Goal: Task Accomplishment & Management: Complete application form

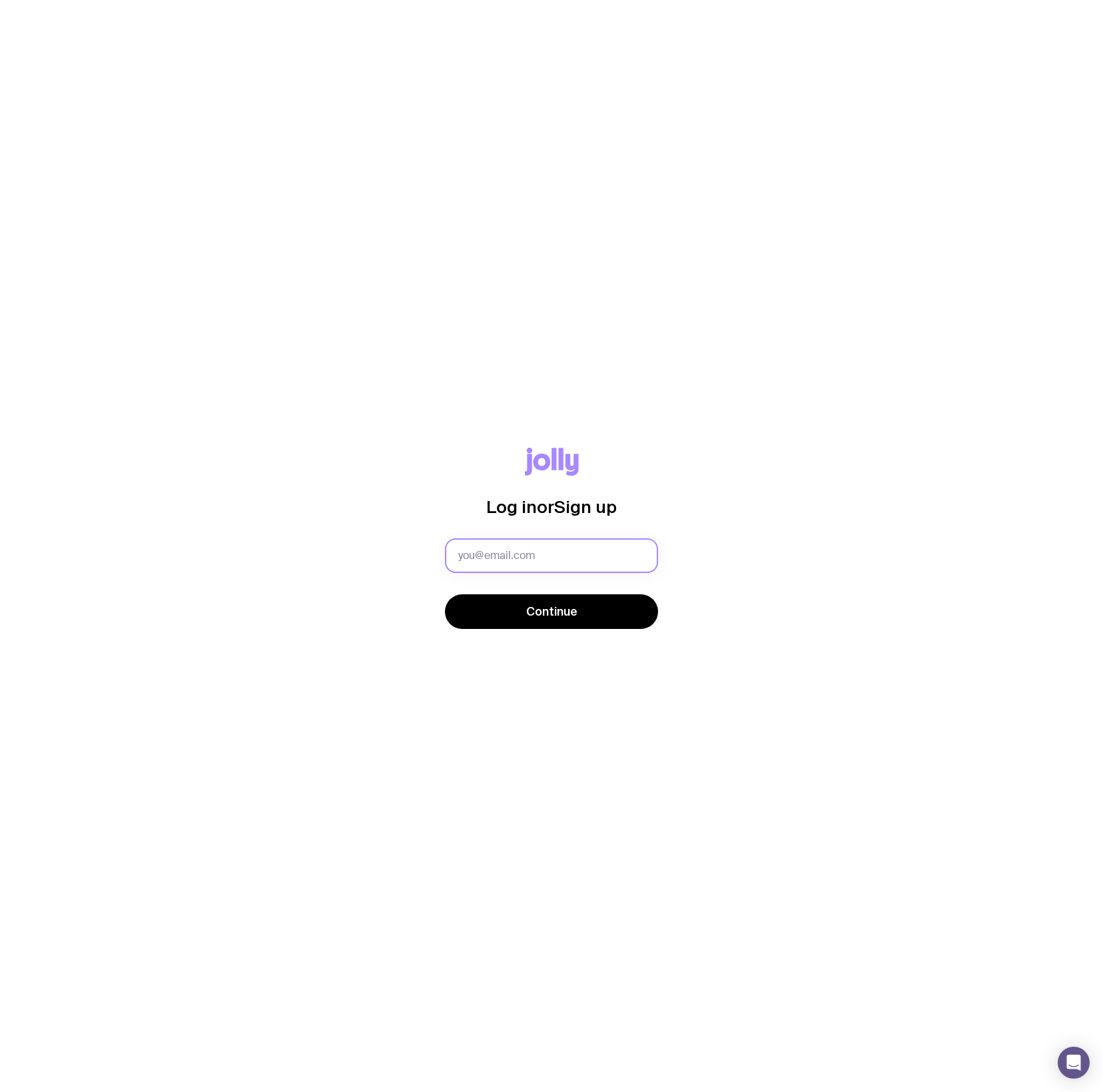
type input "[PERSON_NAME][EMAIL_ADDRESS][PERSON_NAME][DOMAIN_NAME]"
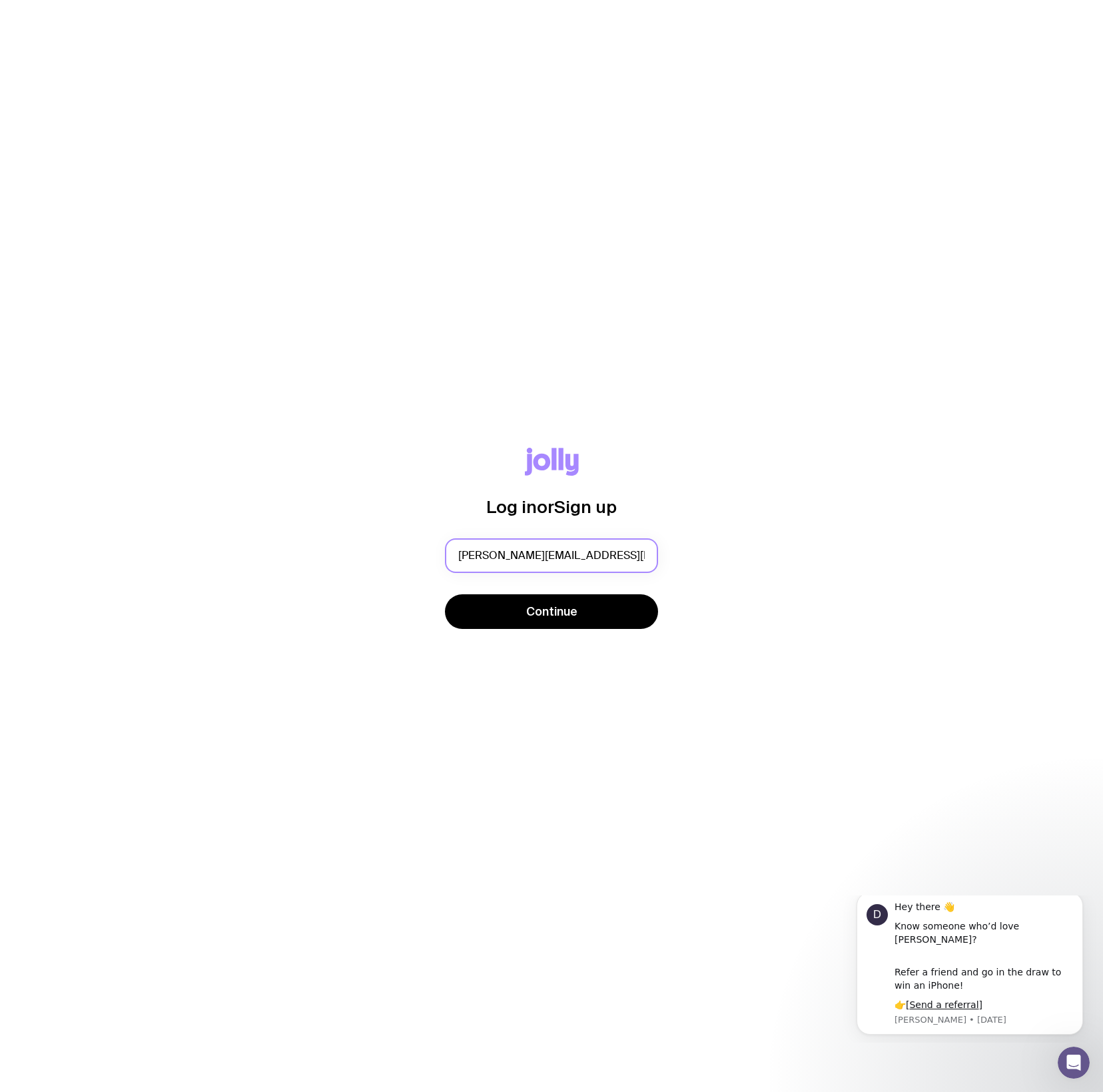
click at [567, 555] on input "[PERSON_NAME][EMAIL_ADDRESS][PERSON_NAME][DOMAIN_NAME]" at bounding box center [552, 555] width 213 height 34
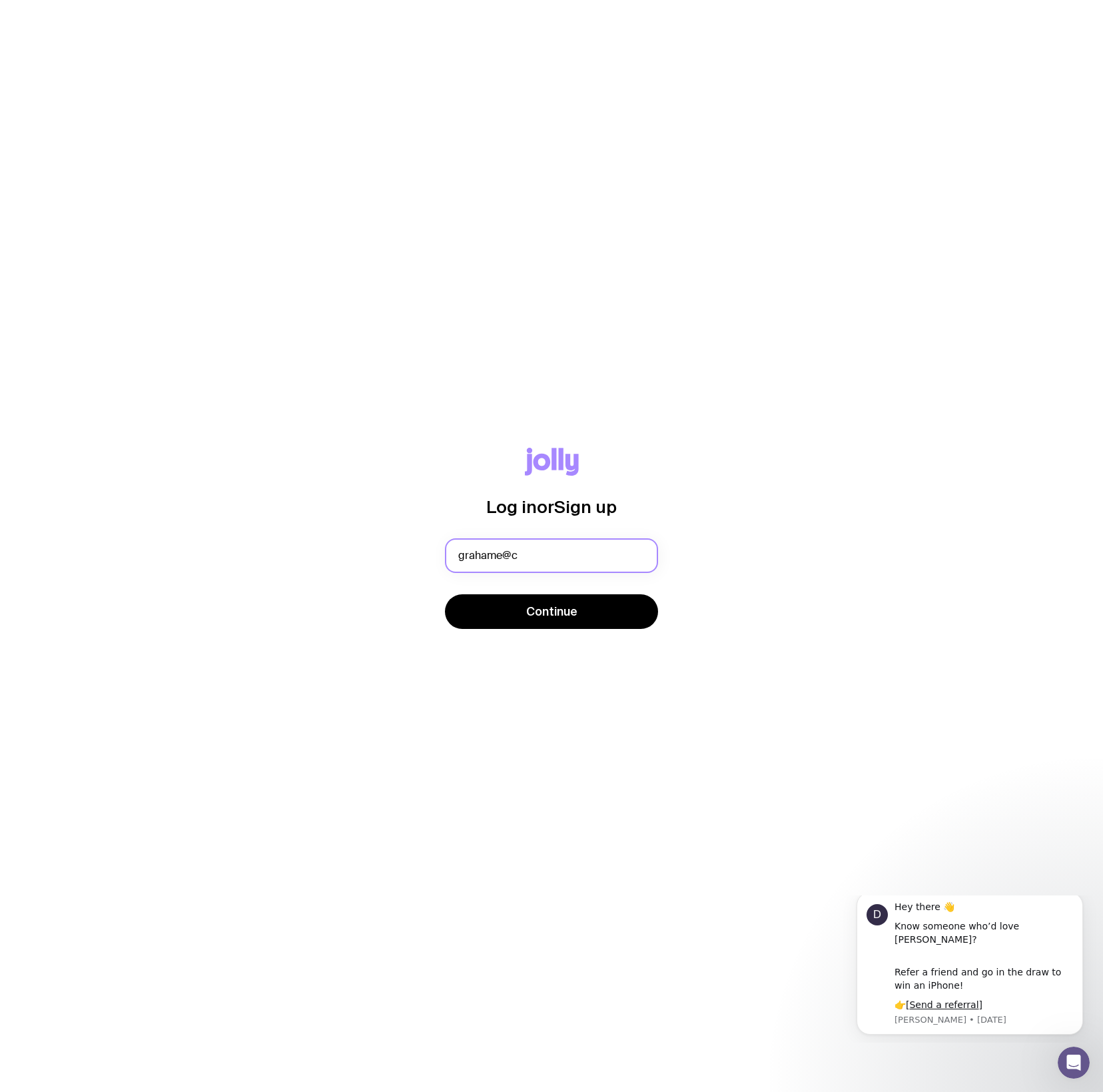
type input "grahame@cl"
type input "[EMAIL_ADDRESS][DOMAIN_NAME]"
click at [566, 614] on span "Continue" at bounding box center [551, 611] width 51 height 16
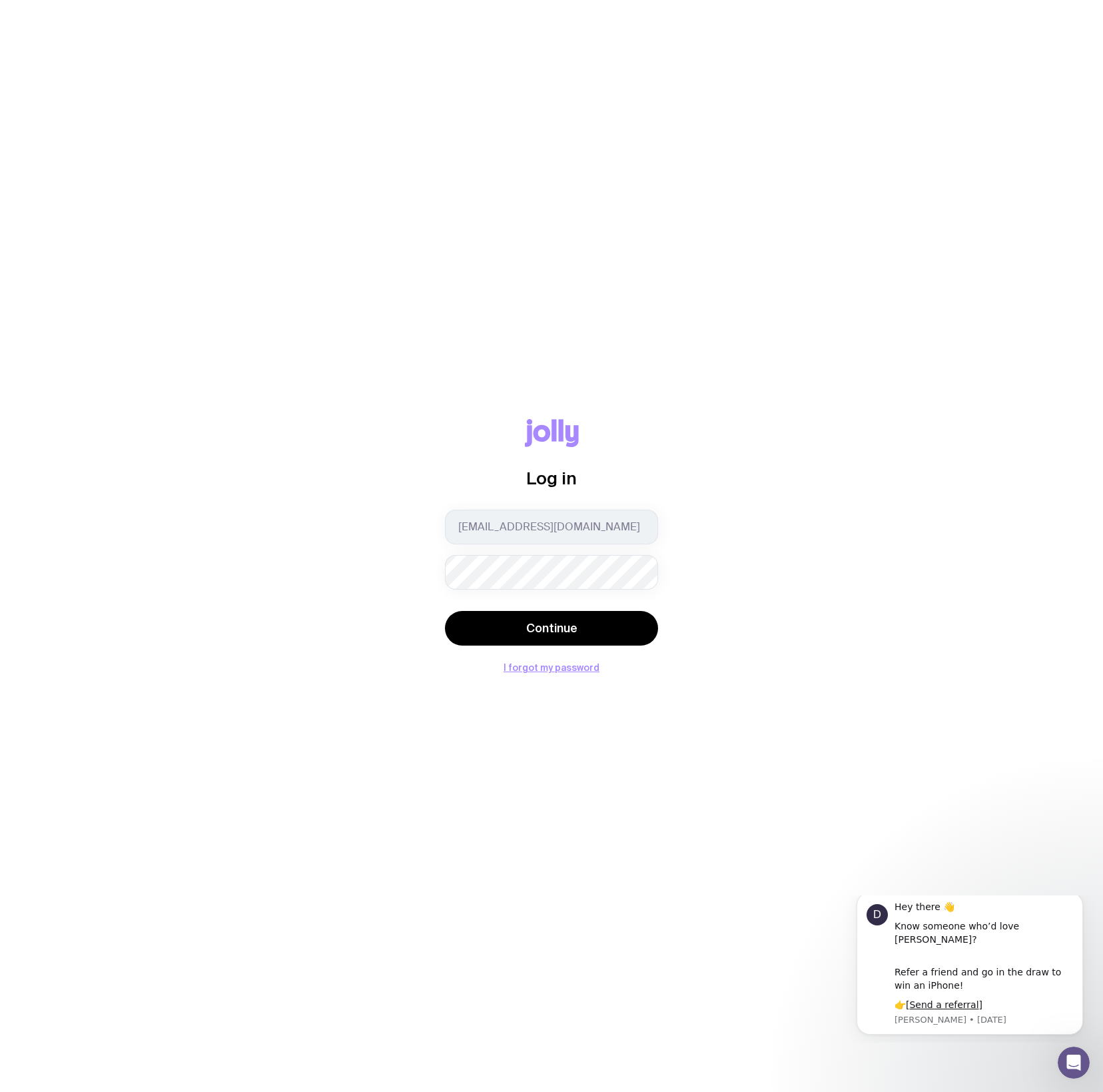
click at [551, 628] on button "Continue" at bounding box center [552, 628] width 213 height 34
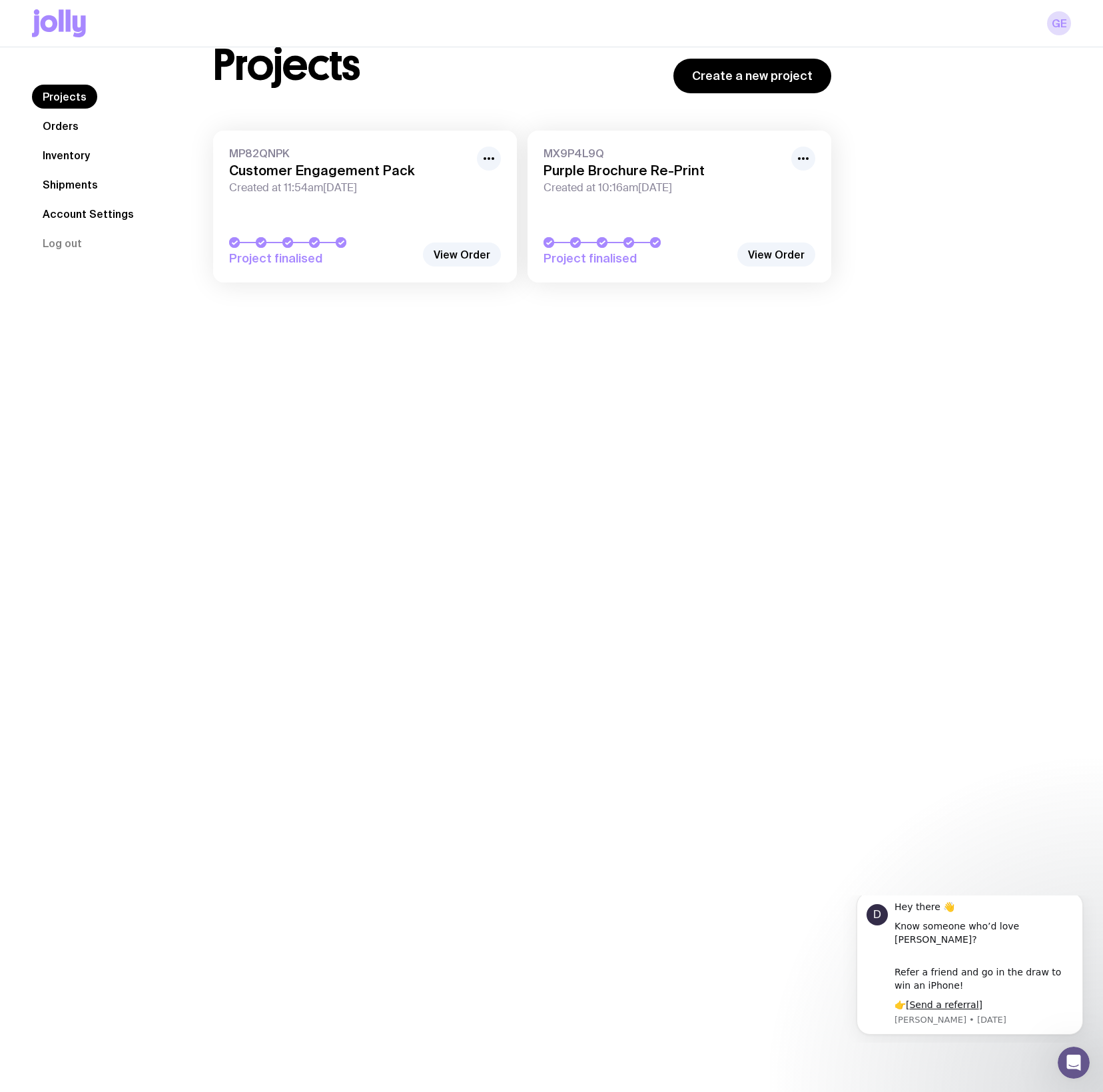
scroll to position [47, 0]
click at [68, 185] on link "Shipments" at bounding box center [70, 184] width 77 height 24
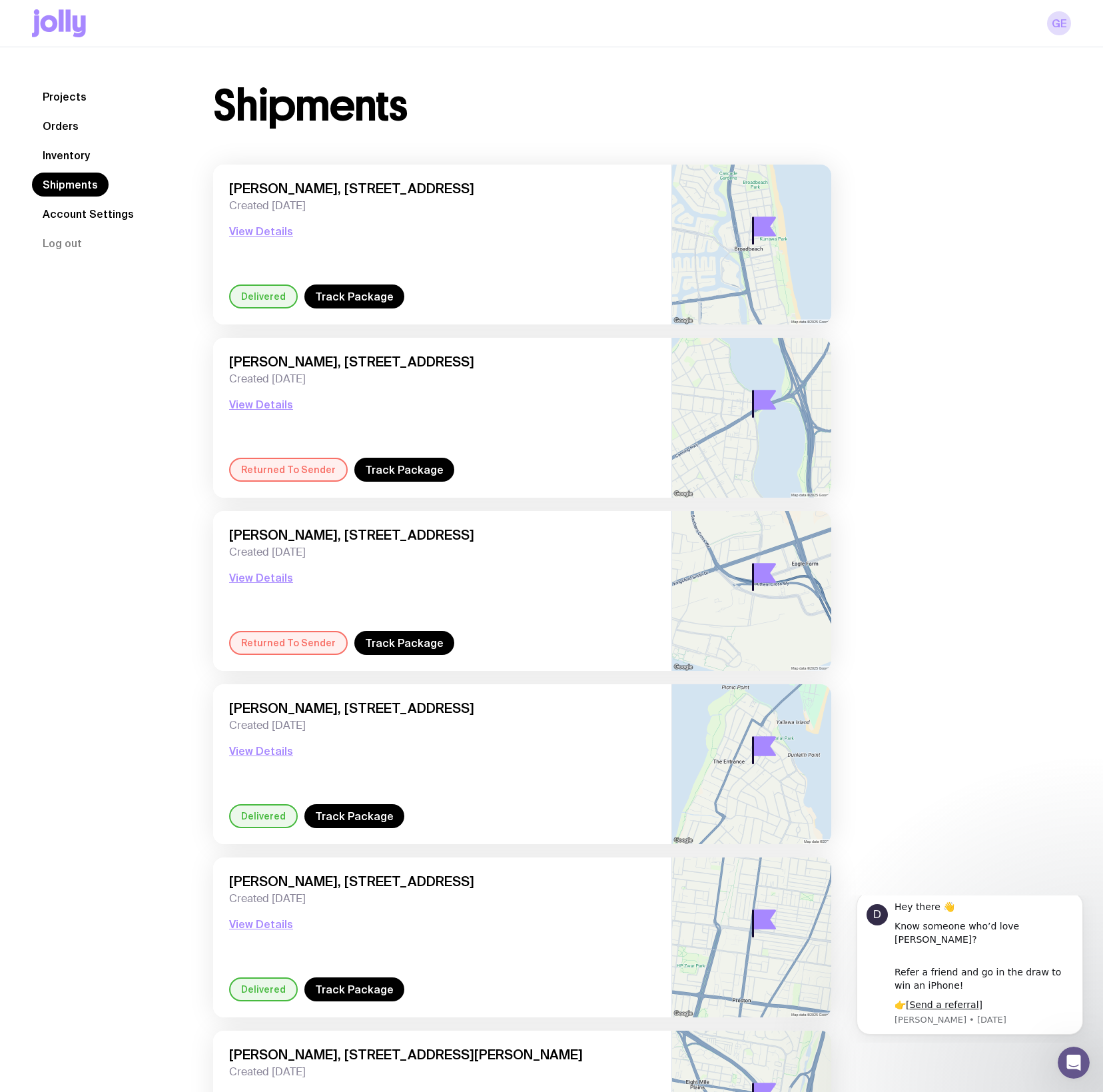
click at [86, 155] on link "Inventory" at bounding box center [67, 156] width 69 height 24
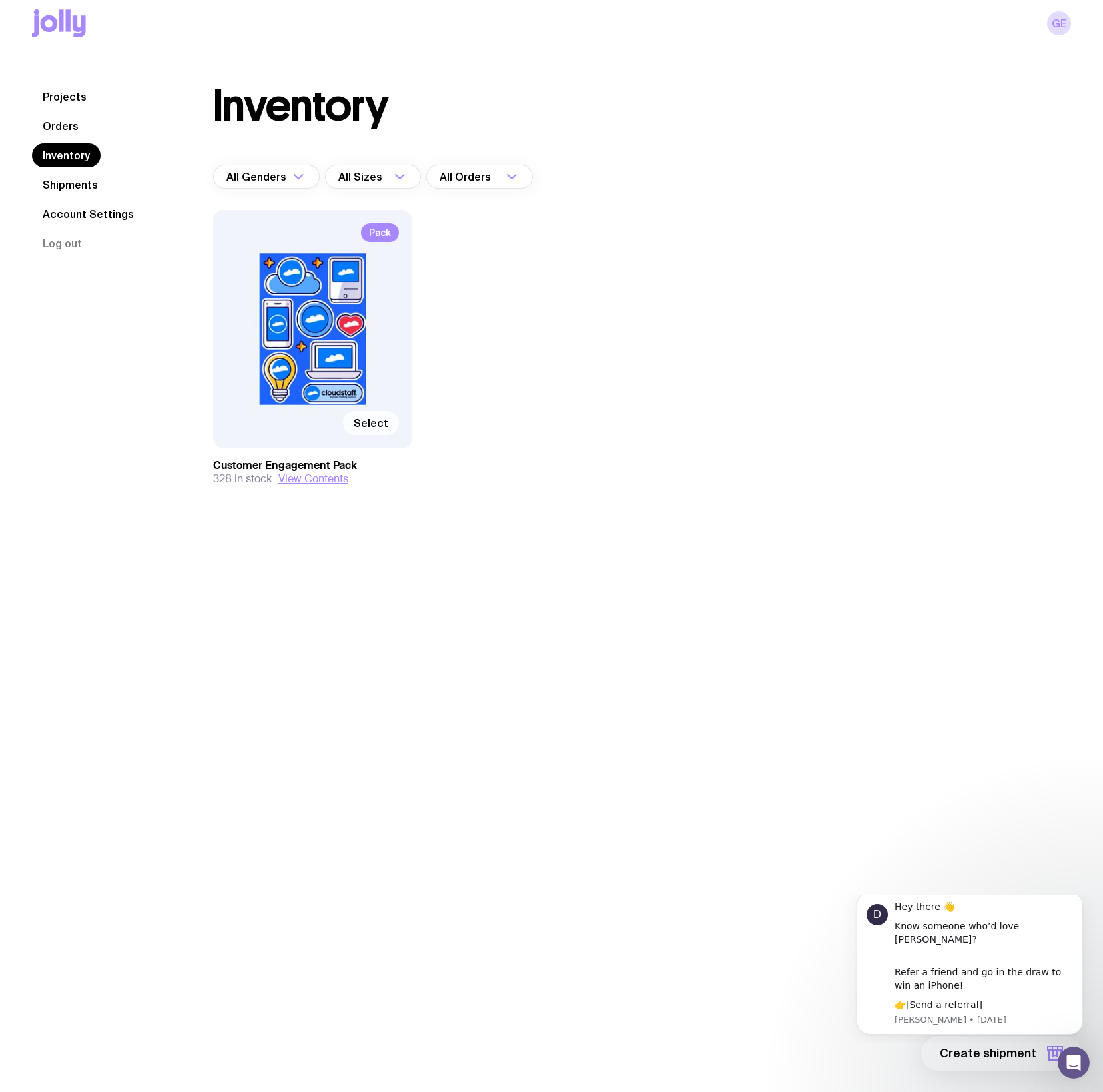
click at [371, 421] on span "Select" at bounding box center [370, 423] width 34 height 13
click at [0, 0] on input "Select" at bounding box center [0, 0] width 0 height 0
click at [460, 174] on div "All Orders" at bounding box center [464, 177] width 77 height 24
click at [697, 207] on div "Inventory All Genders Loading... All Sizes Loading... All Orders Loading... All…" at bounding box center [522, 311] width 683 height 455
click at [74, 182] on link "Shipments" at bounding box center [70, 184] width 77 height 24
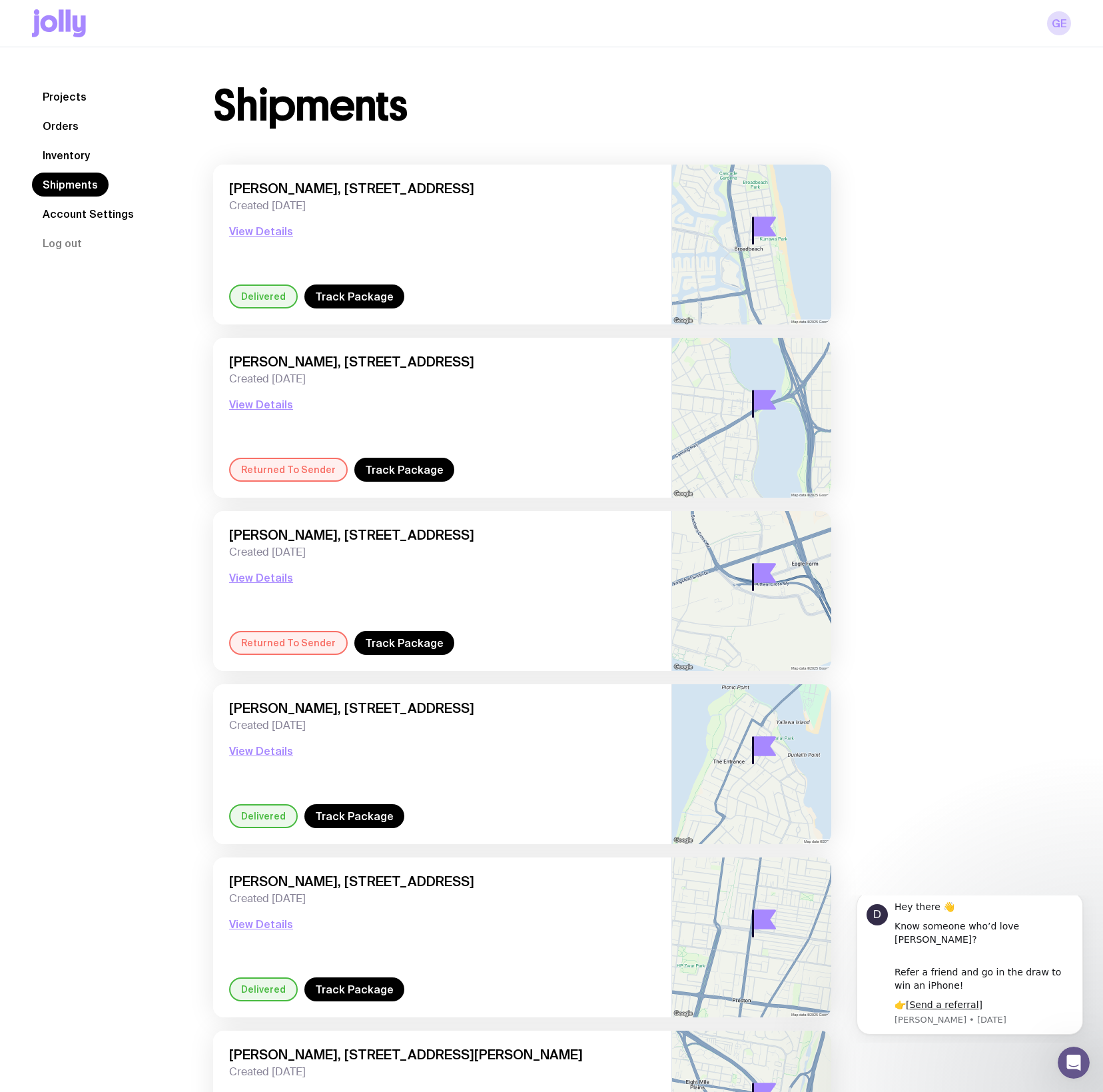
click at [71, 95] on link "Projects" at bounding box center [65, 96] width 66 height 24
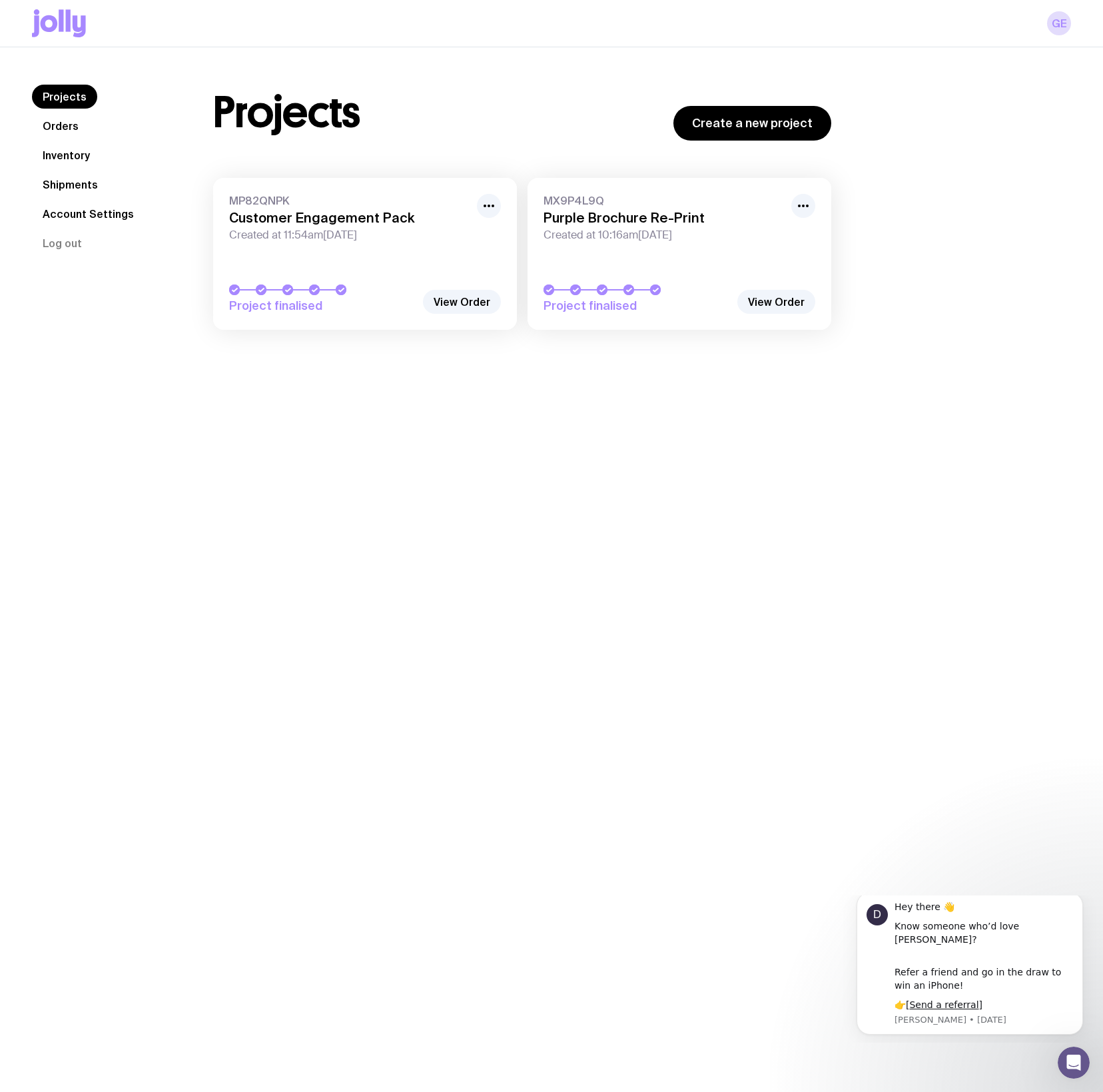
click at [62, 124] on link "Orders" at bounding box center [61, 126] width 57 height 24
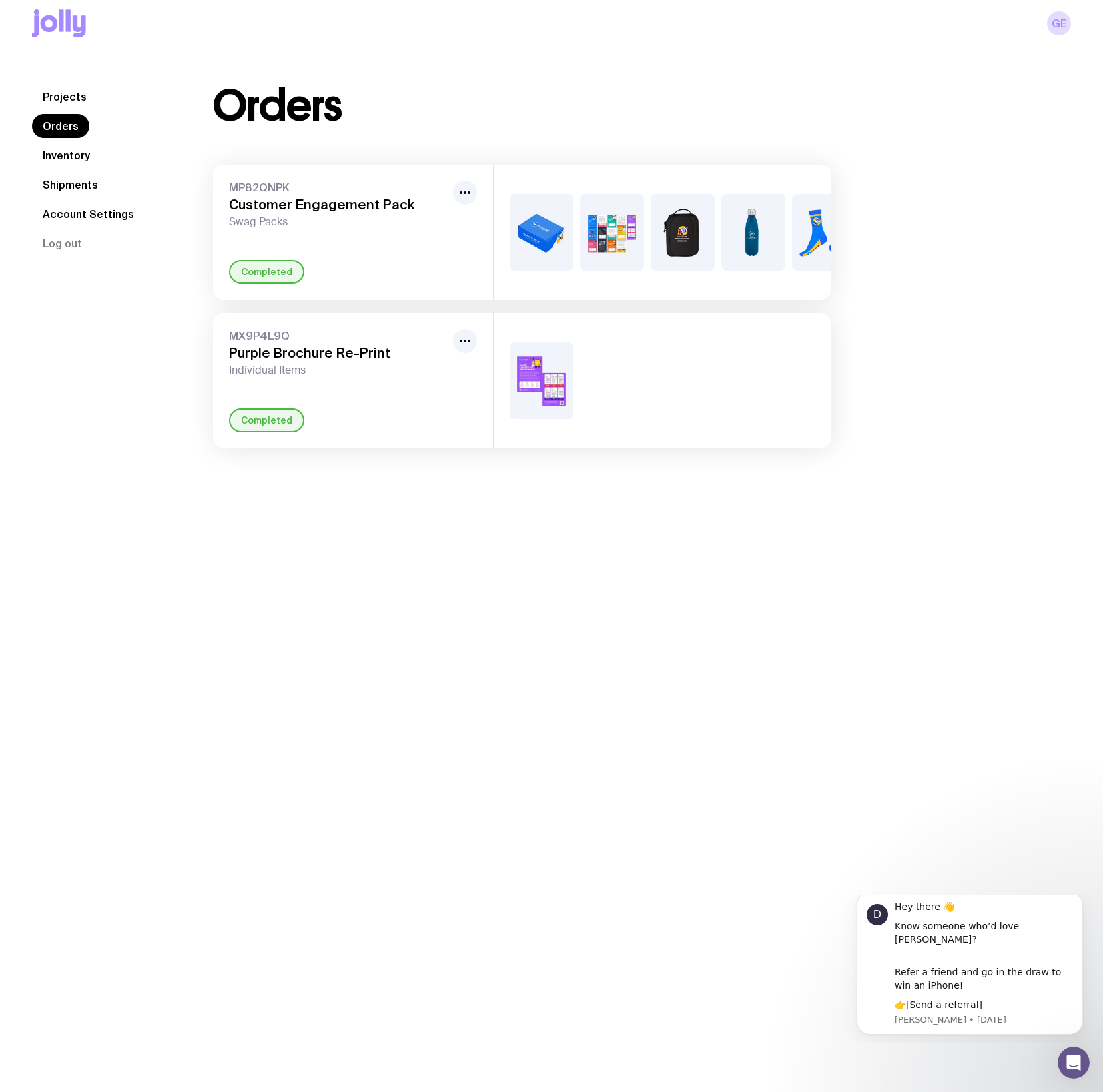
click at [62, 158] on link "Inventory" at bounding box center [67, 156] width 69 height 24
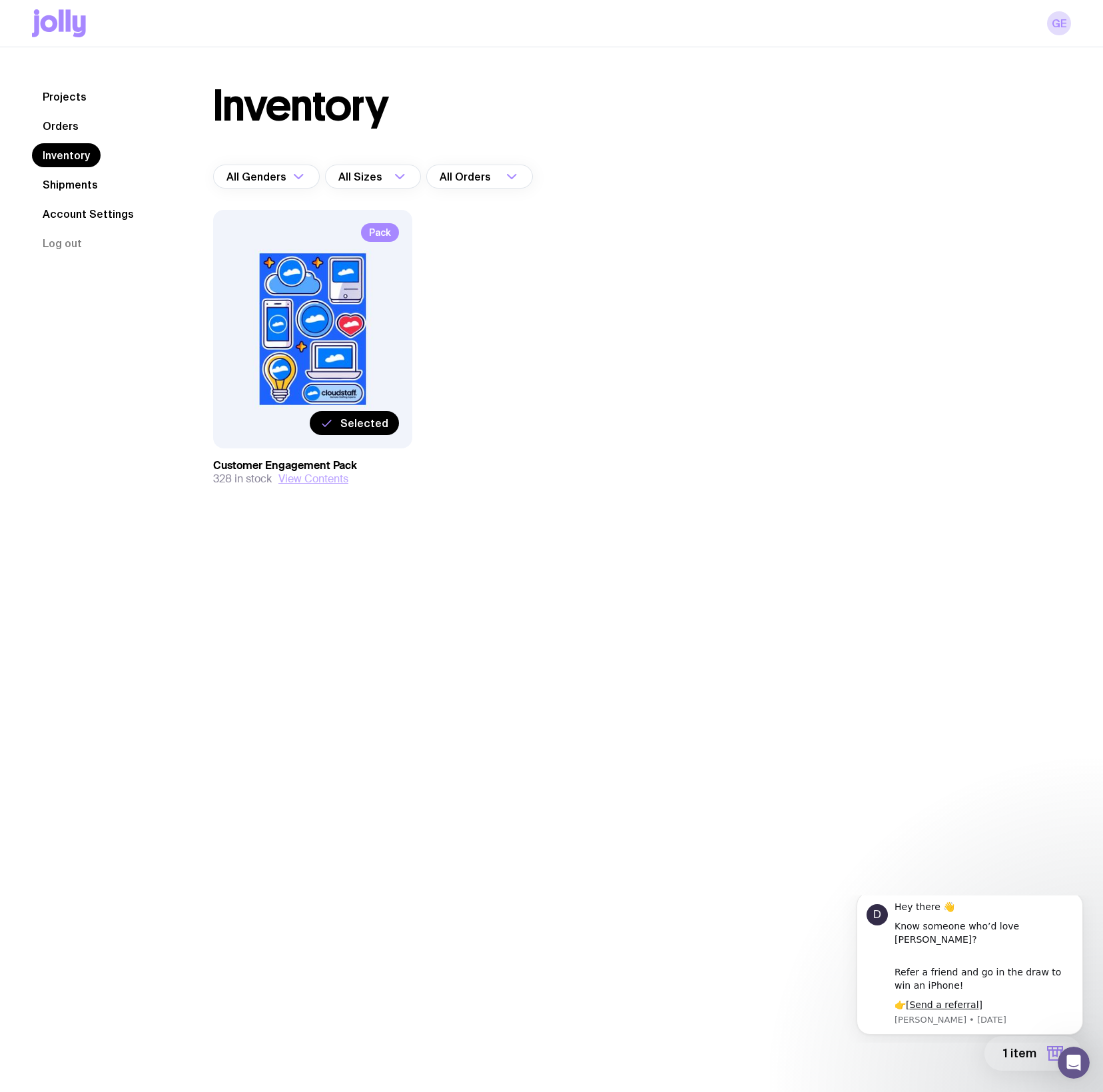
click at [323, 480] on button "View Contents" at bounding box center [314, 479] width 70 height 13
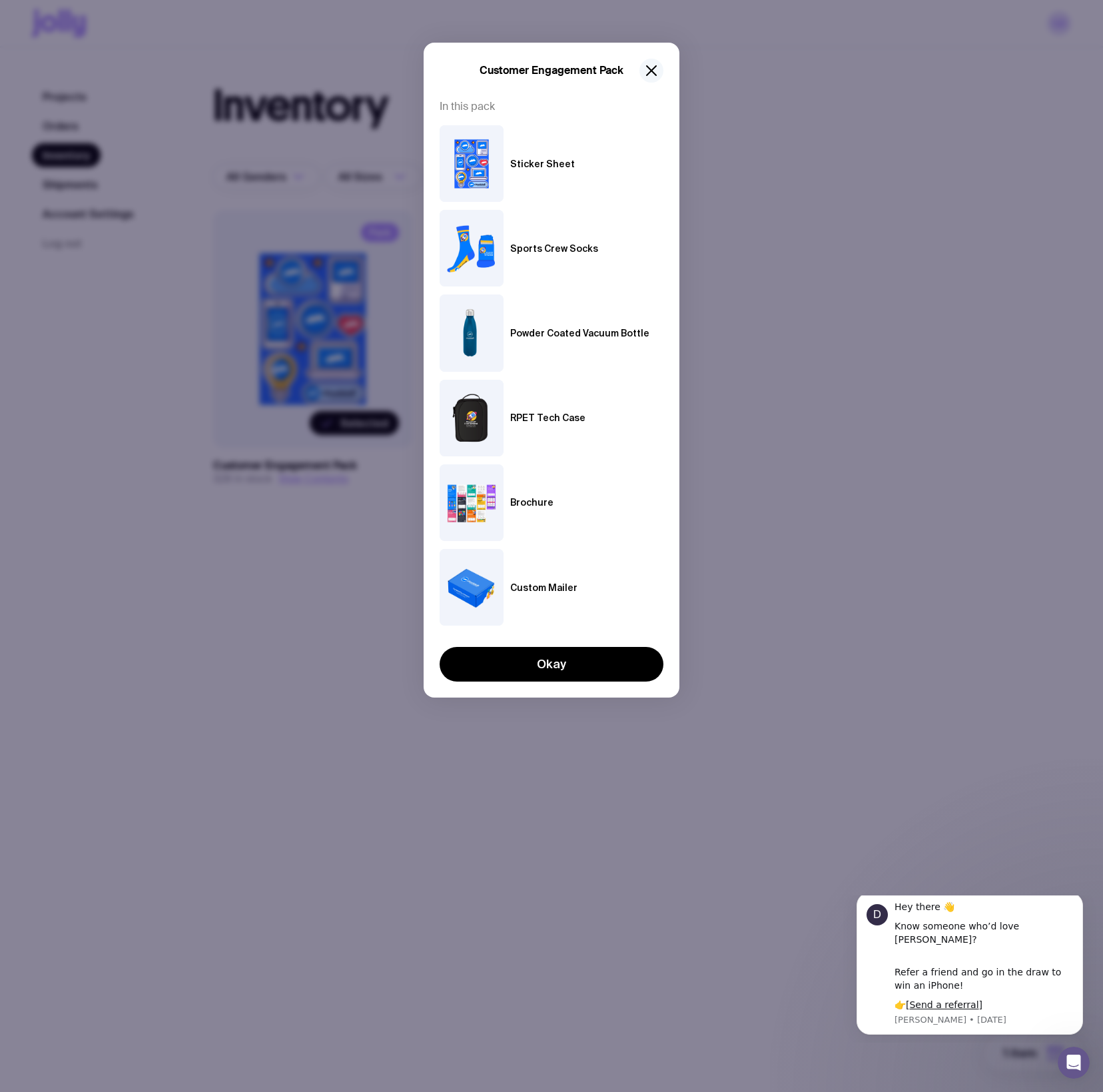
click at [655, 69] on icon "button" at bounding box center [651, 70] width 16 height 16
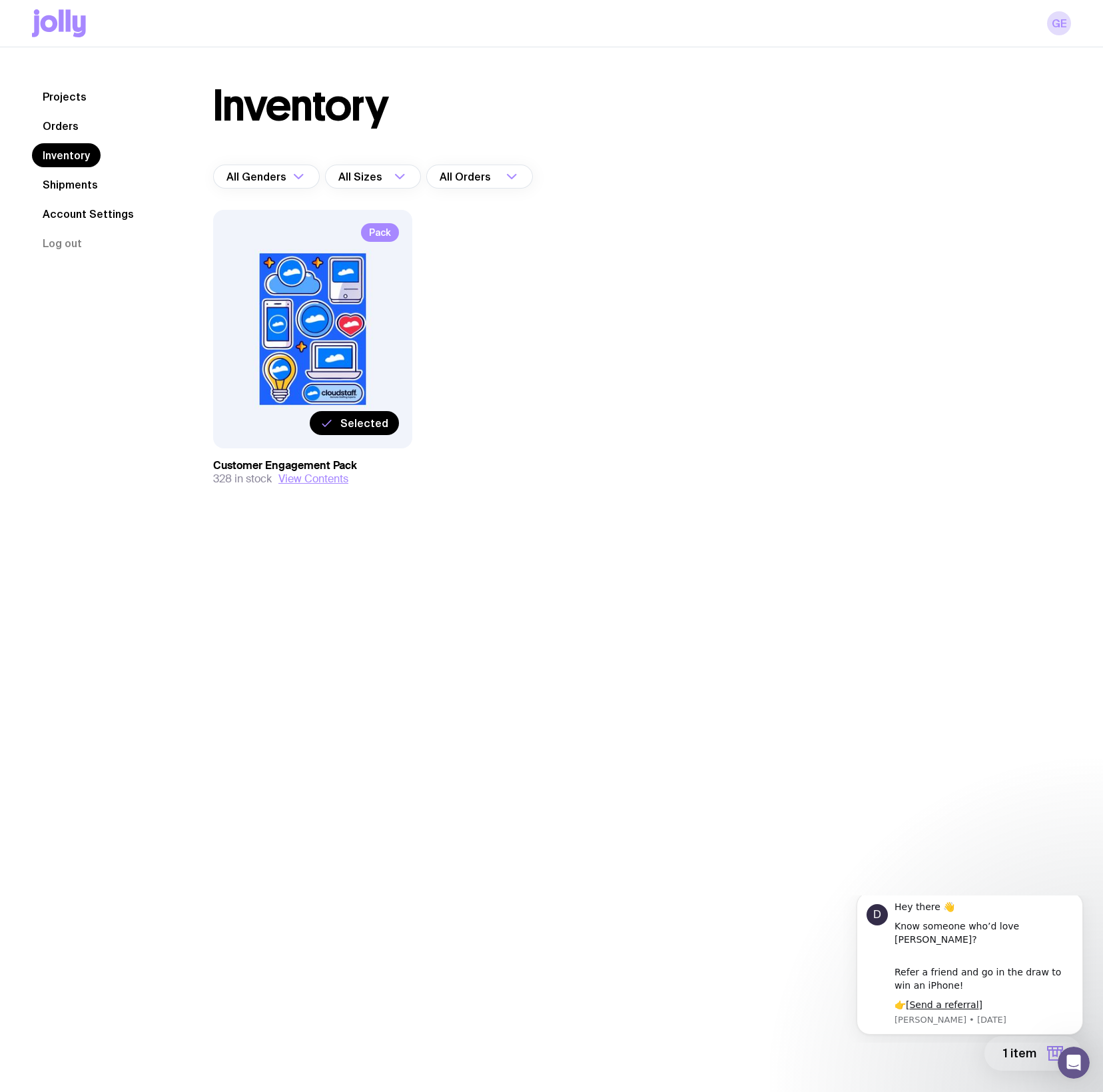
click at [75, 182] on link "Shipments" at bounding box center [70, 184] width 77 height 24
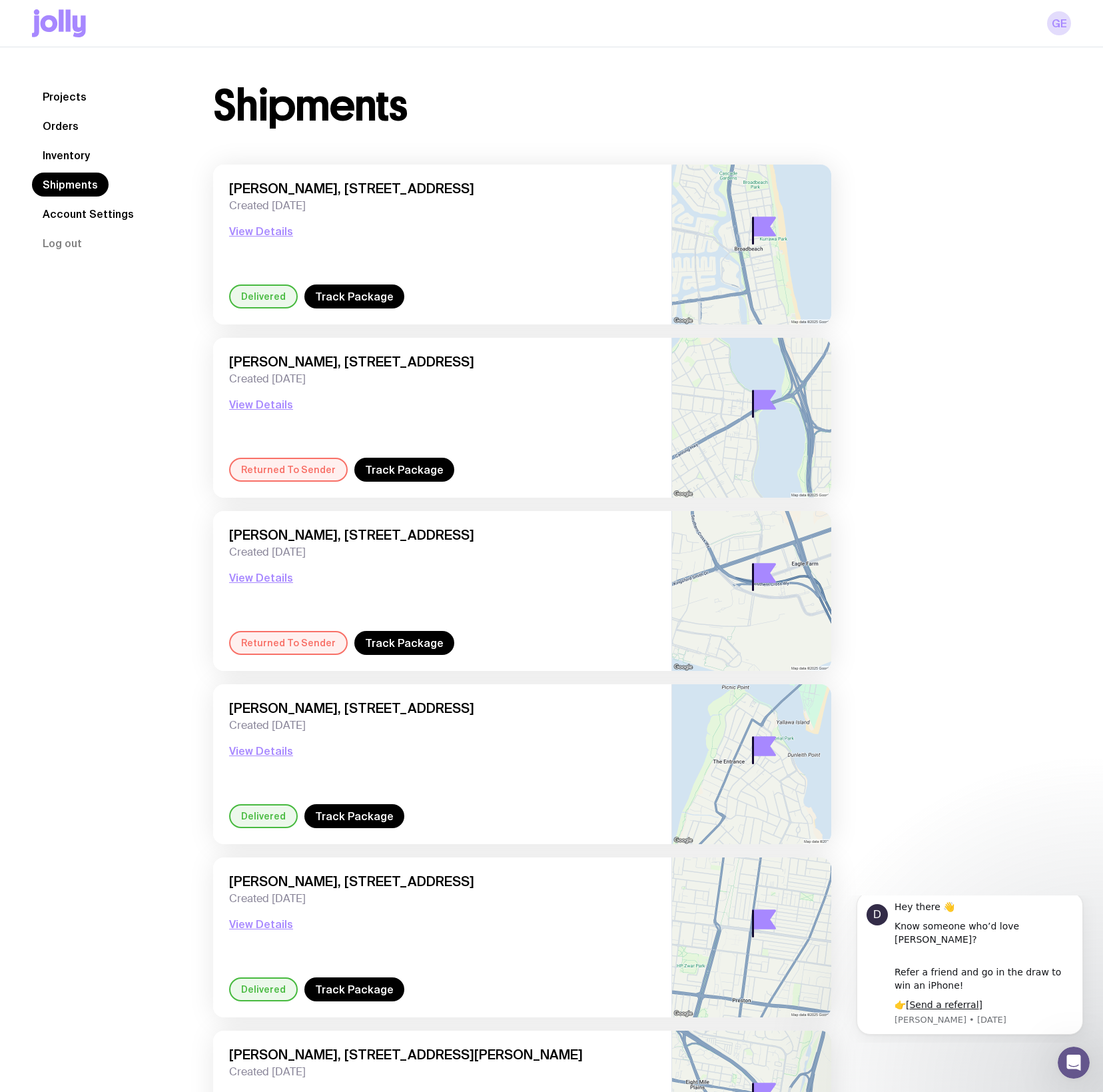
click at [85, 217] on link "Account Settings" at bounding box center [89, 214] width 113 height 24
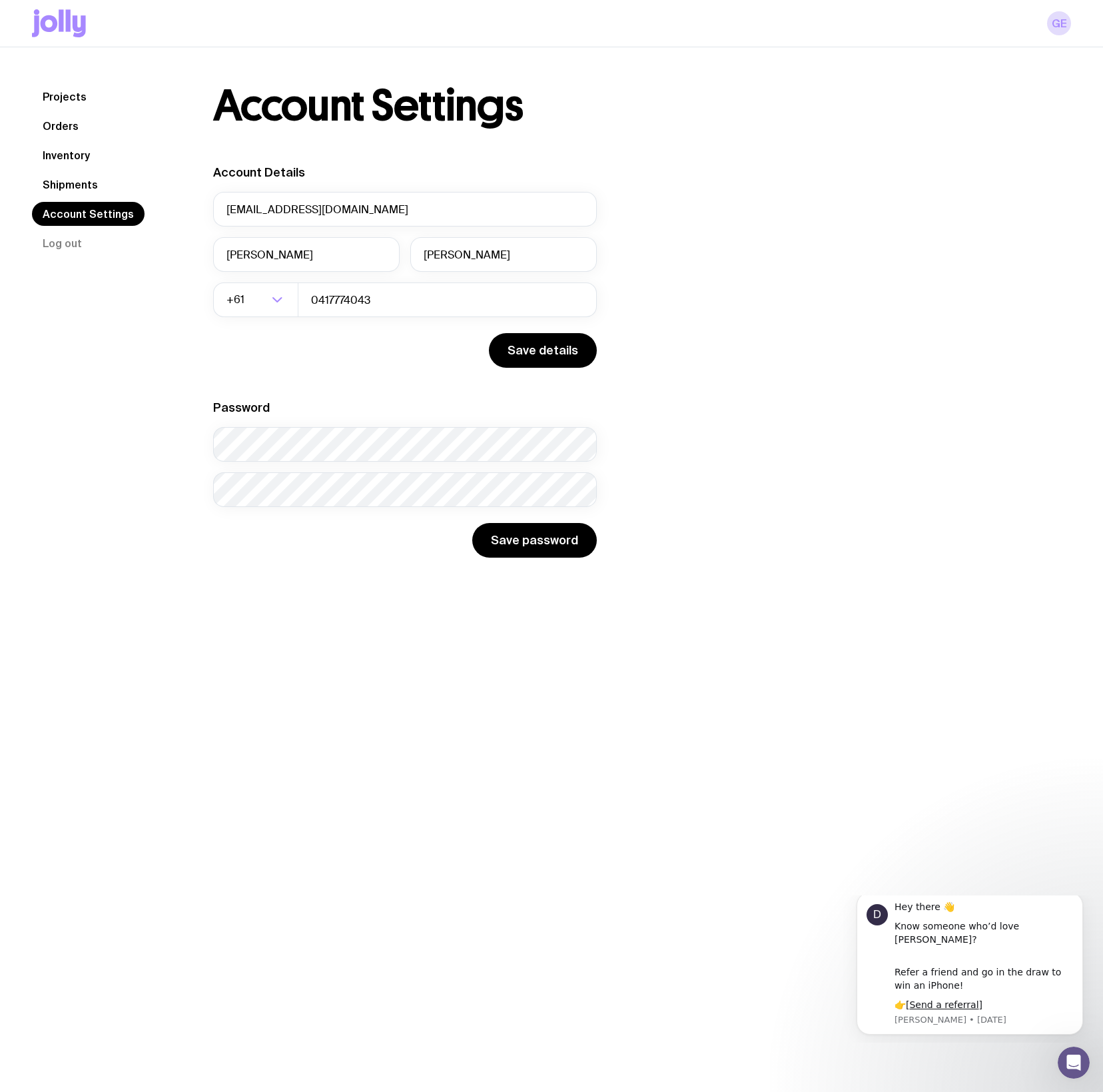
click at [52, 122] on link "Orders" at bounding box center [61, 126] width 57 height 24
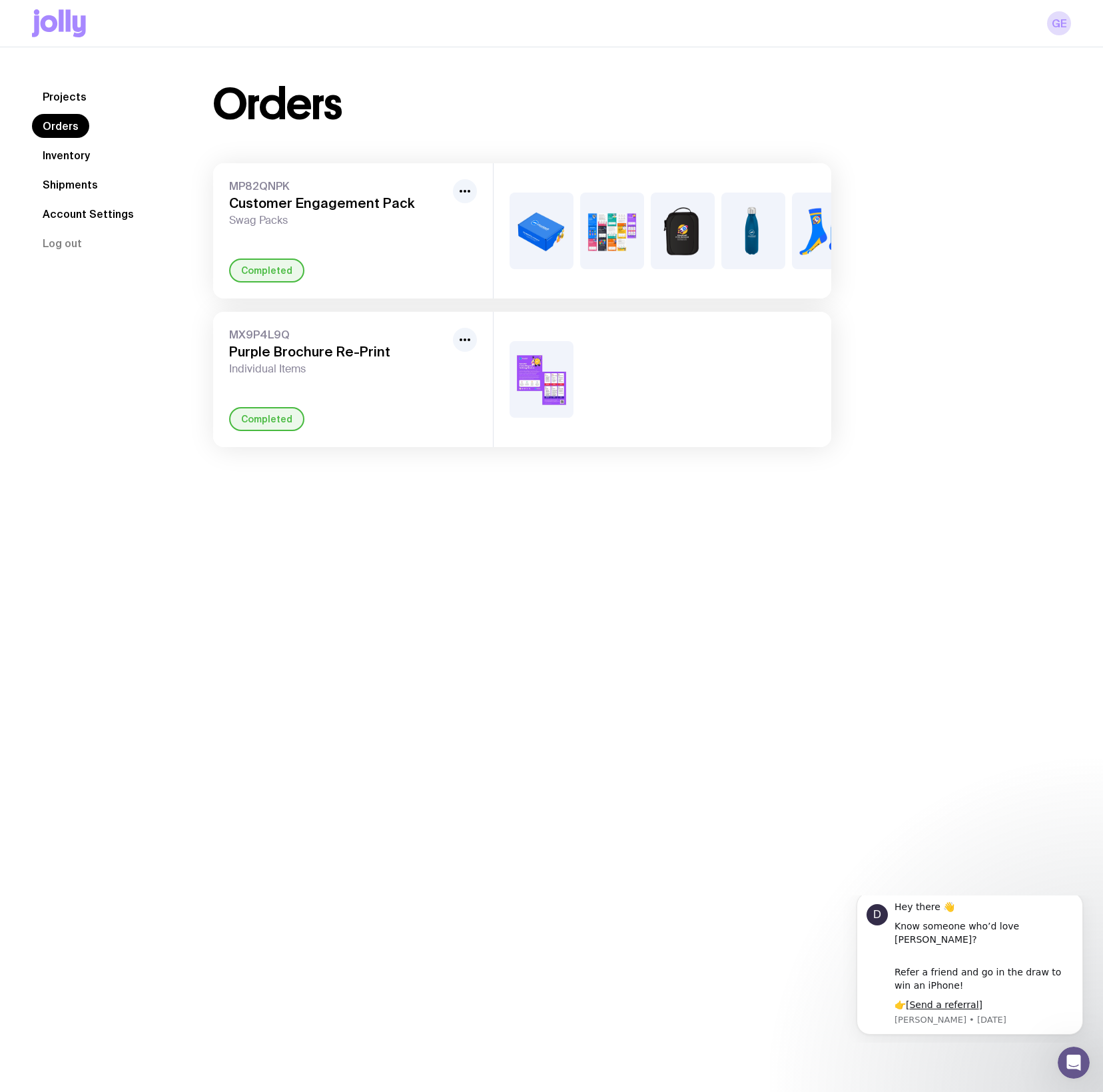
scroll to position [3, 0]
click at [54, 151] on link "Inventory" at bounding box center [67, 156] width 69 height 24
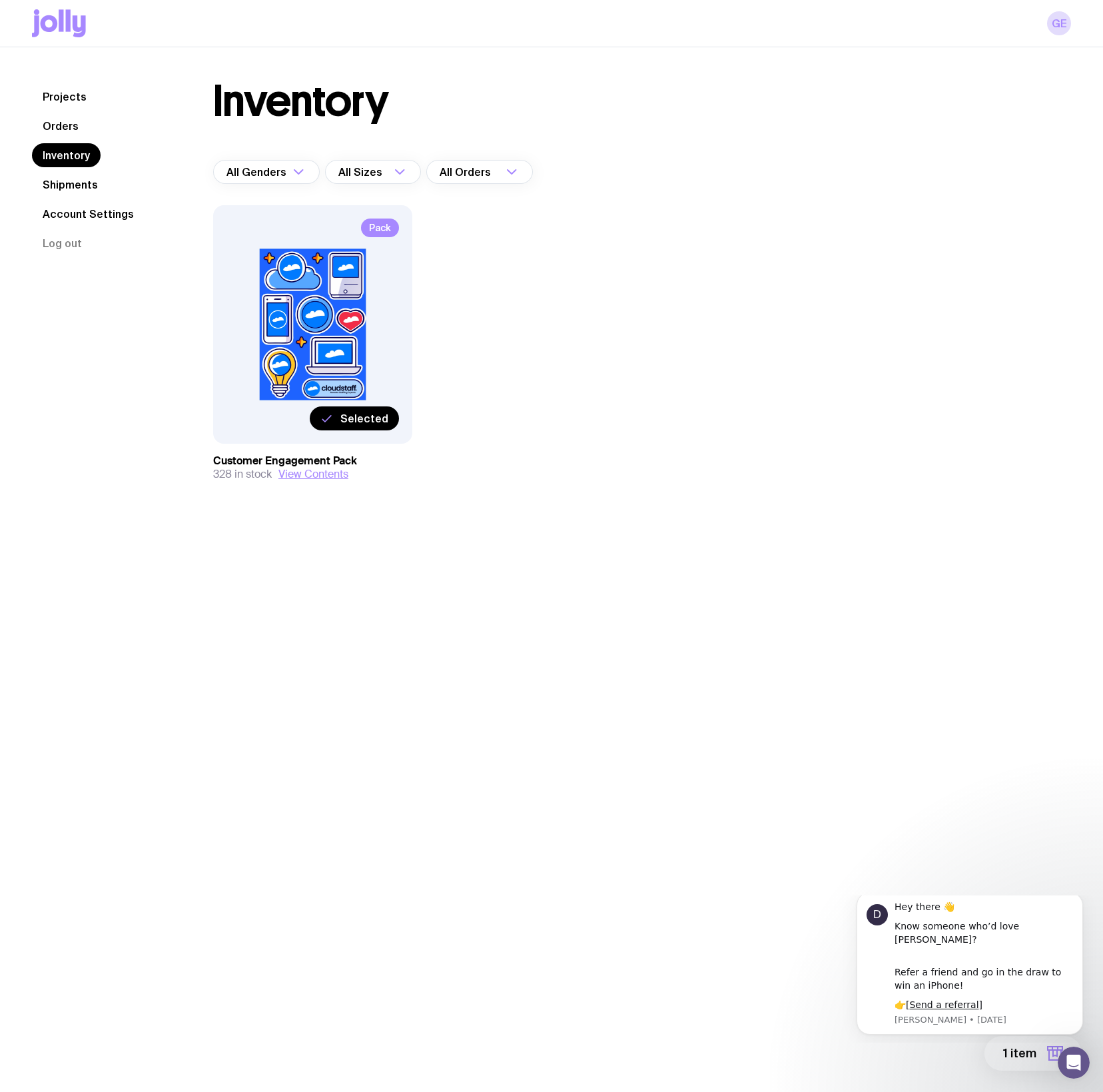
scroll to position [6, 0]
click at [257, 177] on div "All Genders" at bounding box center [251, 171] width 77 height 24
click at [386, 153] on div "Inventory All Genders Loading... All Genders Men’s / Unisex Women’s All Sizes L…" at bounding box center [522, 307] width 683 height 455
click at [376, 168] on div "All Sizes" at bounding box center [358, 171] width 67 height 24
click at [371, 139] on div "Inventory All Genders Loading... All Sizes Loading... All Sizes X-Small Small M…" at bounding box center [522, 307] width 683 height 455
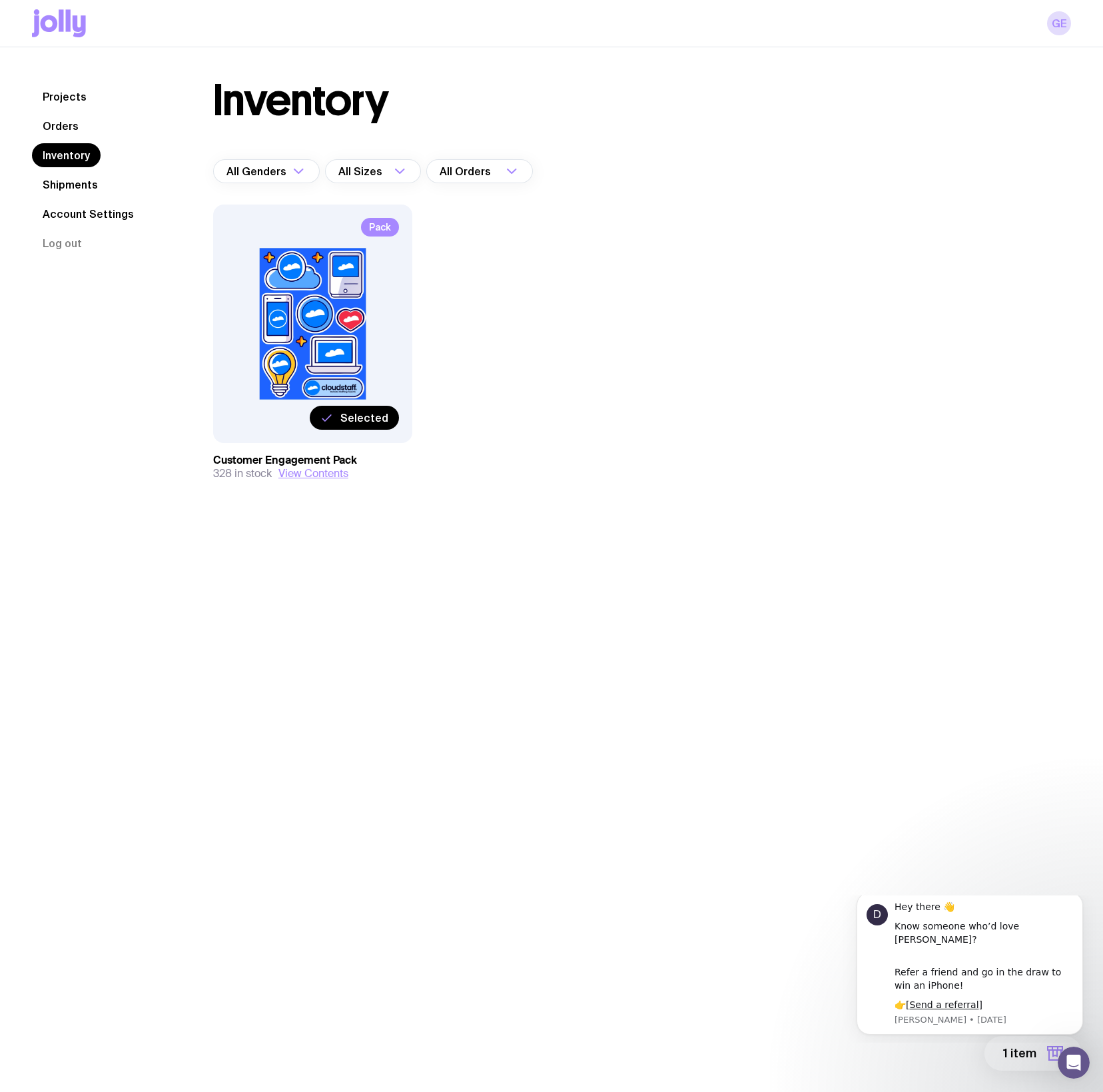
click at [334, 353] on div "Pack Selected" at bounding box center [312, 324] width 199 height 239
click at [360, 418] on span "Selected" at bounding box center [365, 418] width 48 height 13
click at [0, 0] on input "Selected" at bounding box center [0, 0] width 0 height 0
click at [360, 419] on span "Select" at bounding box center [370, 418] width 34 height 13
click at [0, 0] on input "Select" at bounding box center [0, 0] width 0 height 0
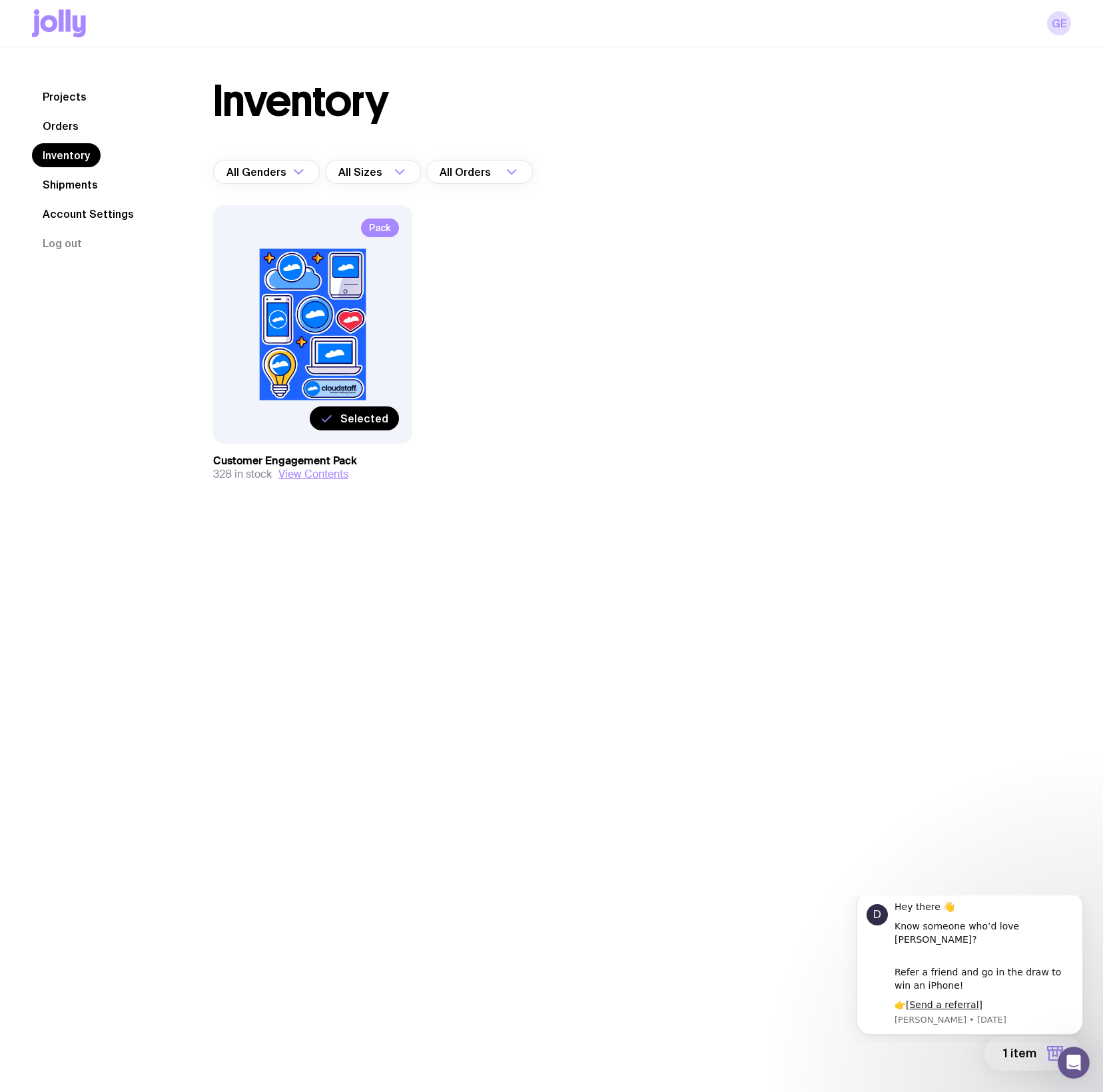
scroll to position [4, 0]
click at [1048, 1051] on icon "button" at bounding box center [1055, 1053] width 16 height 16
click at [1081, 899] on icon "Dismiss notification" at bounding box center [1080, 896] width 7 height 7
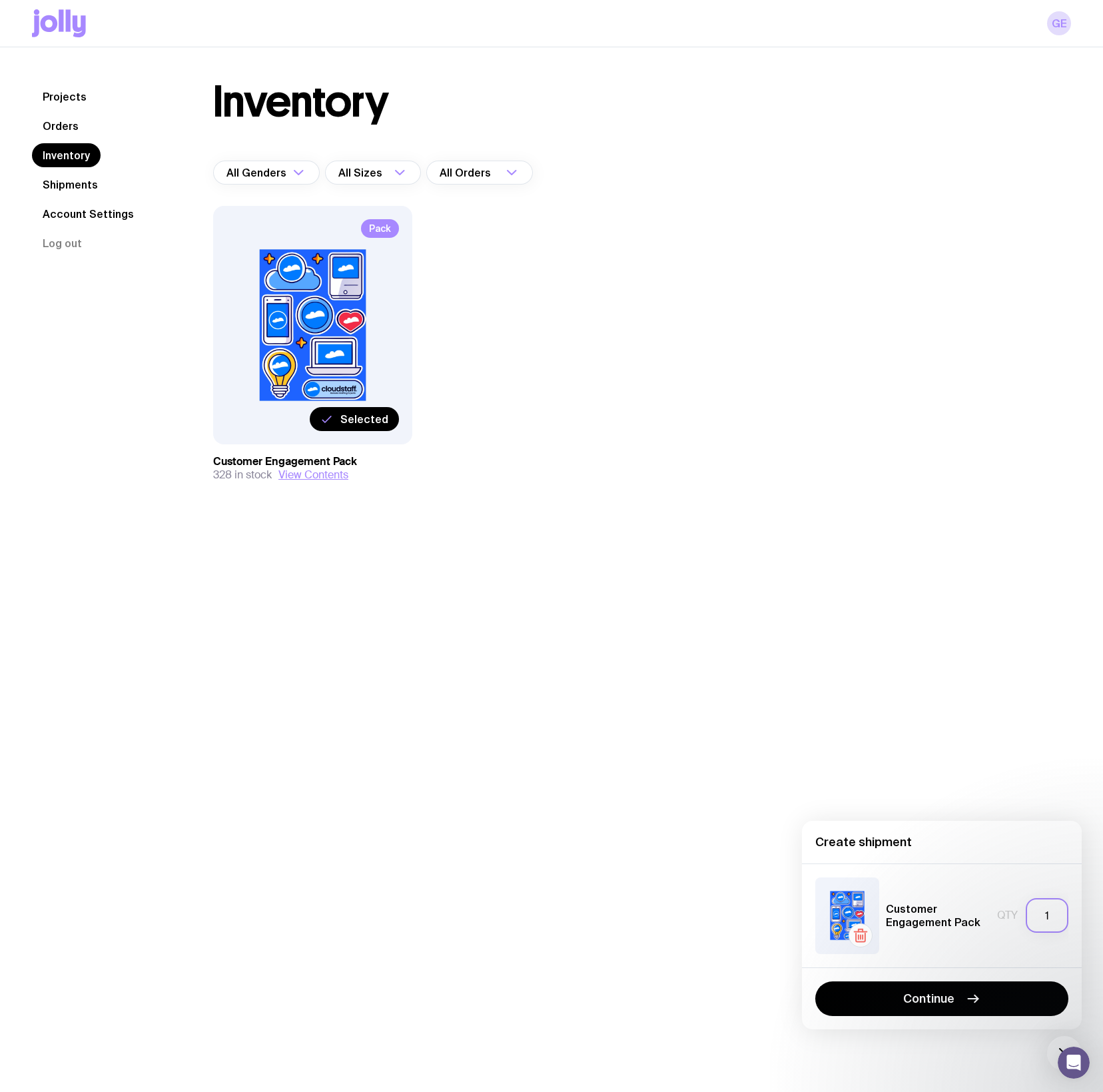
drag, startPoint x: 1043, startPoint y: 914, endPoint x: 992, endPoint y: 915, distance: 51.0
click at [992, 915] on div "Customer Engagement Pack Qty 1" at bounding box center [942, 916] width 253 height 77
type input "3"
click at [1008, 999] on button "Continue" at bounding box center [942, 998] width 253 height 34
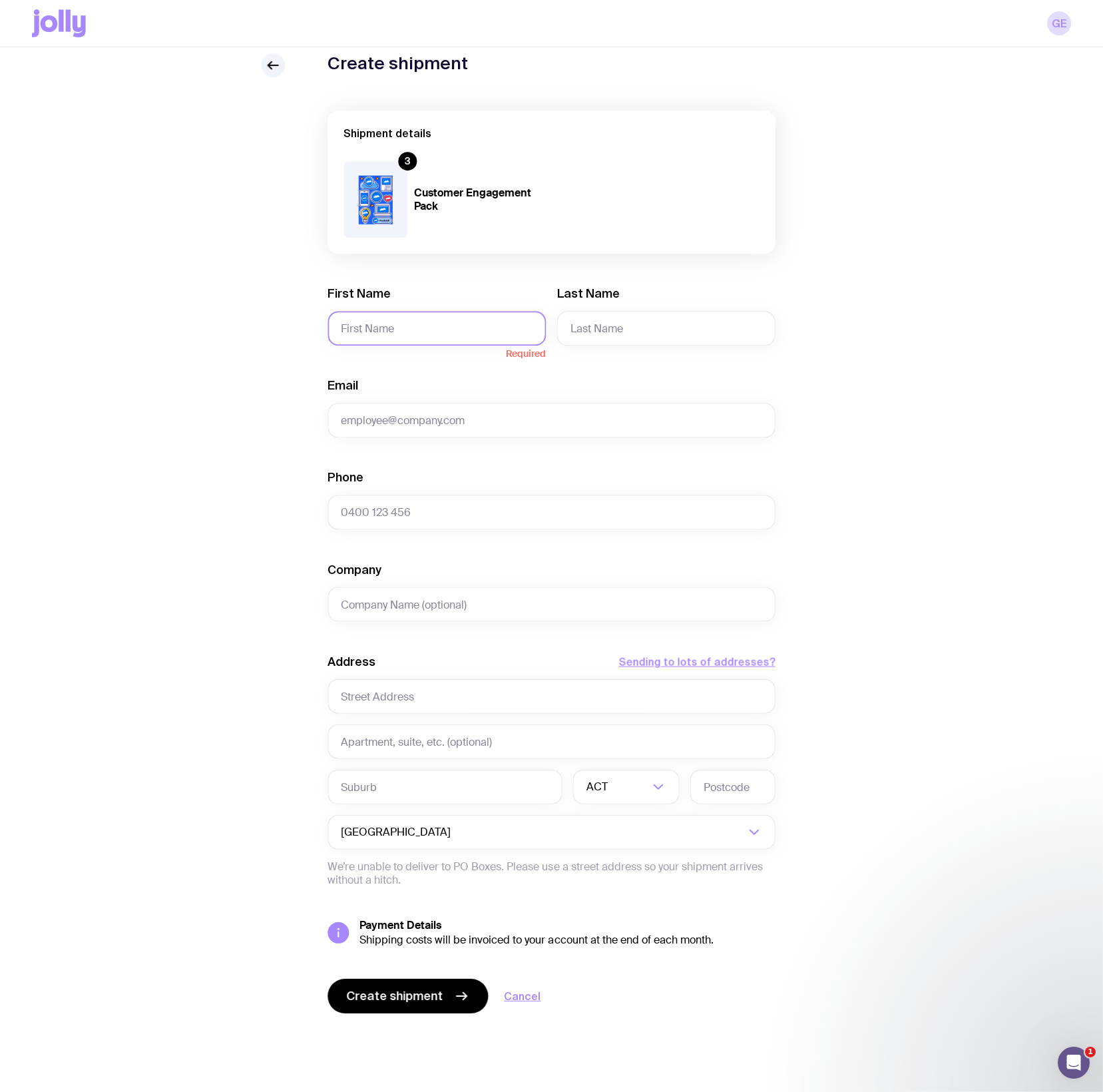
scroll to position [31, 0]
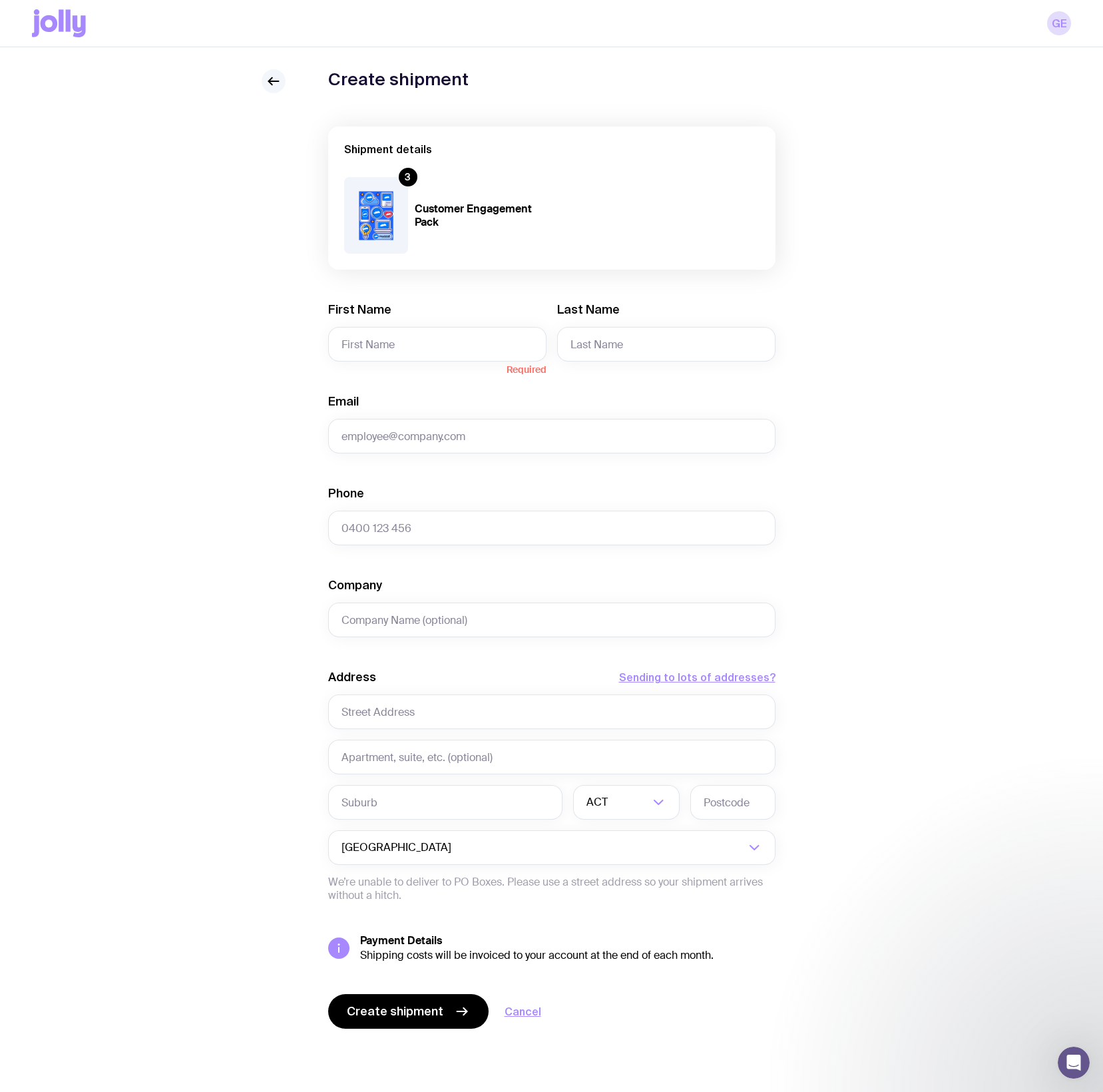
click at [269, 81] on g at bounding box center [273, 81] width 10 height 7
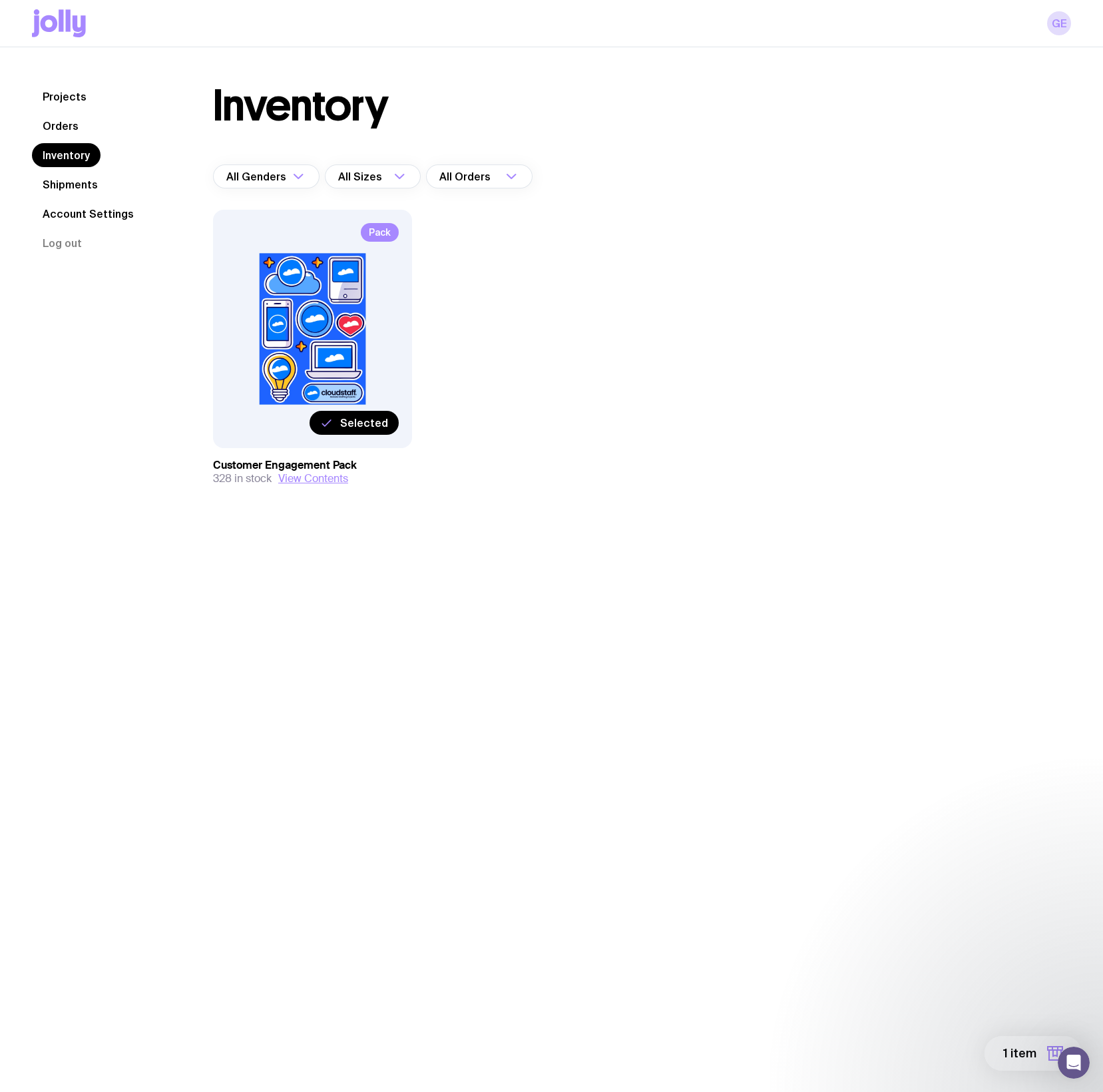
click at [1043, 1048] on button "1 item" at bounding box center [1033, 1052] width 97 height 34
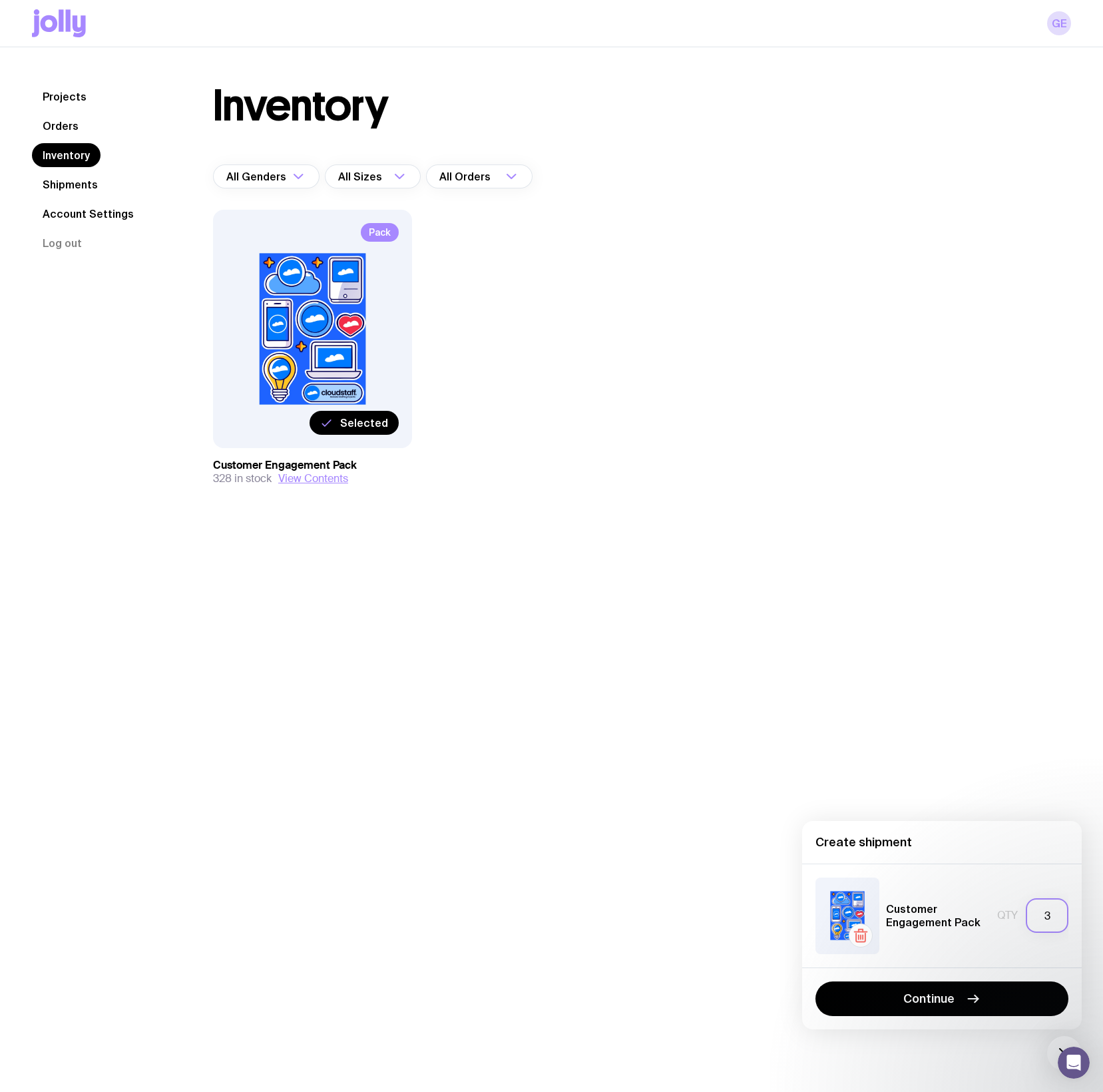
click at [1047, 915] on input "3" at bounding box center [1047, 915] width 43 height 34
type input "1"
click at [961, 989] on button "Continue" at bounding box center [941, 998] width 253 height 34
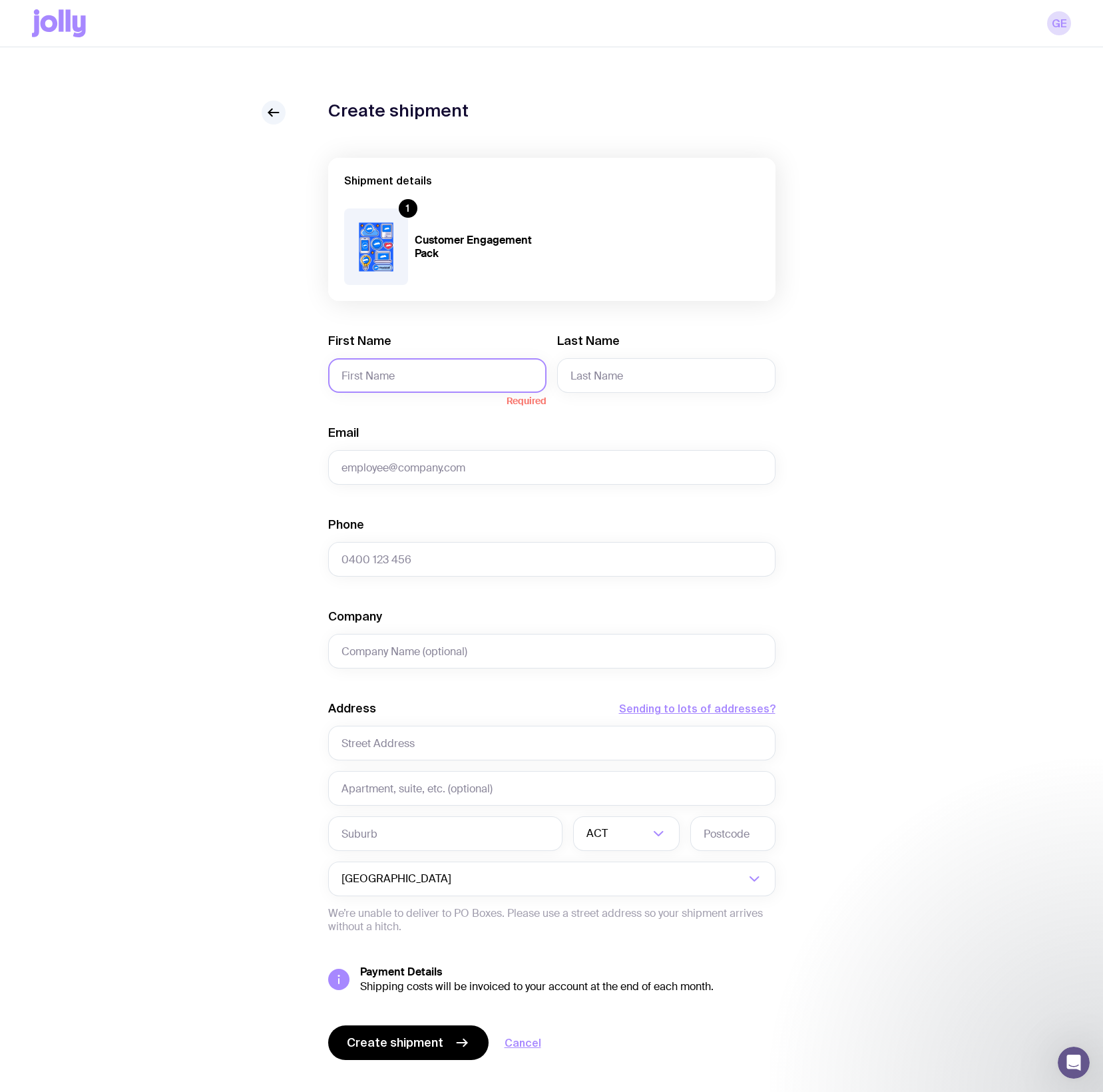
paste input "[PERSON_NAME]"
type input "[PERSON_NAME]"
paste input "Downs"
type input "Downs"
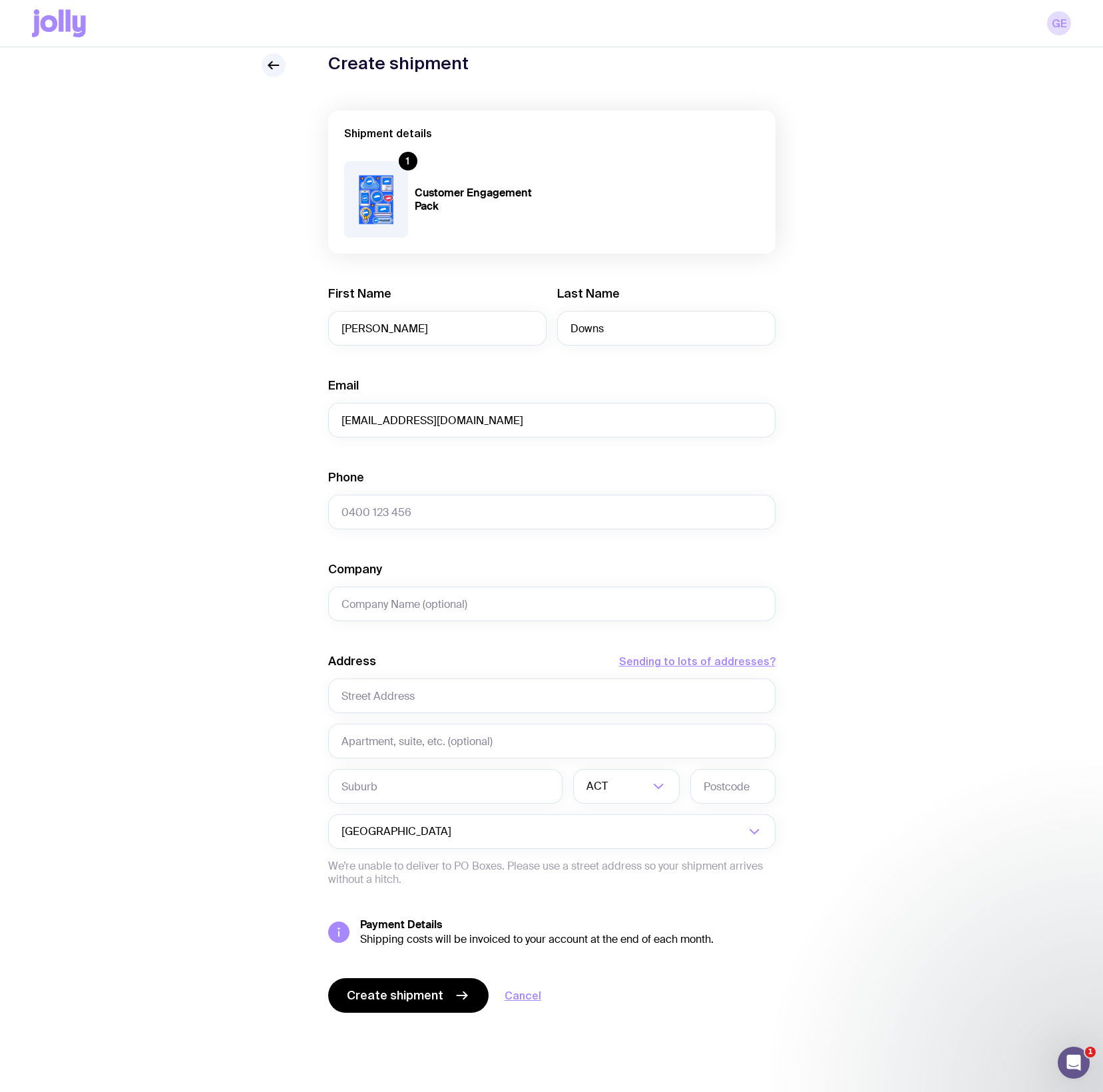
scroll to position [47, 0]
type input "[EMAIL_ADDRESS][DOMAIN_NAME]"
paste input "L26/[STREET_ADDRESS]"
type input "L26/[STREET_ADDRESS]"
click at [457, 791] on input "text" at bounding box center [445, 786] width 234 height 34
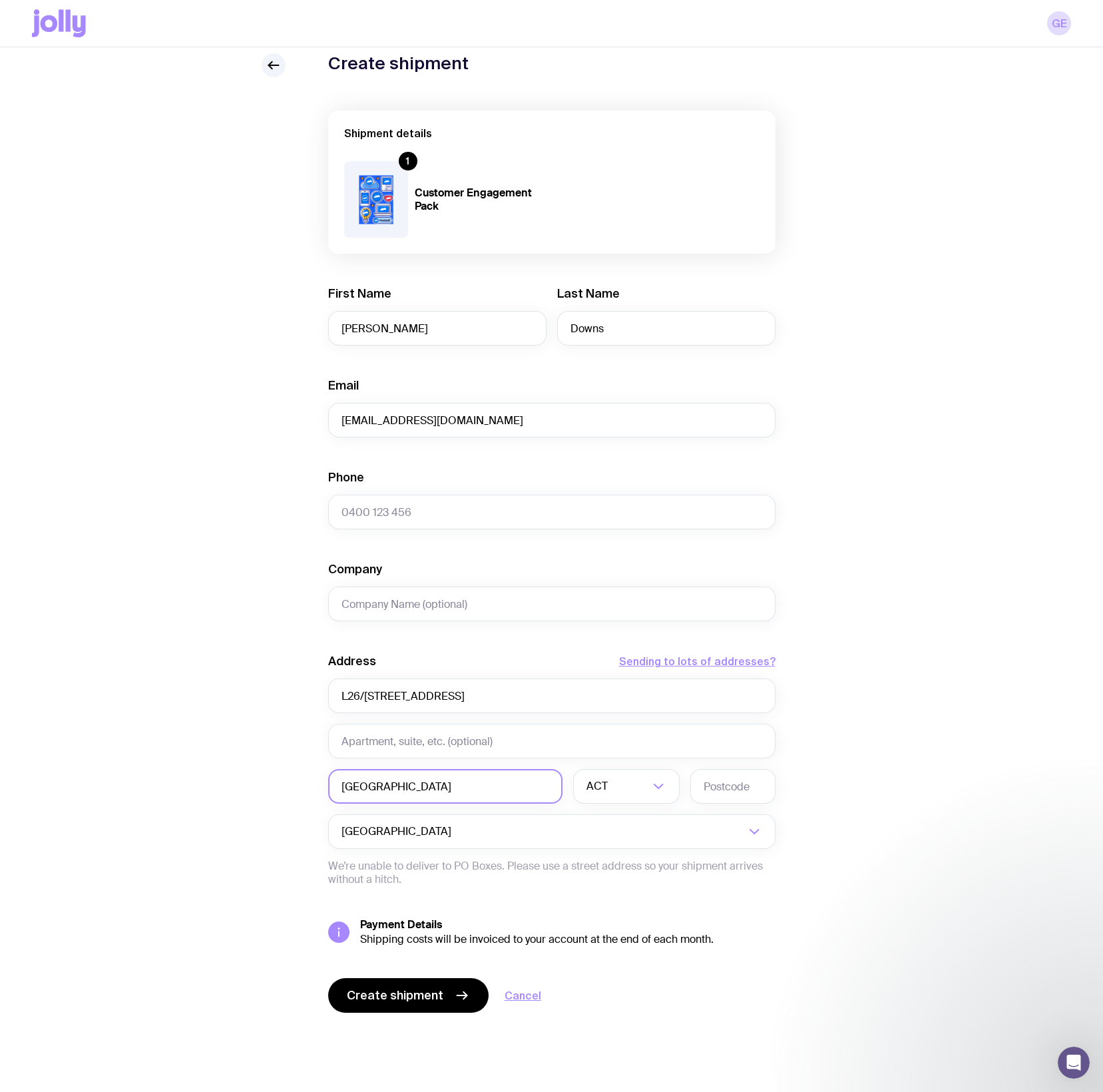
type input "[GEOGRAPHIC_DATA]"
type input "4000"
type input "[PERSON_NAME]"
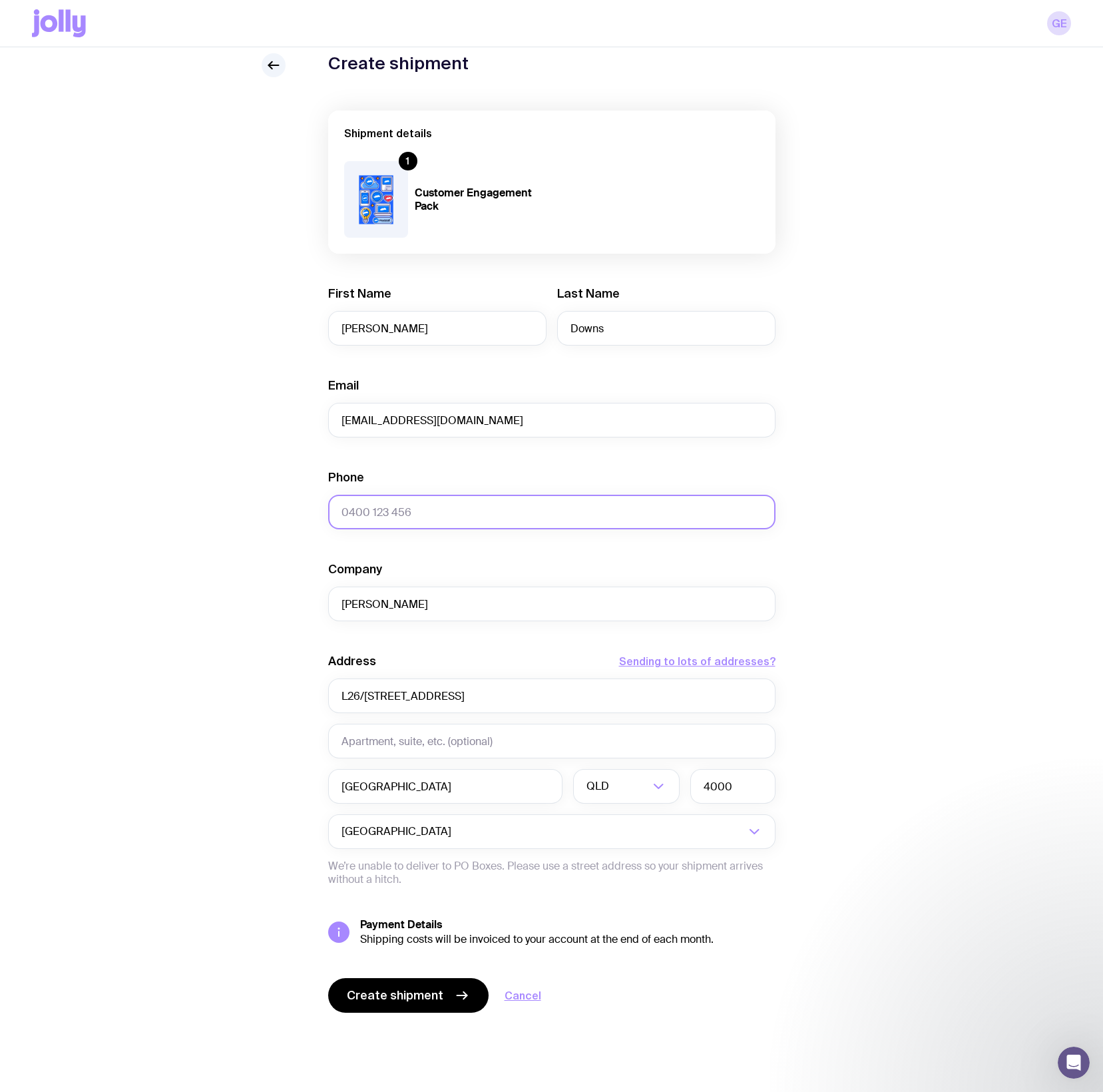
paste input "[PHONE_NUMBER]"
type input "[PHONE_NUMBER]"
click at [390, 996] on span "Create shipment" at bounding box center [395, 995] width 96 height 16
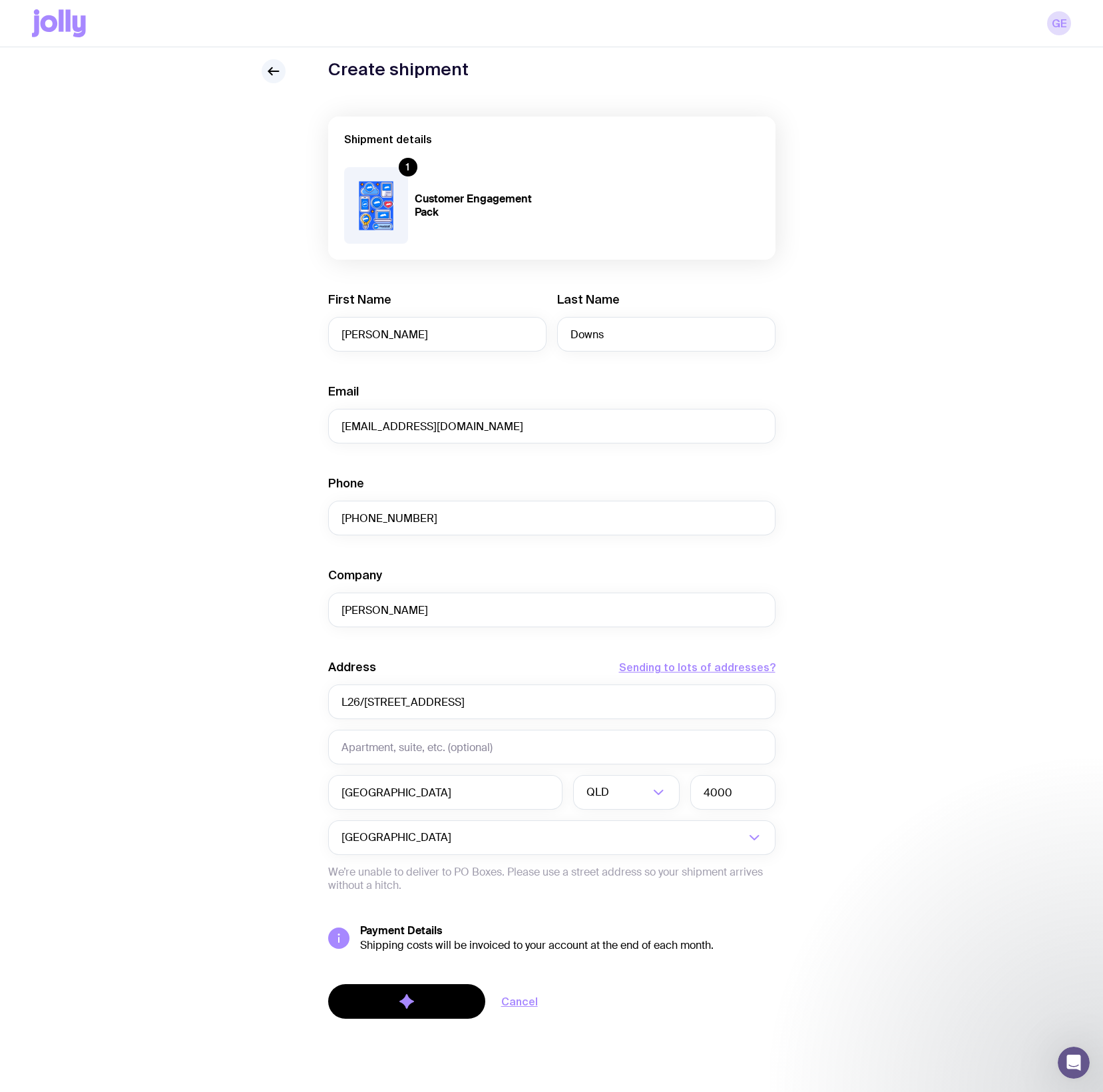
scroll to position [40, 0]
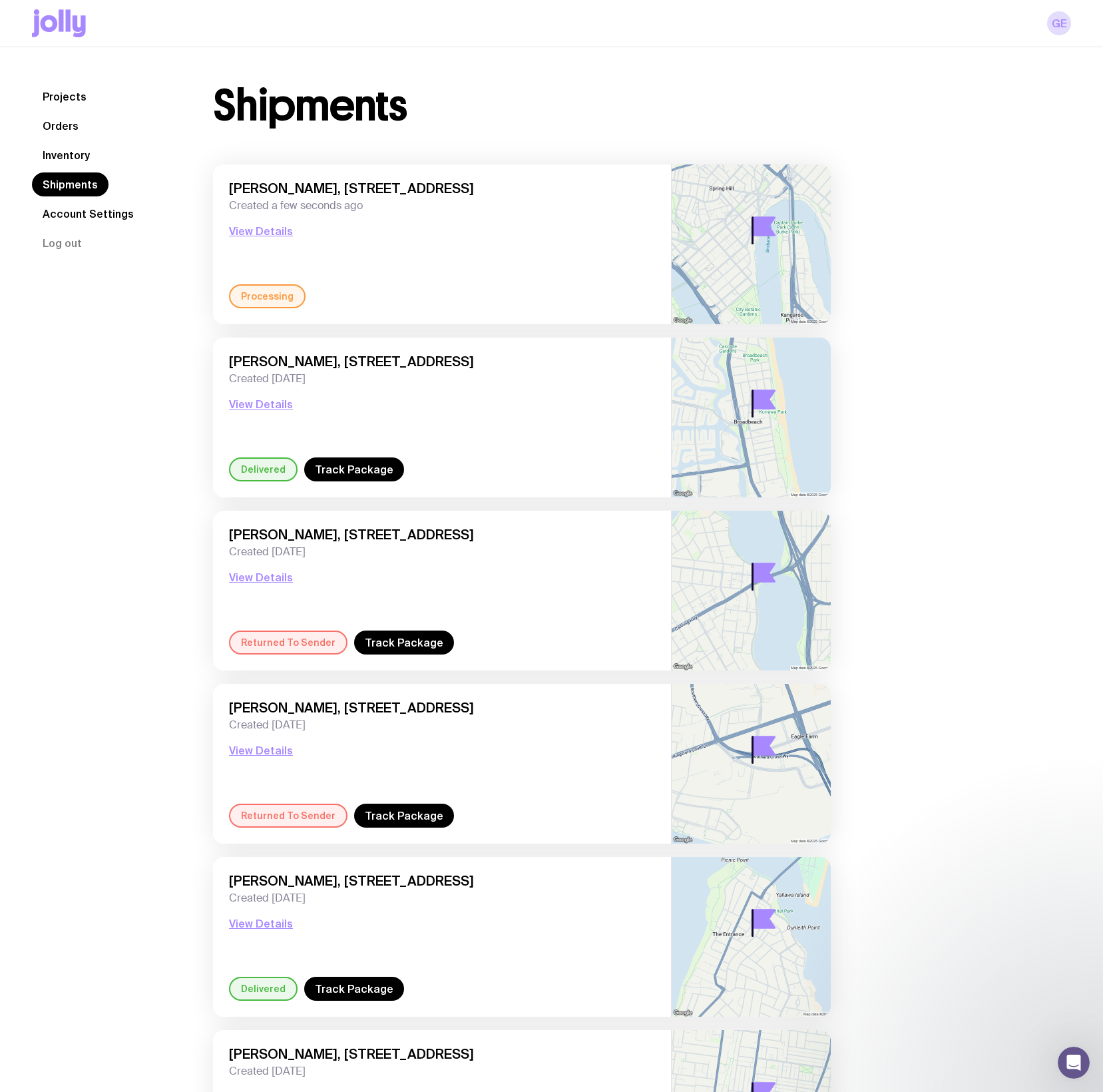
click at [51, 151] on link "Inventory" at bounding box center [67, 155] width 68 height 24
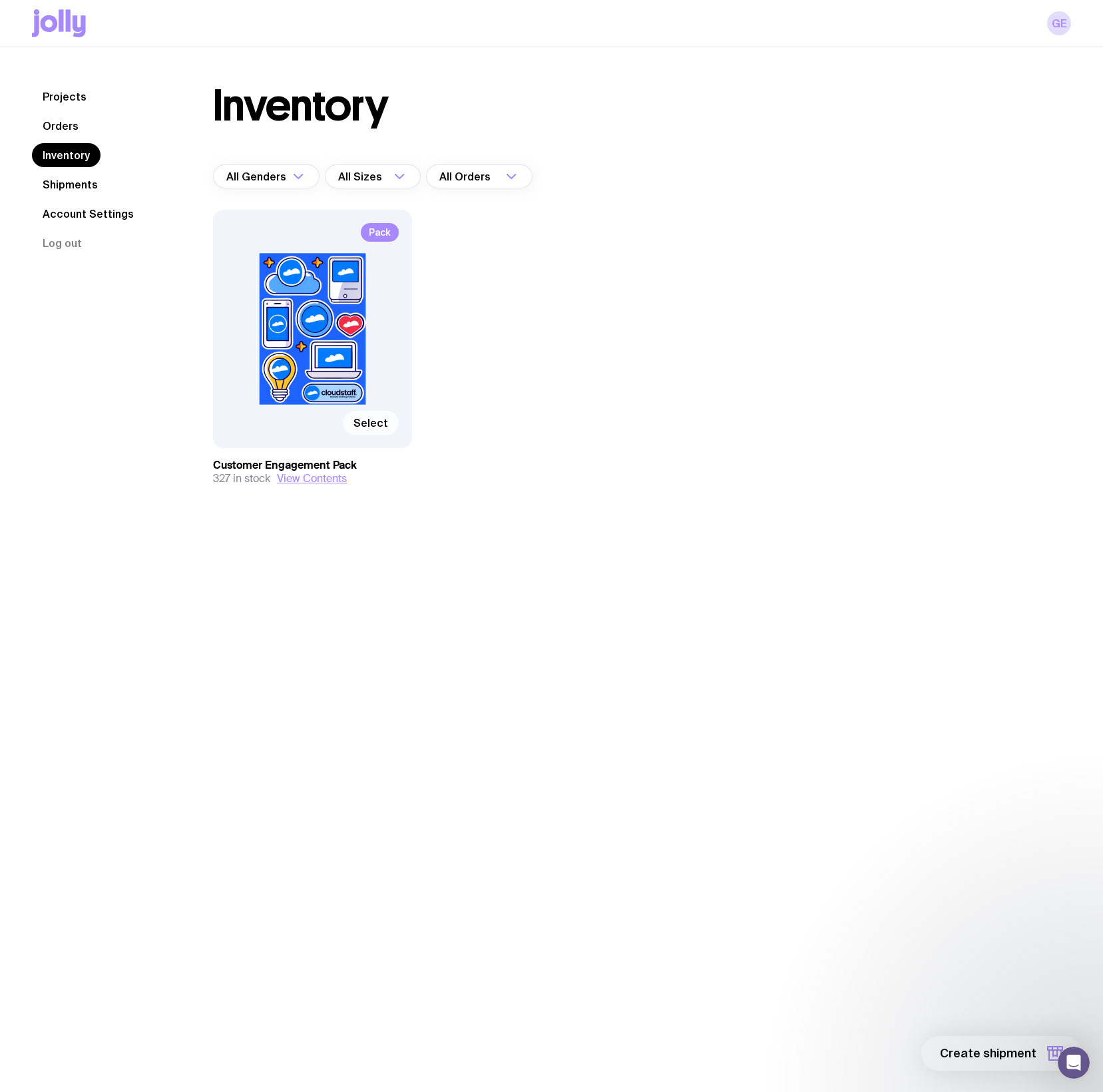
click at [368, 416] on label "Select" at bounding box center [371, 423] width 56 height 24
click at [0, 0] on input "Select" at bounding box center [0, 0] width 0 height 0
click at [1050, 1049] on icon "button" at bounding box center [1055, 1053] width 16 height 16
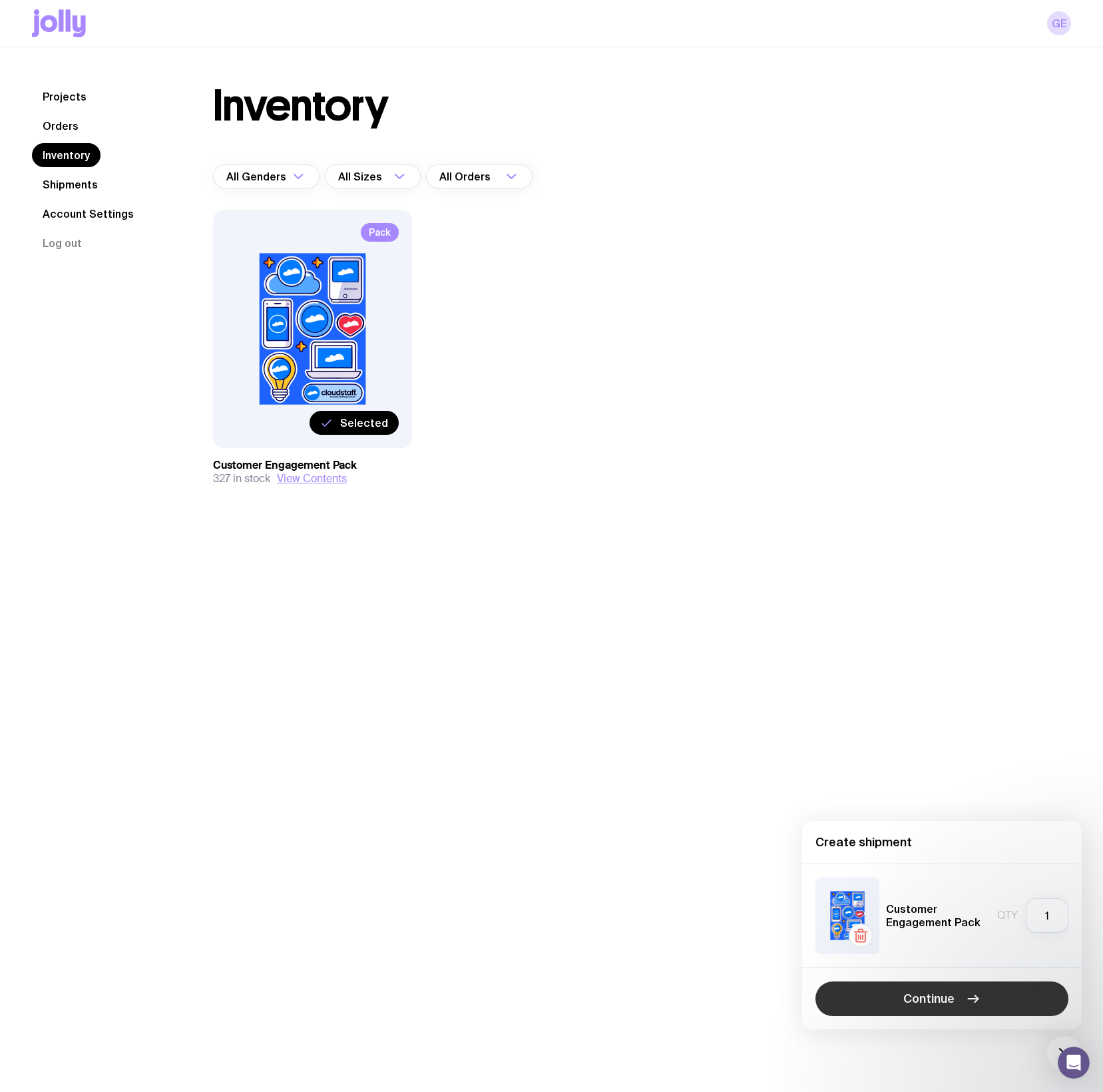
click at [953, 996] on span "Continue" at bounding box center [928, 999] width 51 height 16
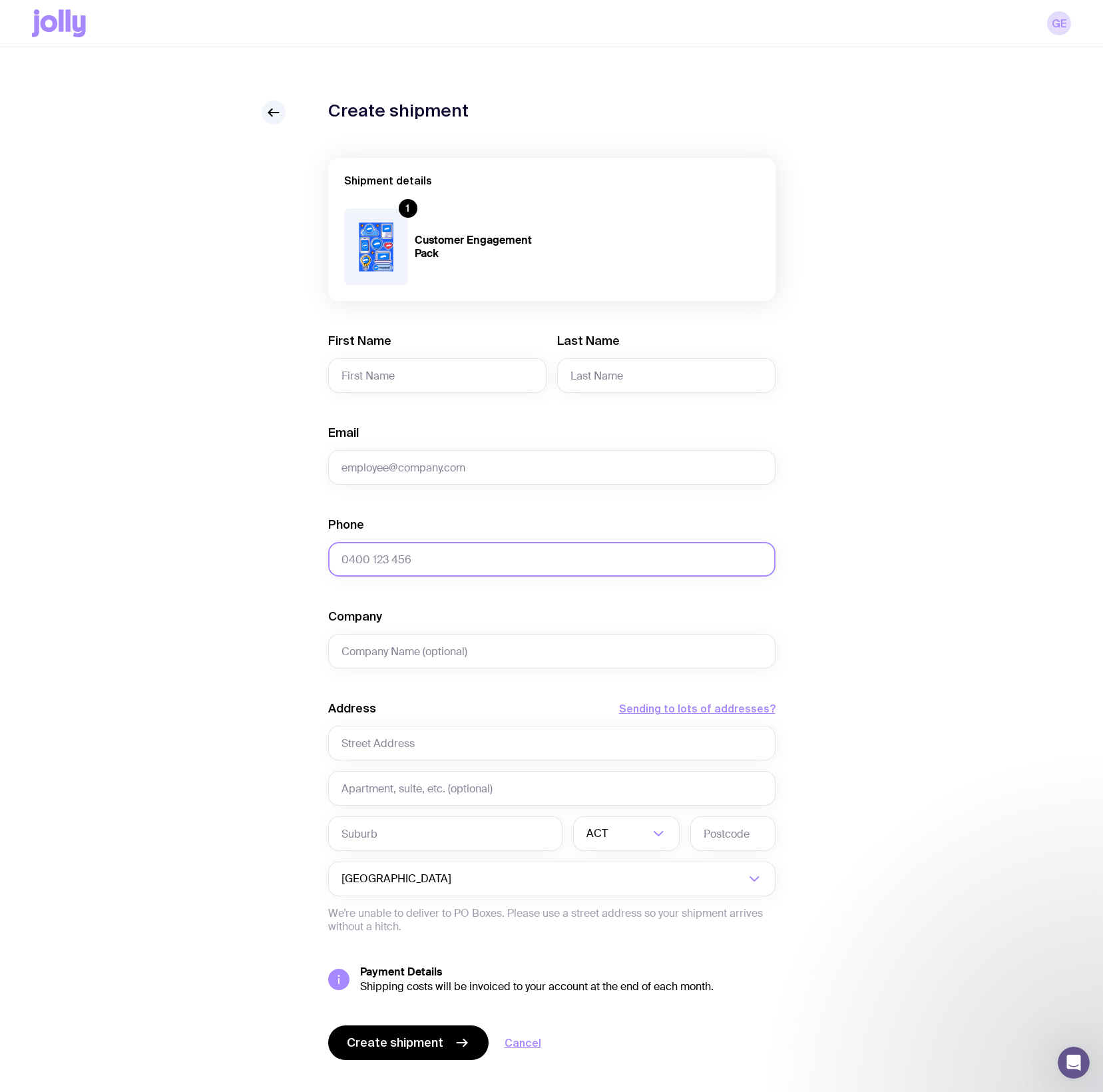
paste input "[PHONE_NUMBER]"
type input "[PHONE_NUMBER]"
type input "[PERSON_NAME]"
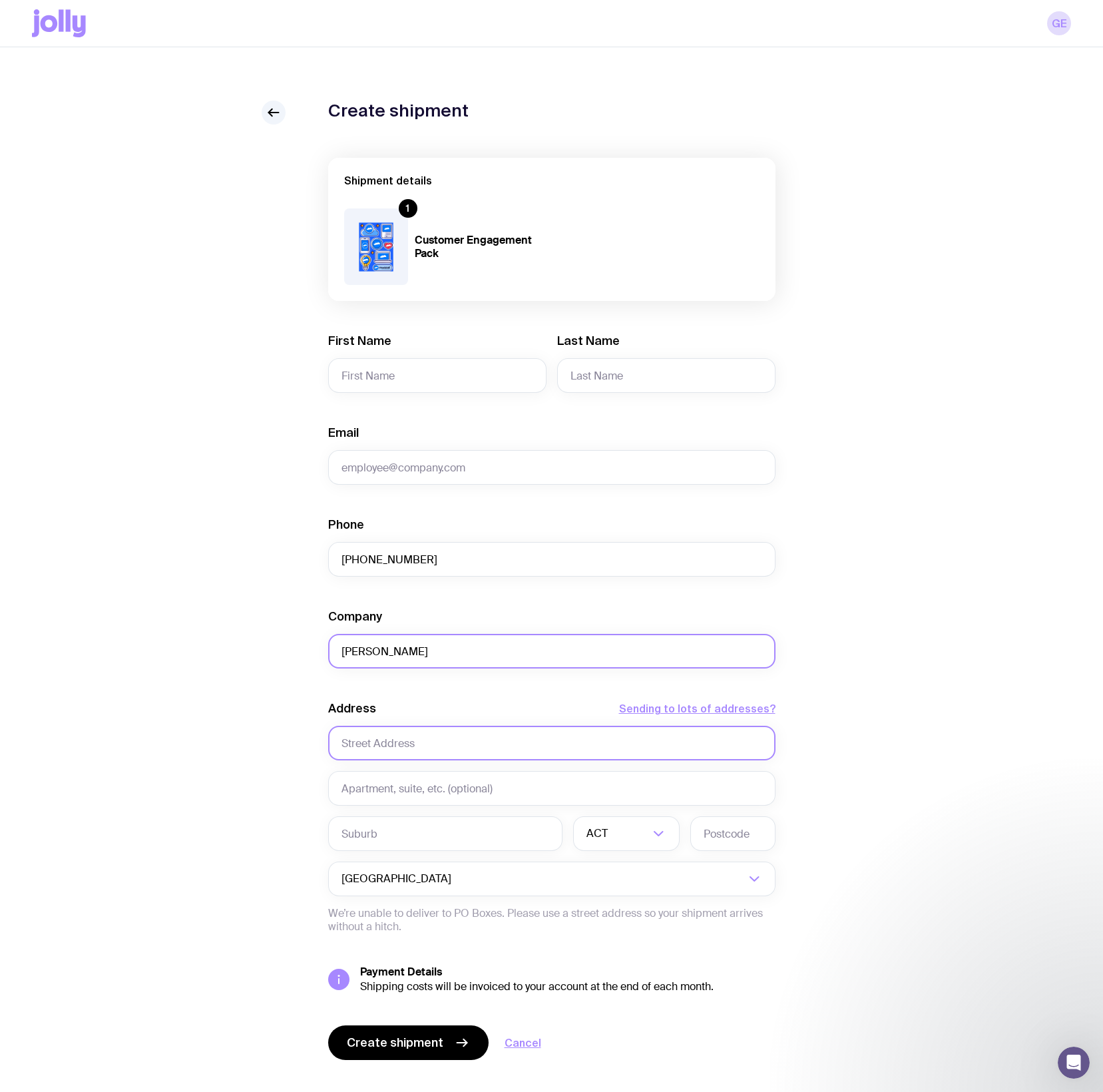
paste input "L26/[STREET_ADDRESS]"
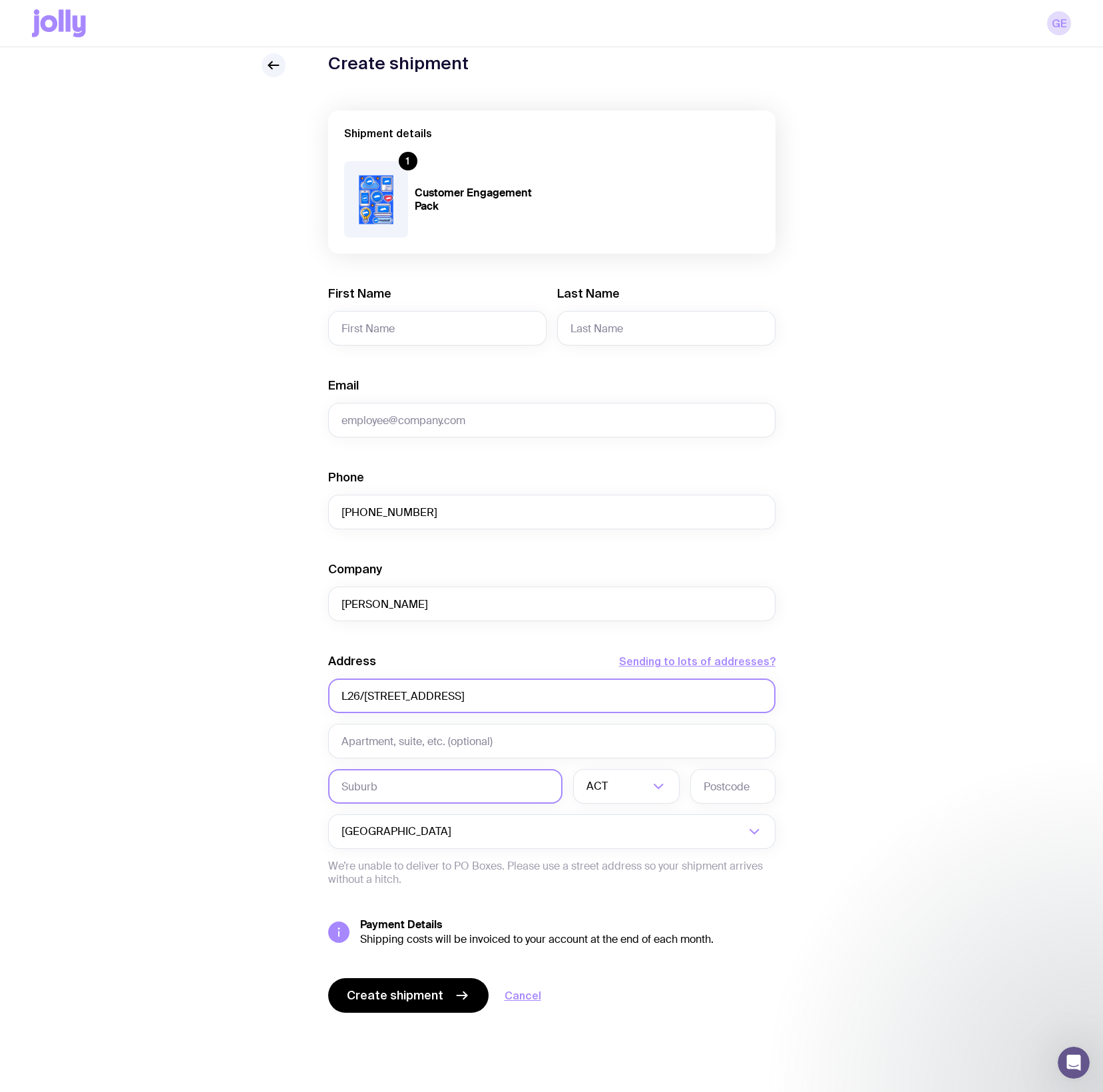
type input "L26/[STREET_ADDRESS]"
click at [392, 776] on input "text" at bounding box center [445, 786] width 234 height 34
type input "[GEOGRAPHIC_DATA]"
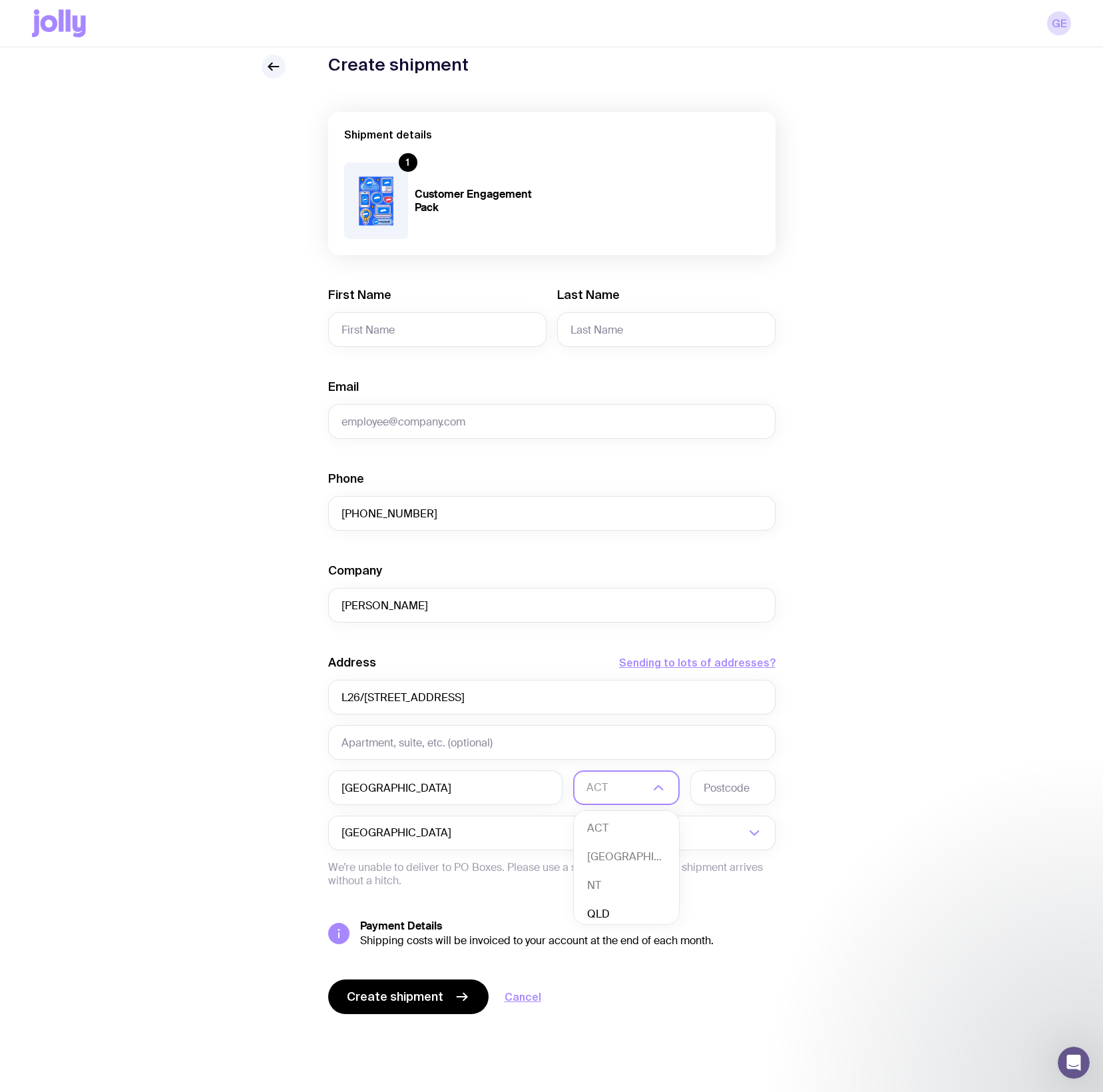
scroll to position [1, 0]
click at [610, 912] on li "QLD" at bounding box center [626, 913] width 105 height 29
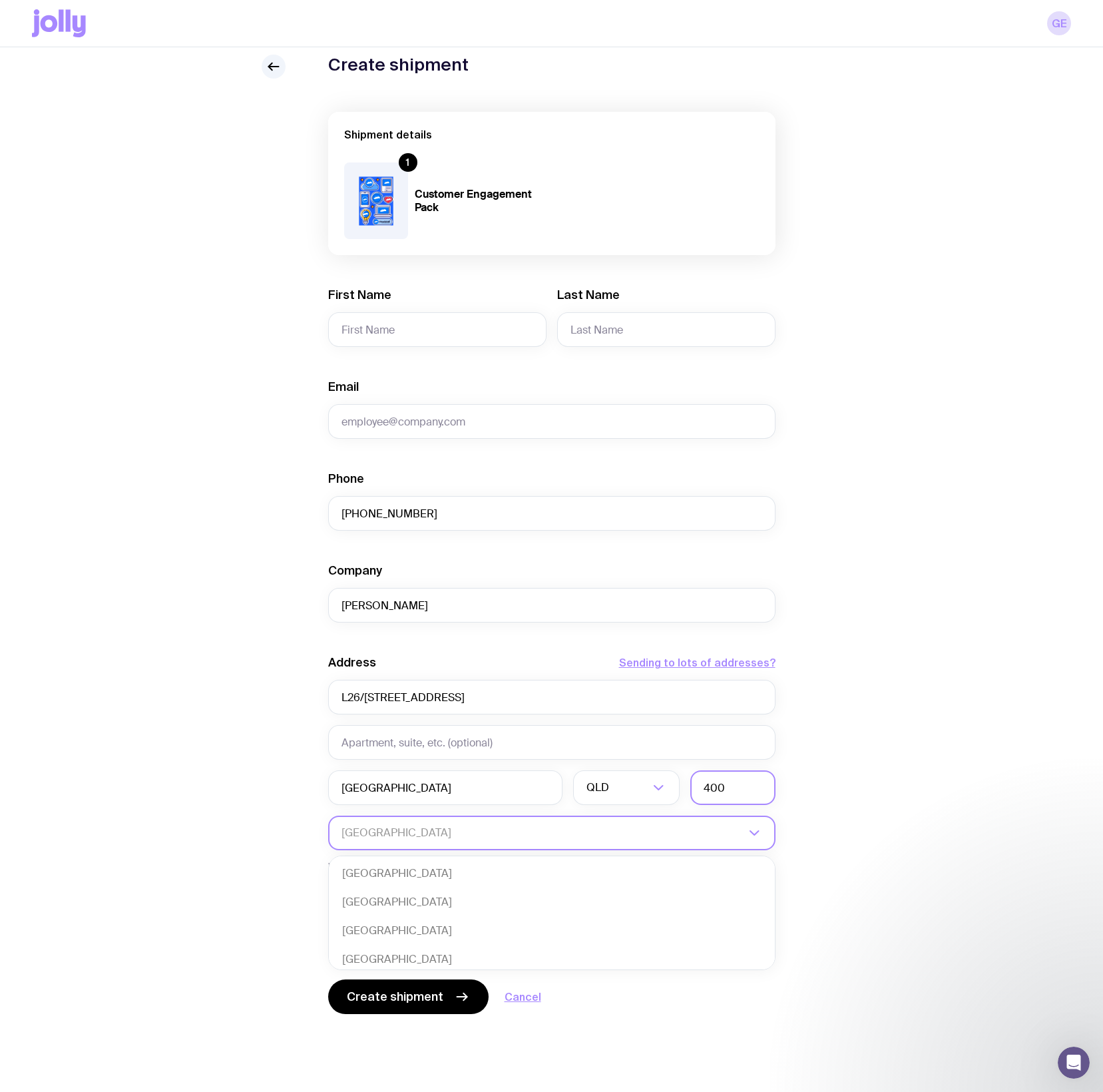
scroll to position [280, 0]
click at [725, 787] on input "400" at bounding box center [733, 787] width 85 height 34
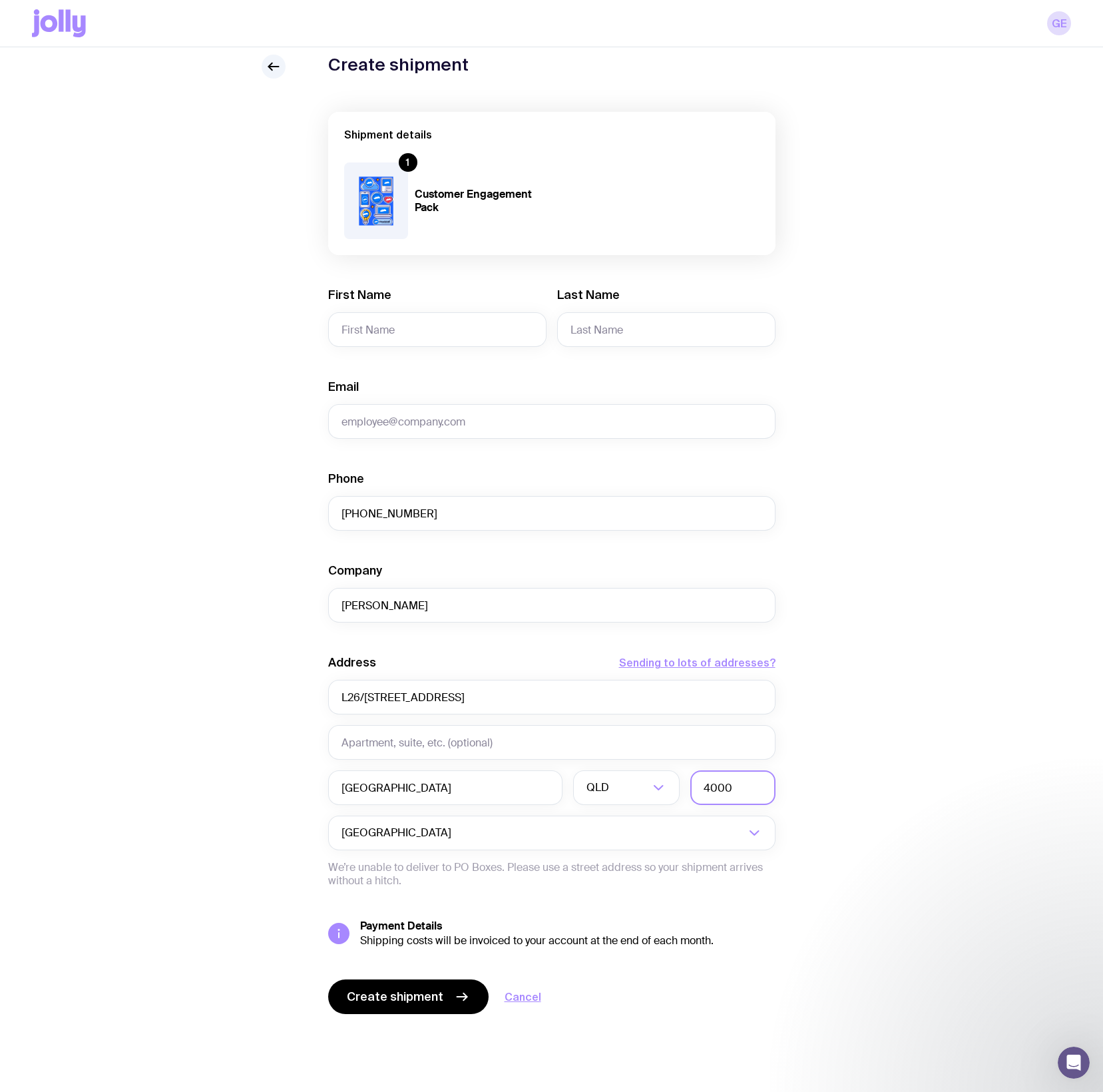
type input "4000"
click at [812, 509] on div "Create shipment Shipment details 1 Customer Engagement Pack First Name Last Nam…" at bounding box center [552, 561] width 1039 height 1012
type input "r"
type input "[EMAIL_ADDRESS][DOMAIN_NAME]"
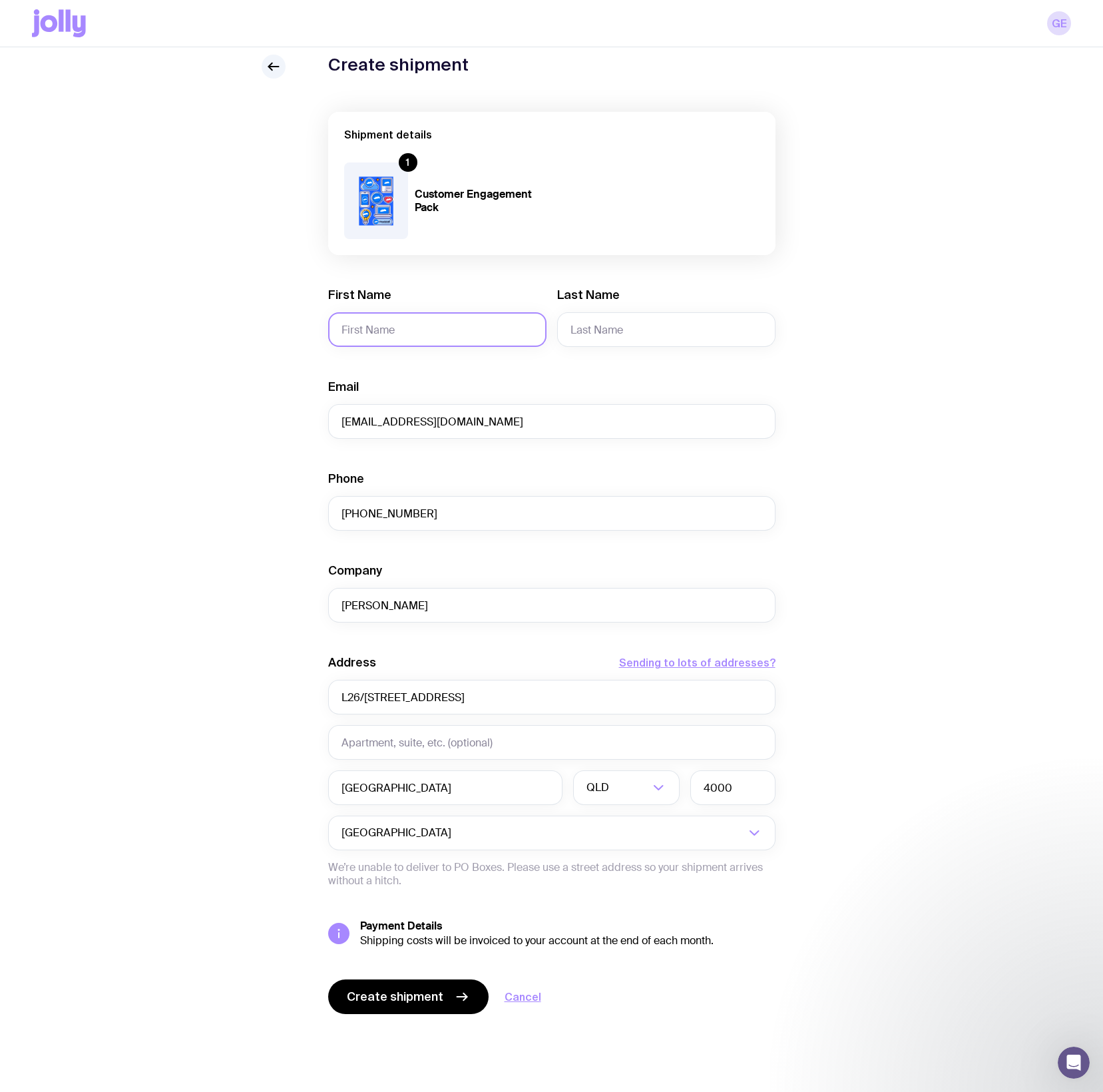
paste input "[PERSON_NAME]"
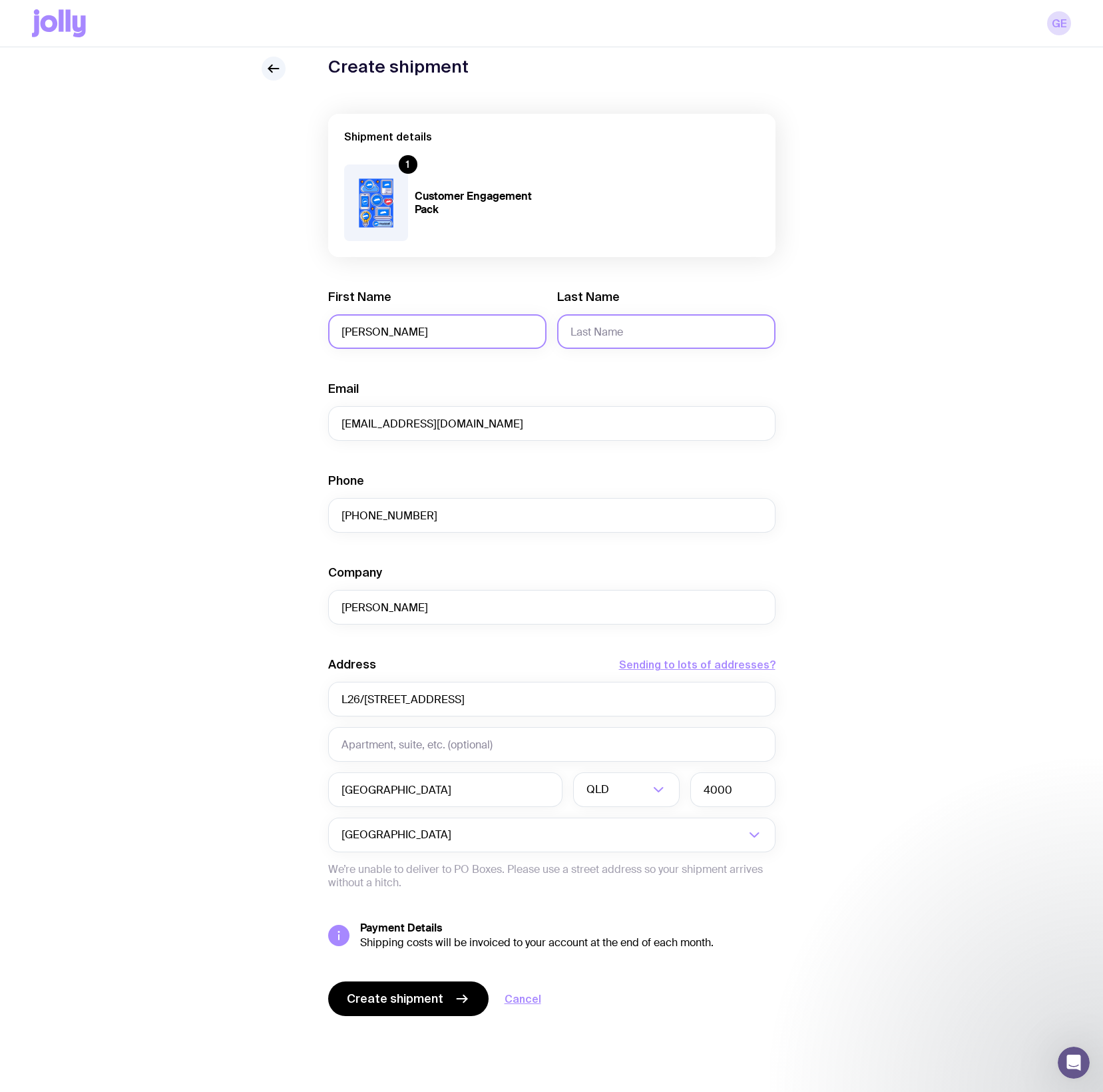
type input "[PERSON_NAME]"
paste input "Poynting"
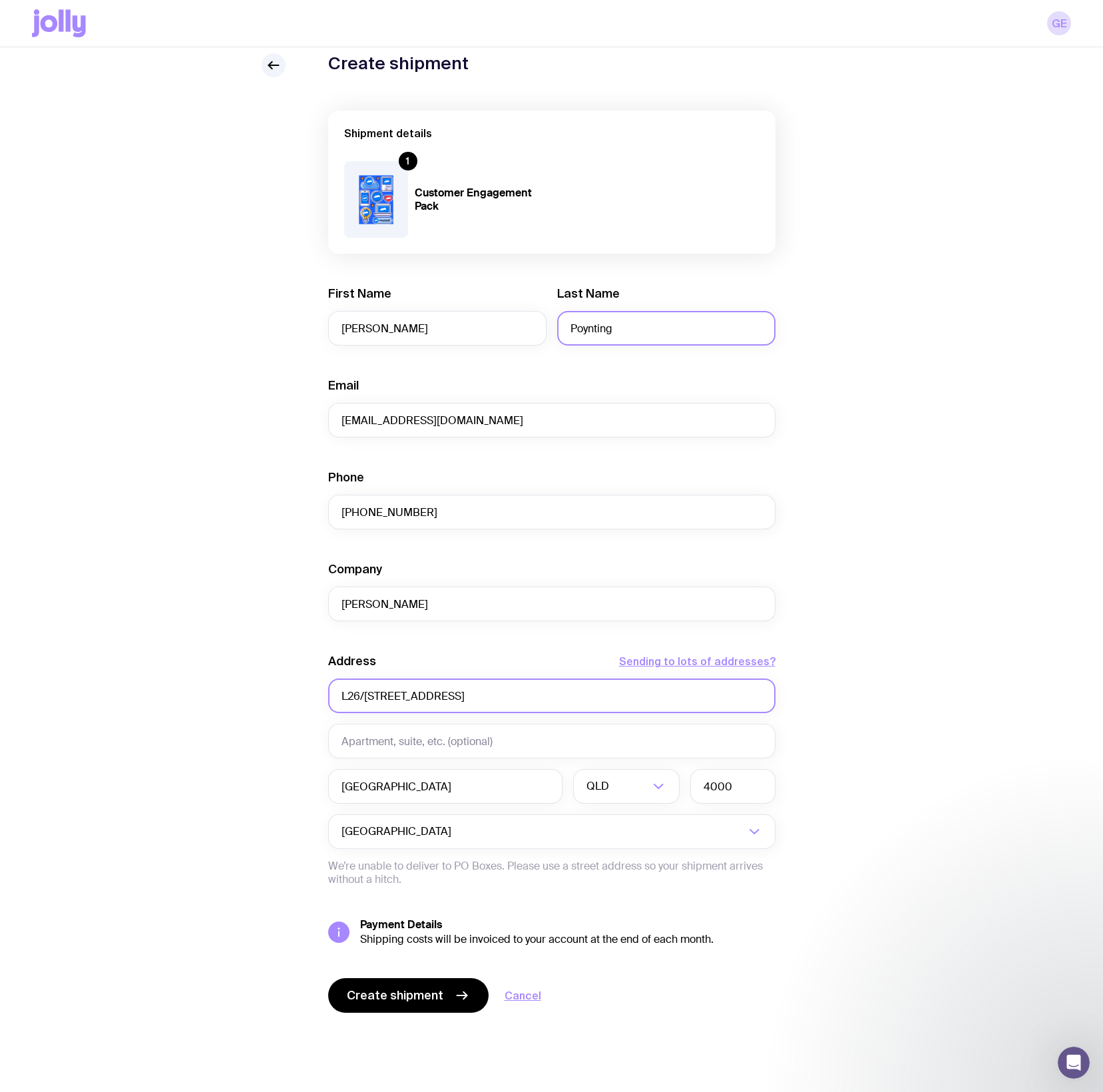
scroll to position [47, 0]
type input "Poynting"
click at [395, 993] on span "Create shipment" at bounding box center [395, 995] width 96 height 16
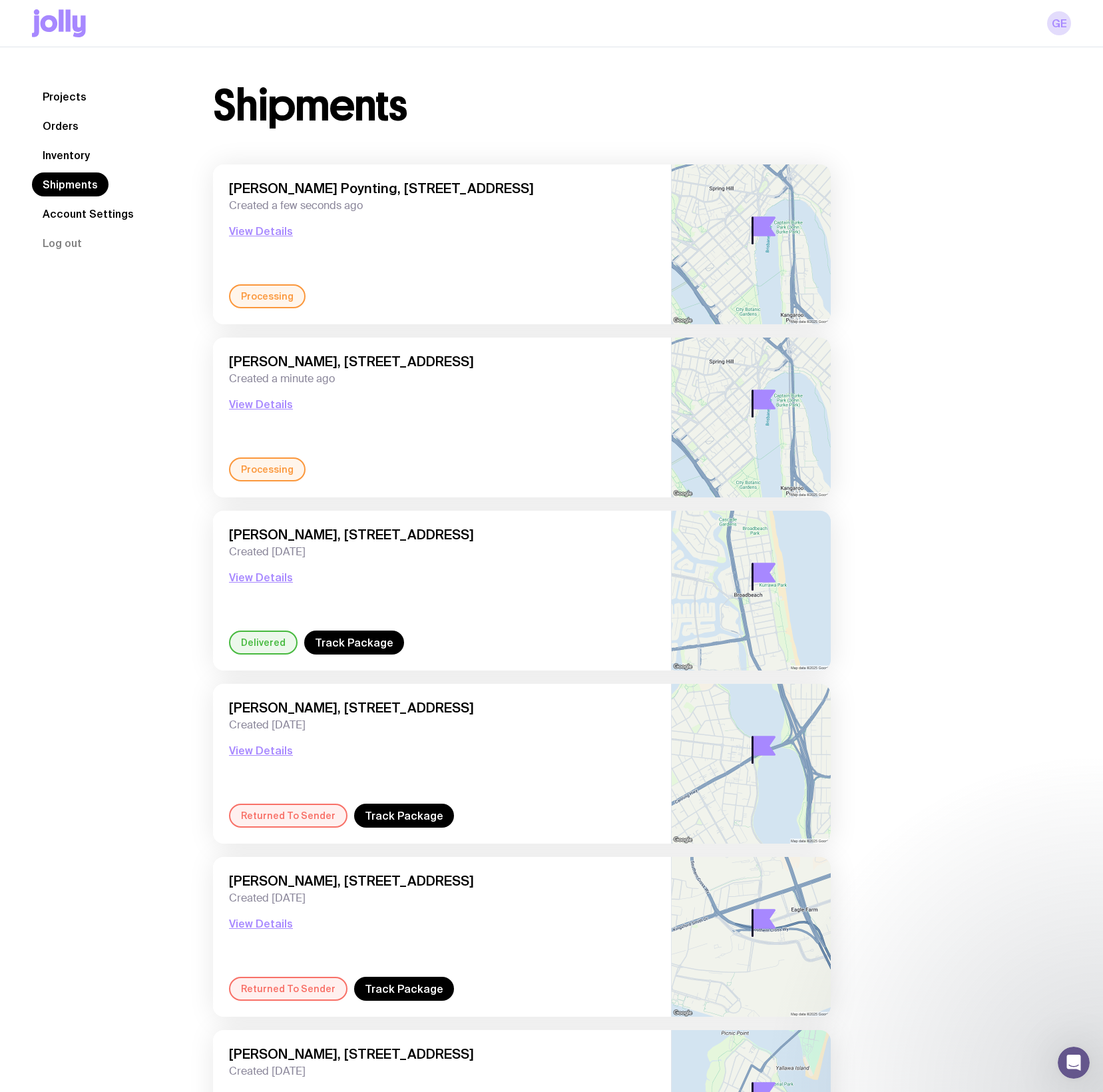
click at [75, 151] on link "Inventory" at bounding box center [67, 155] width 68 height 24
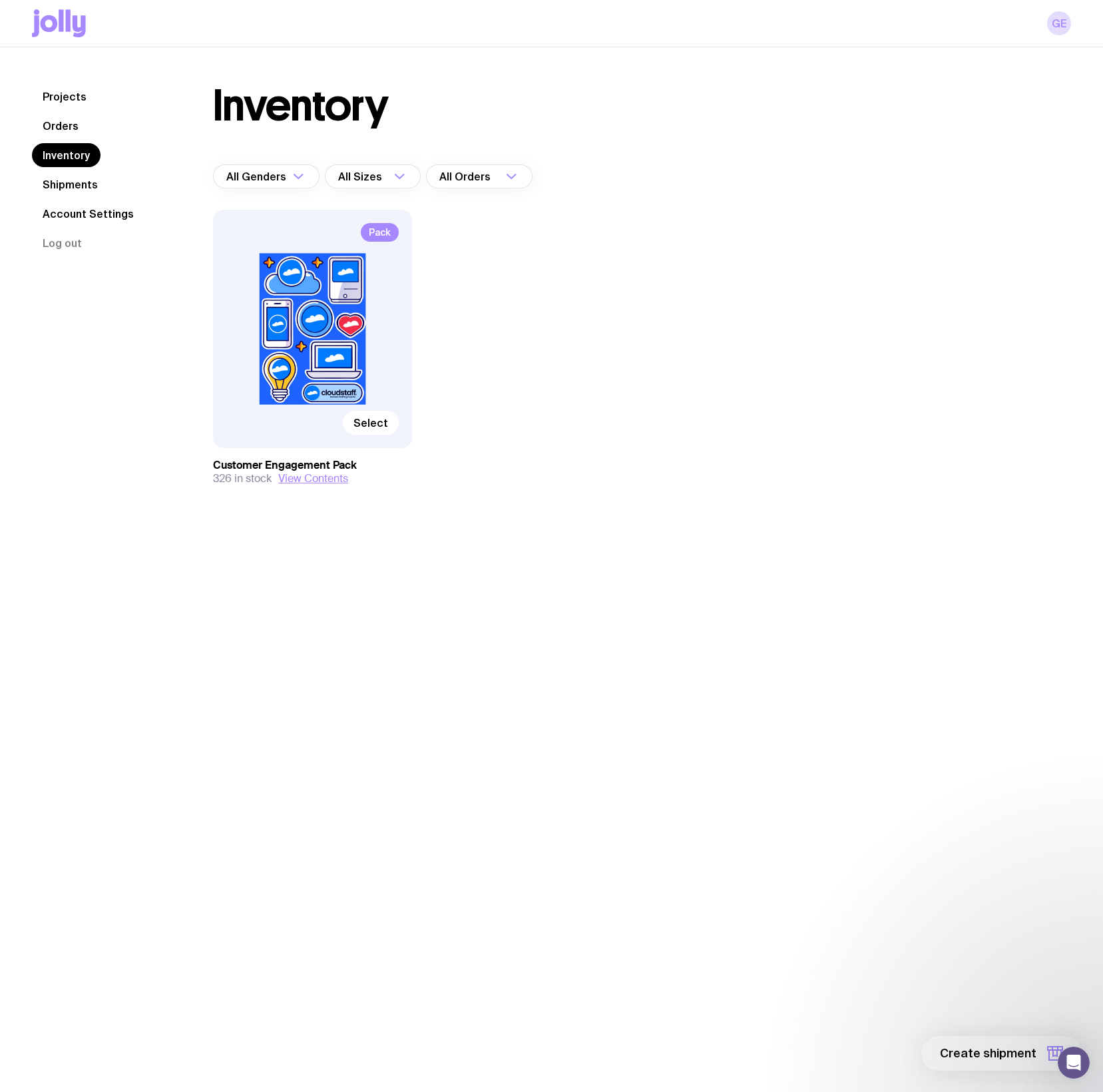
scroll to position [1, 0]
click at [386, 419] on span "Select" at bounding box center [370, 422] width 34 height 13
click at [0, 0] on input "Select" at bounding box center [0, 0] width 0 height 0
click at [1050, 1050] on icon "button" at bounding box center [1049, 1049] width 5 height 4
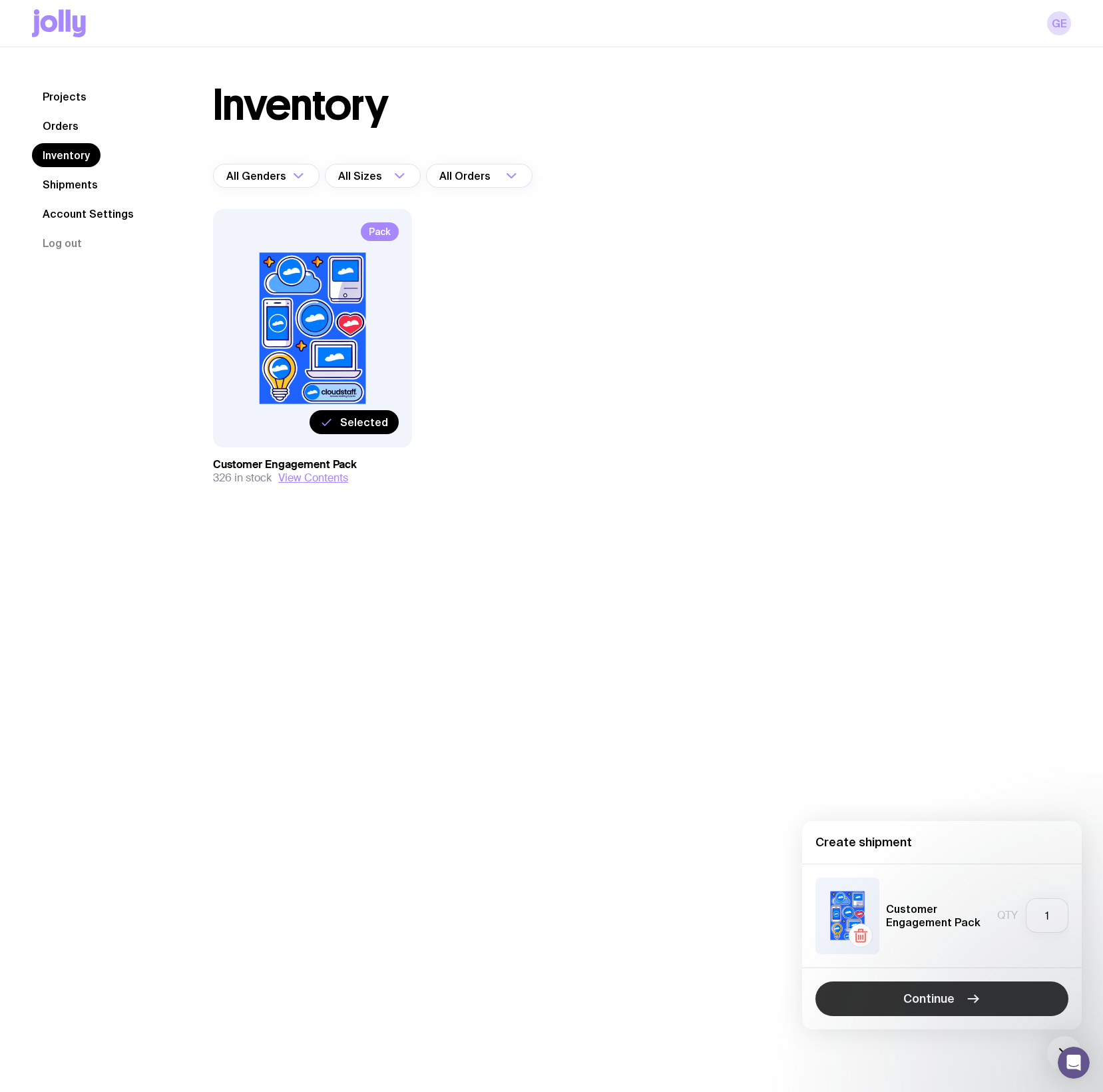
click at [938, 1003] on span "Continue" at bounding box center [928, 999] width 51 height 16
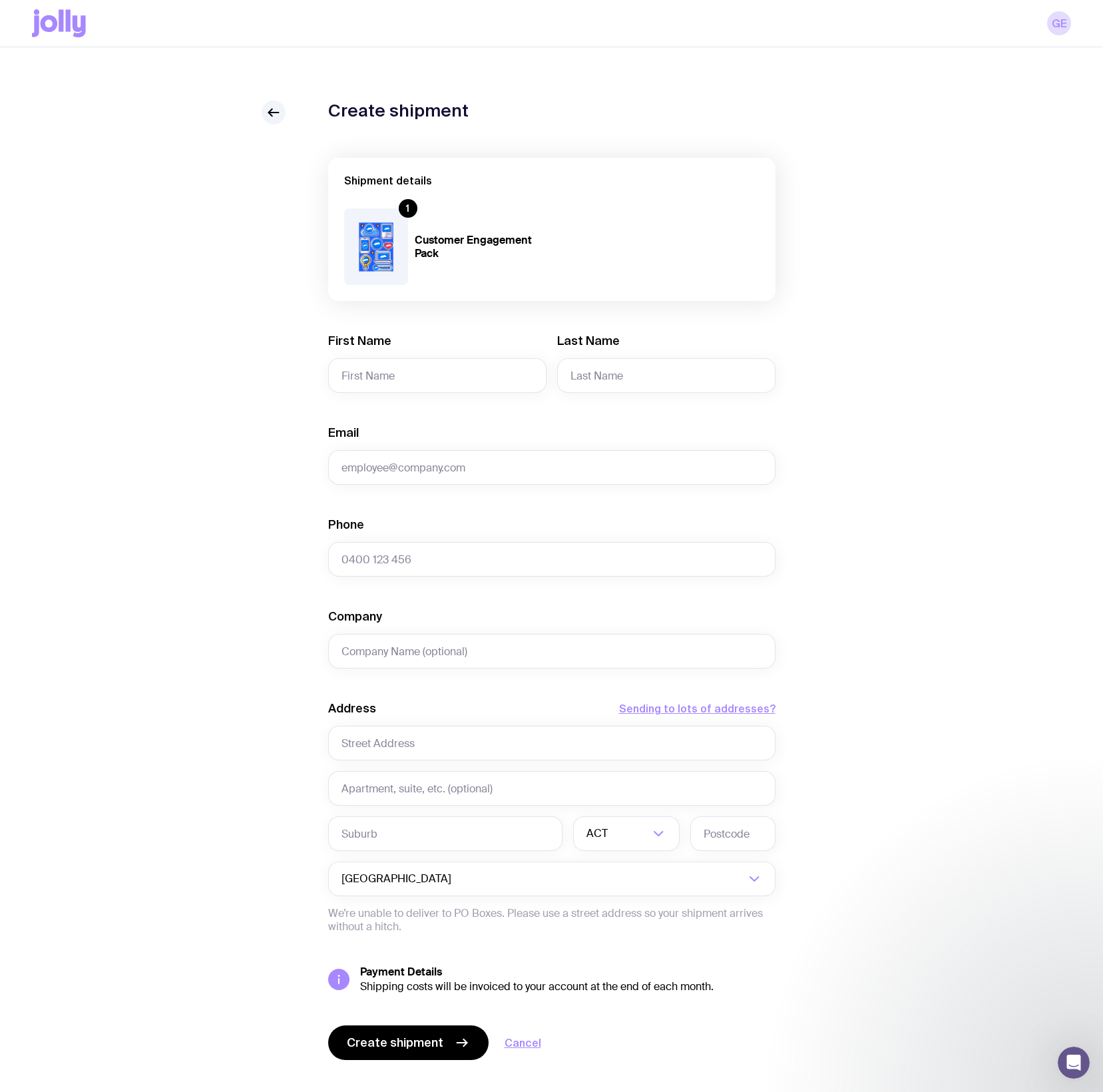
scroll to position [2, 0]
click at [354, 370] on input "First Name" at bounding box center [438, 373] width 218 height 34
paste input "[PERSON_NAME]"
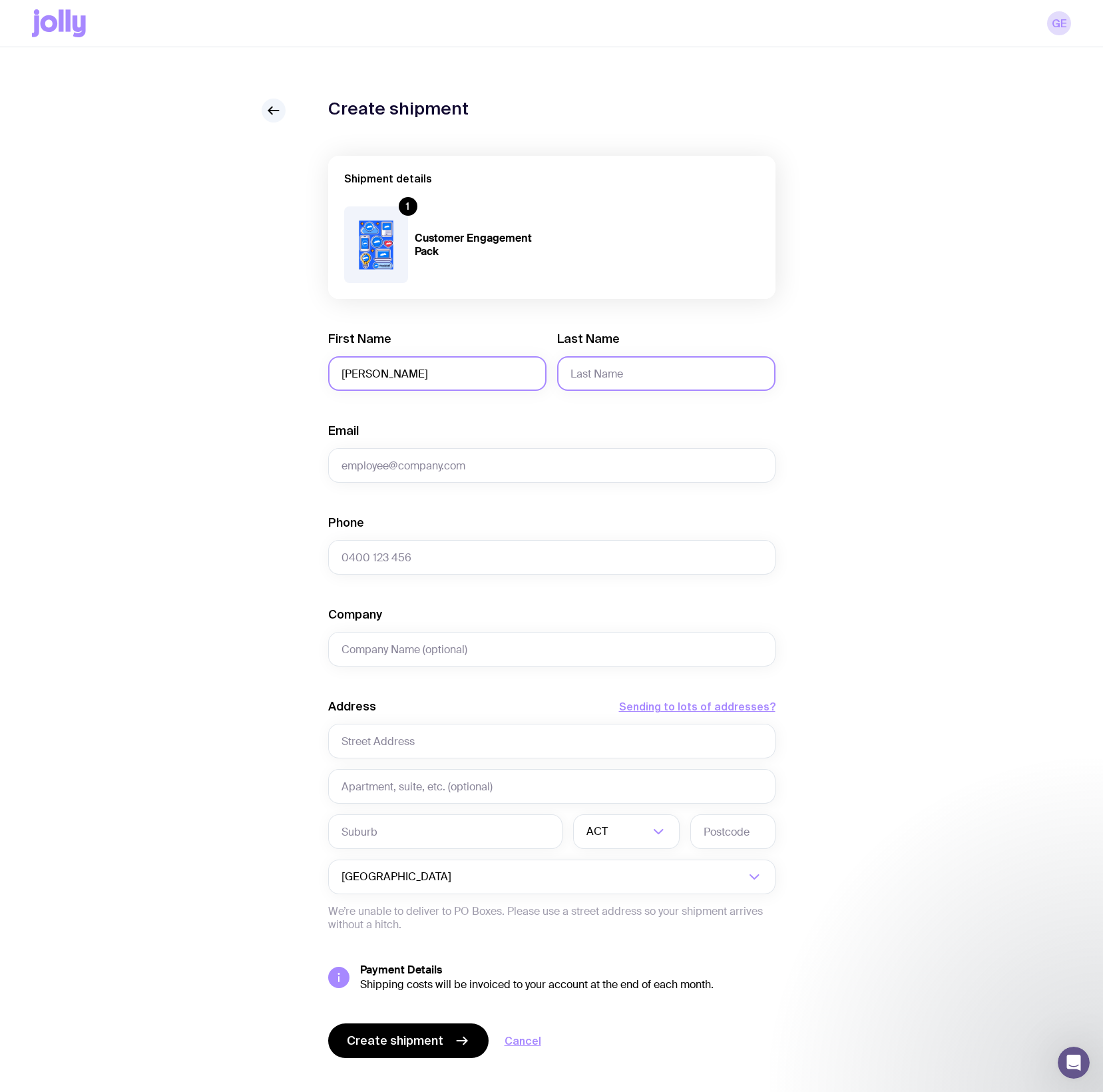
type input "[PERSON_NAME]"
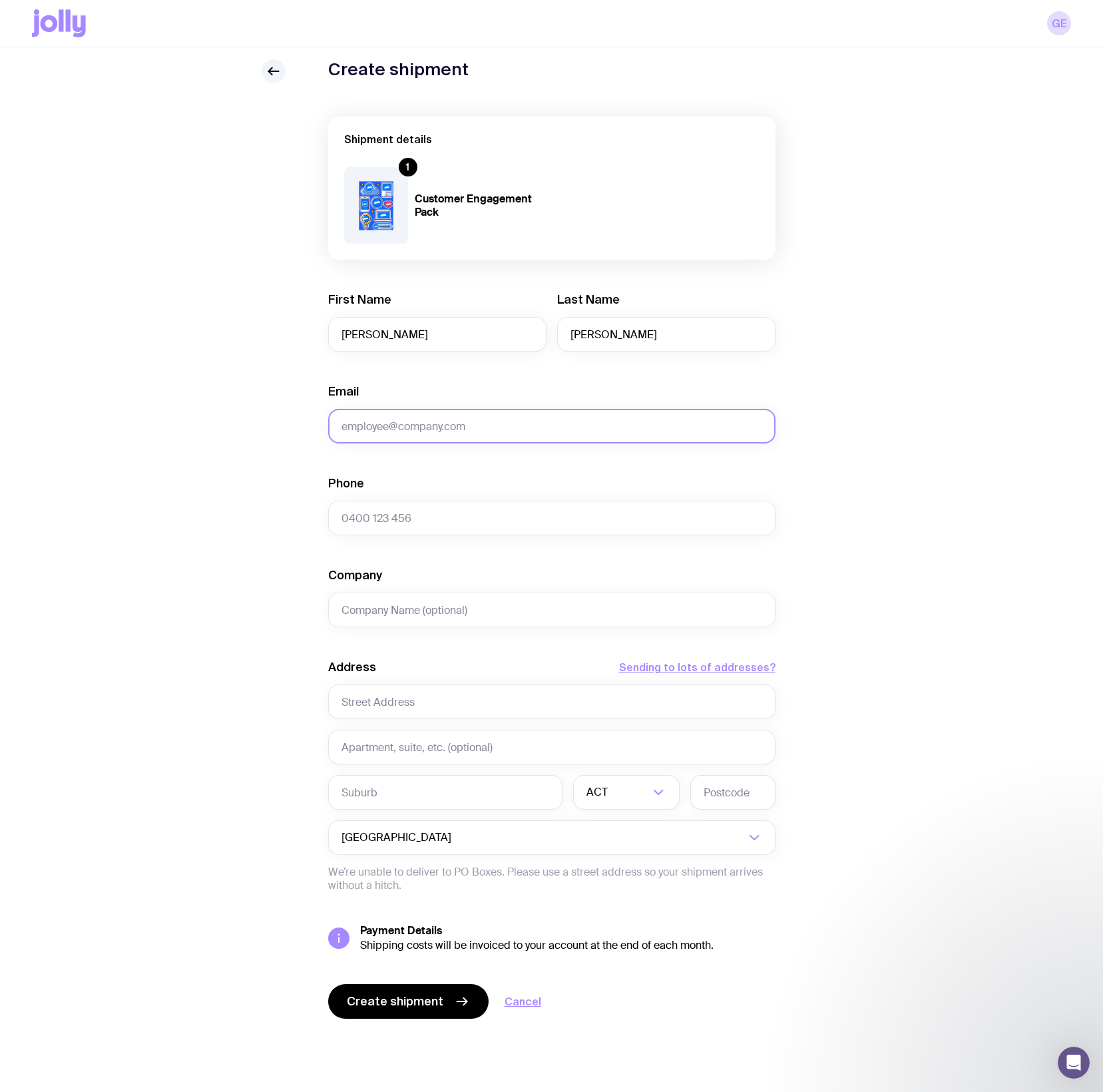
scroll to position [43, 0]
drag, startPoint x: 456, startPoint y: 414, endPoint x: 448, endPoint y: 415, distance: 8.1
click at [456, 414] on input "Email" at bounding box center [552, 424] width 447 height 34
type input "a"
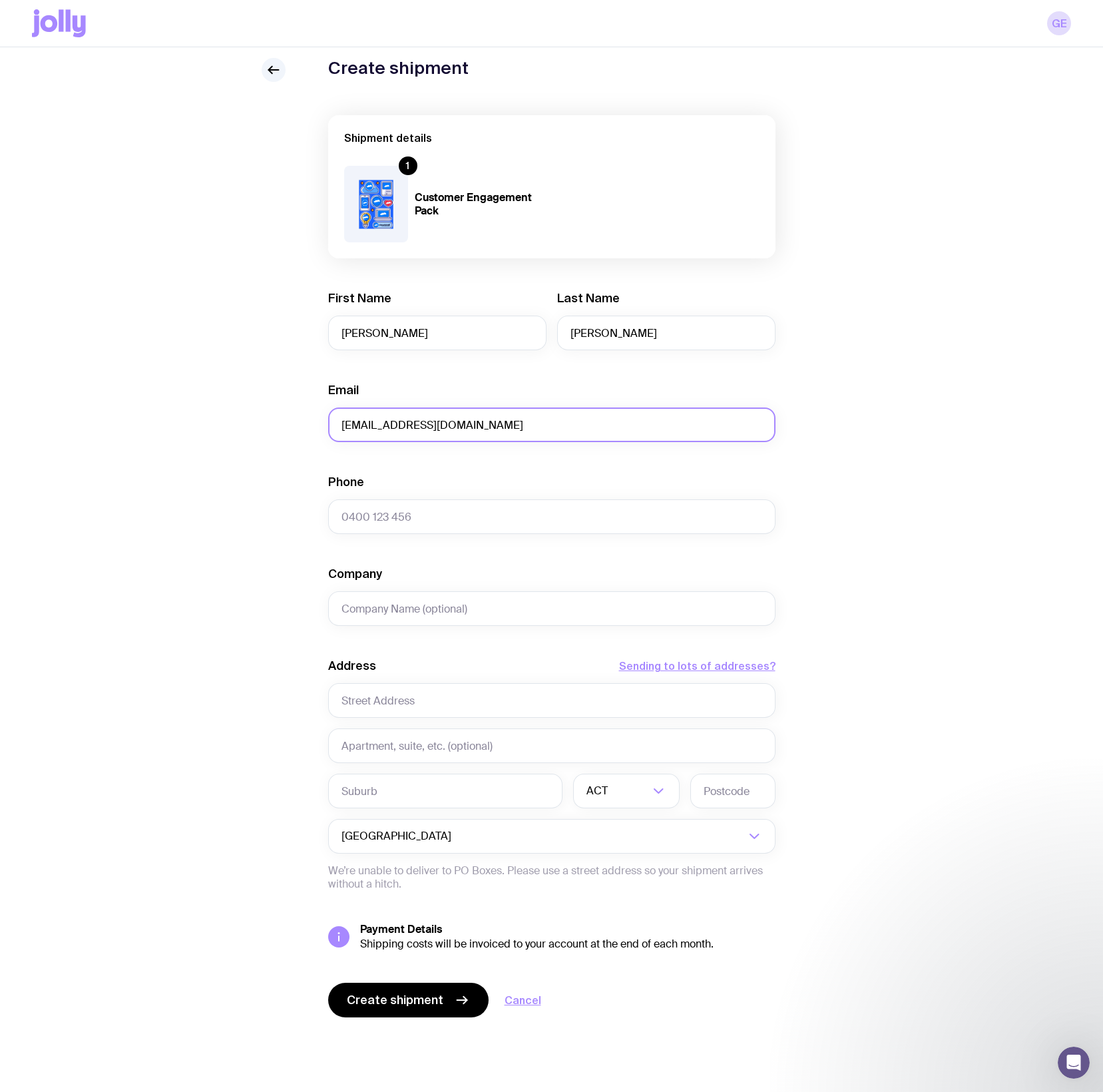
type input "[EMAIL_ADDRESS][DOMAIN_NAME]"
paste input "L26/[STREET_ADDRESS]"
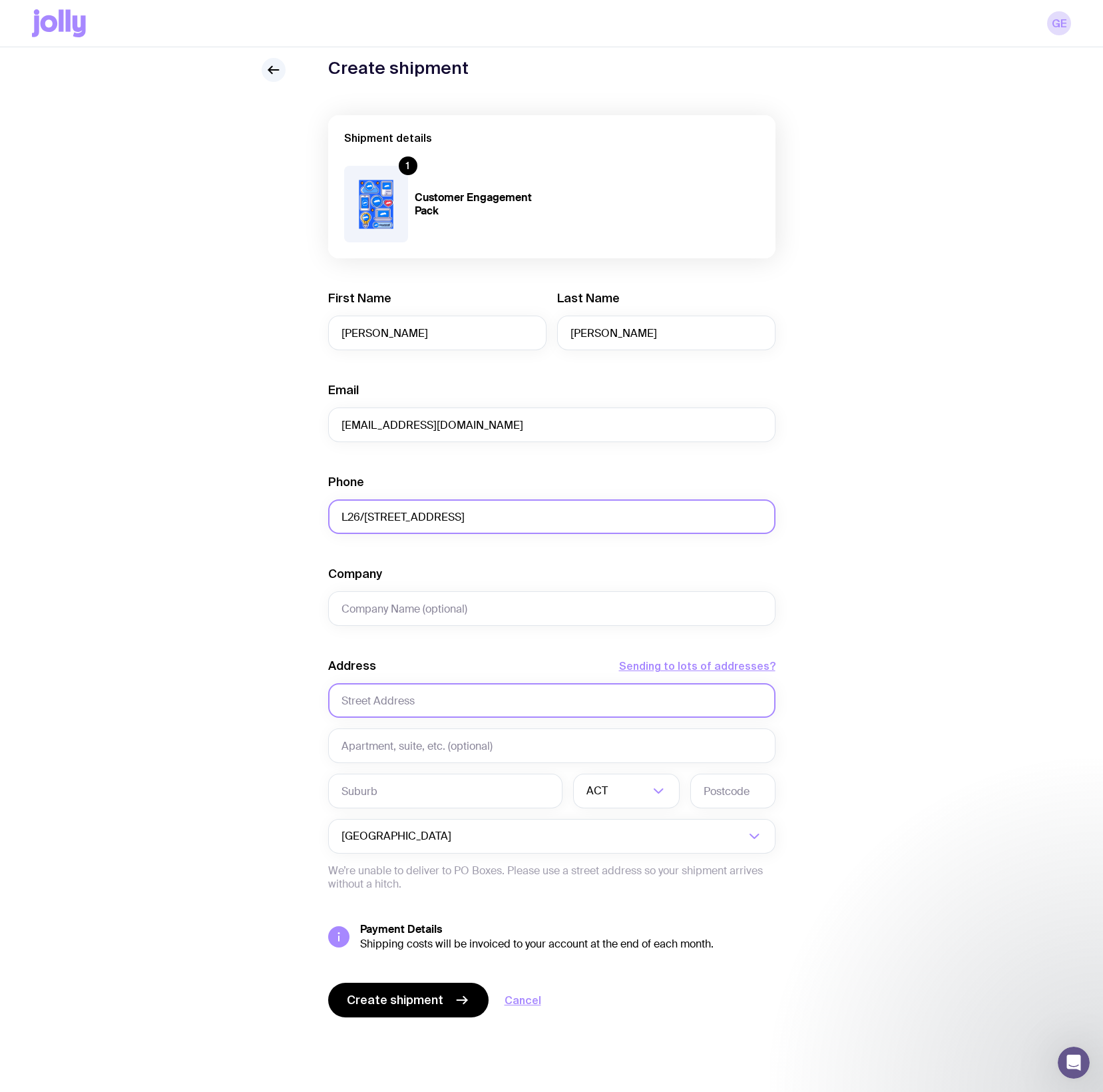
scroll to position [42, 1]
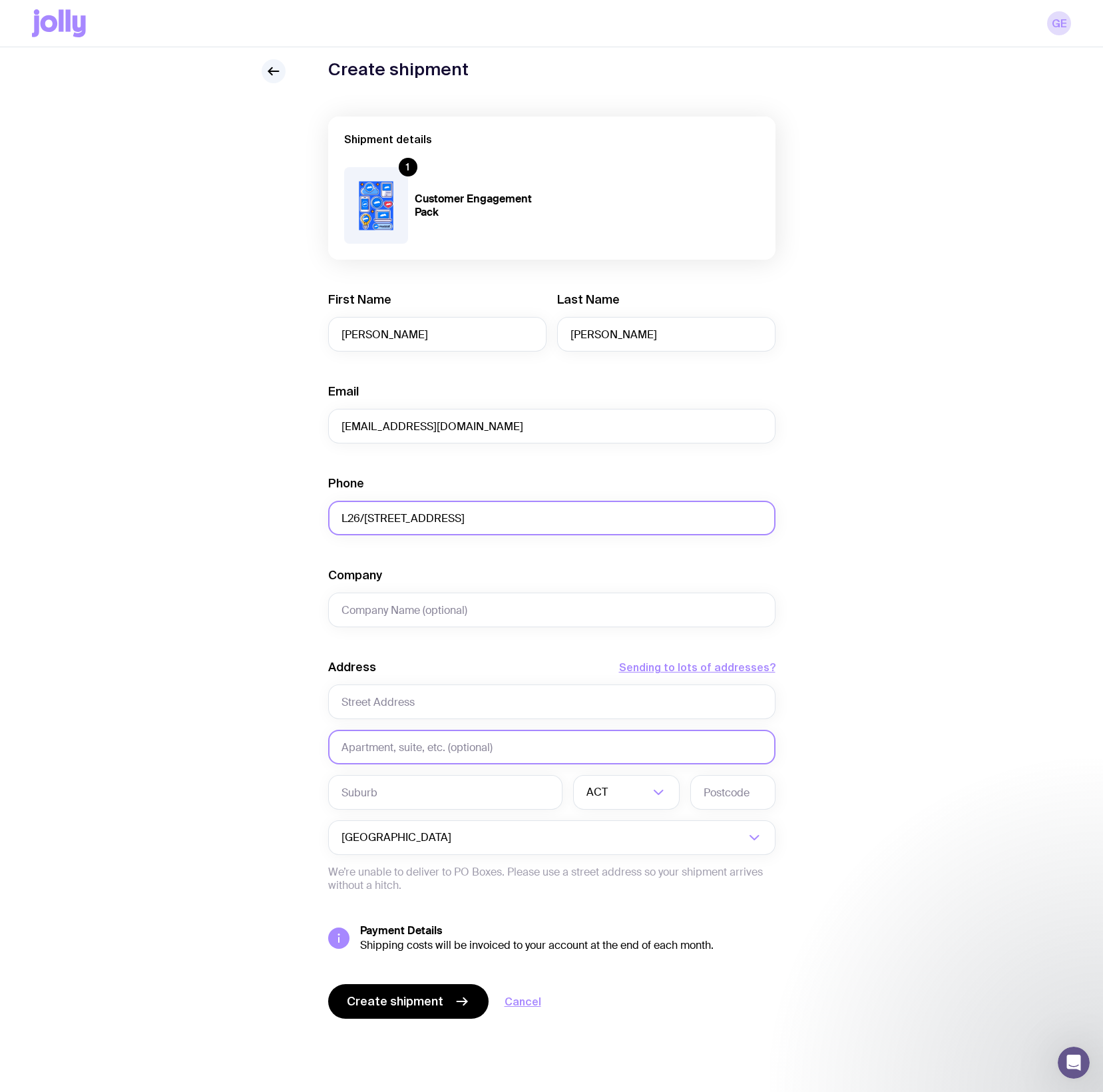
type input "L26/[STREET_ADDRESS]"
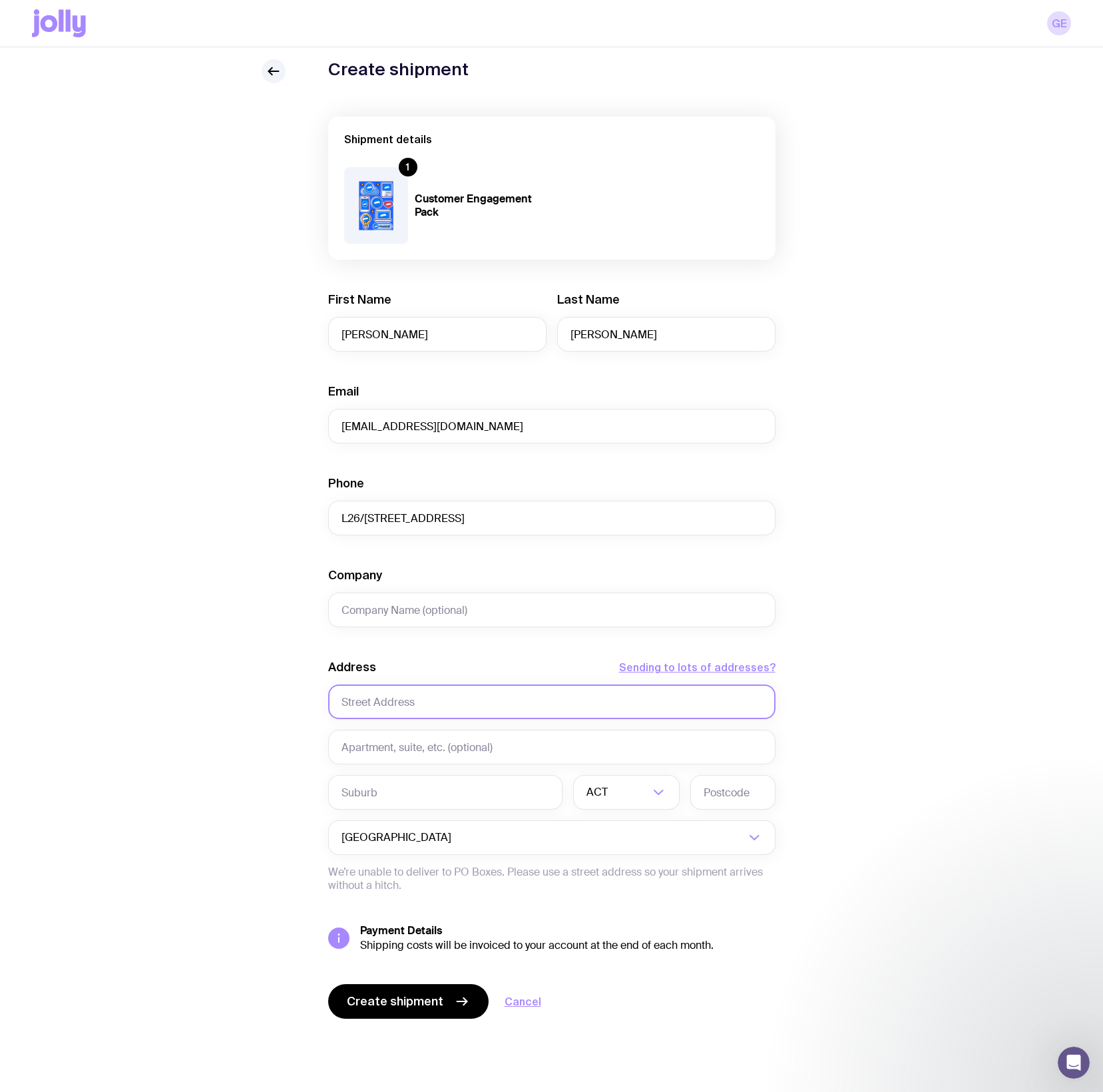
scroll to position [39, 0]
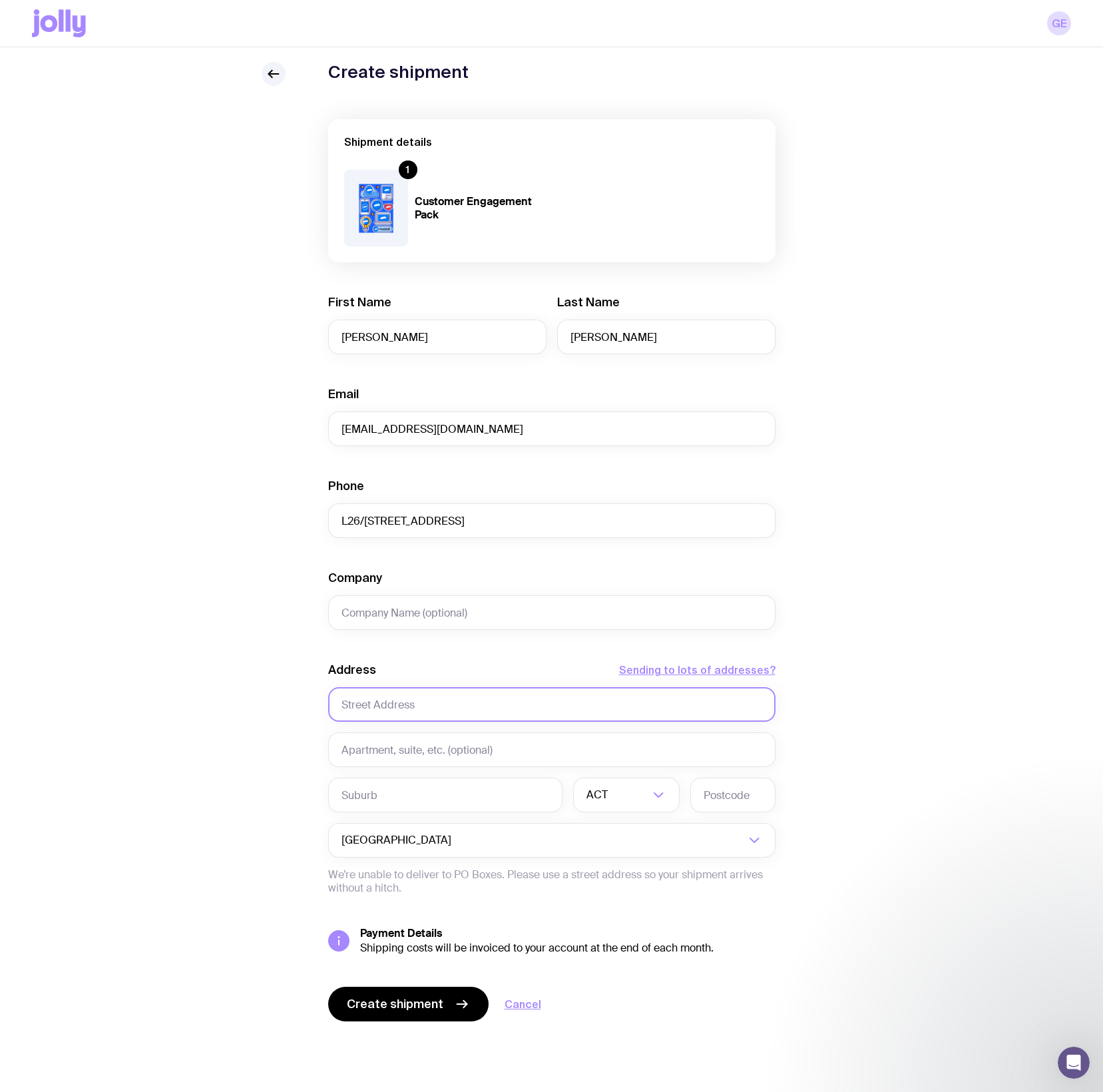
paste input "L26/[STREET_ADDRESS]"
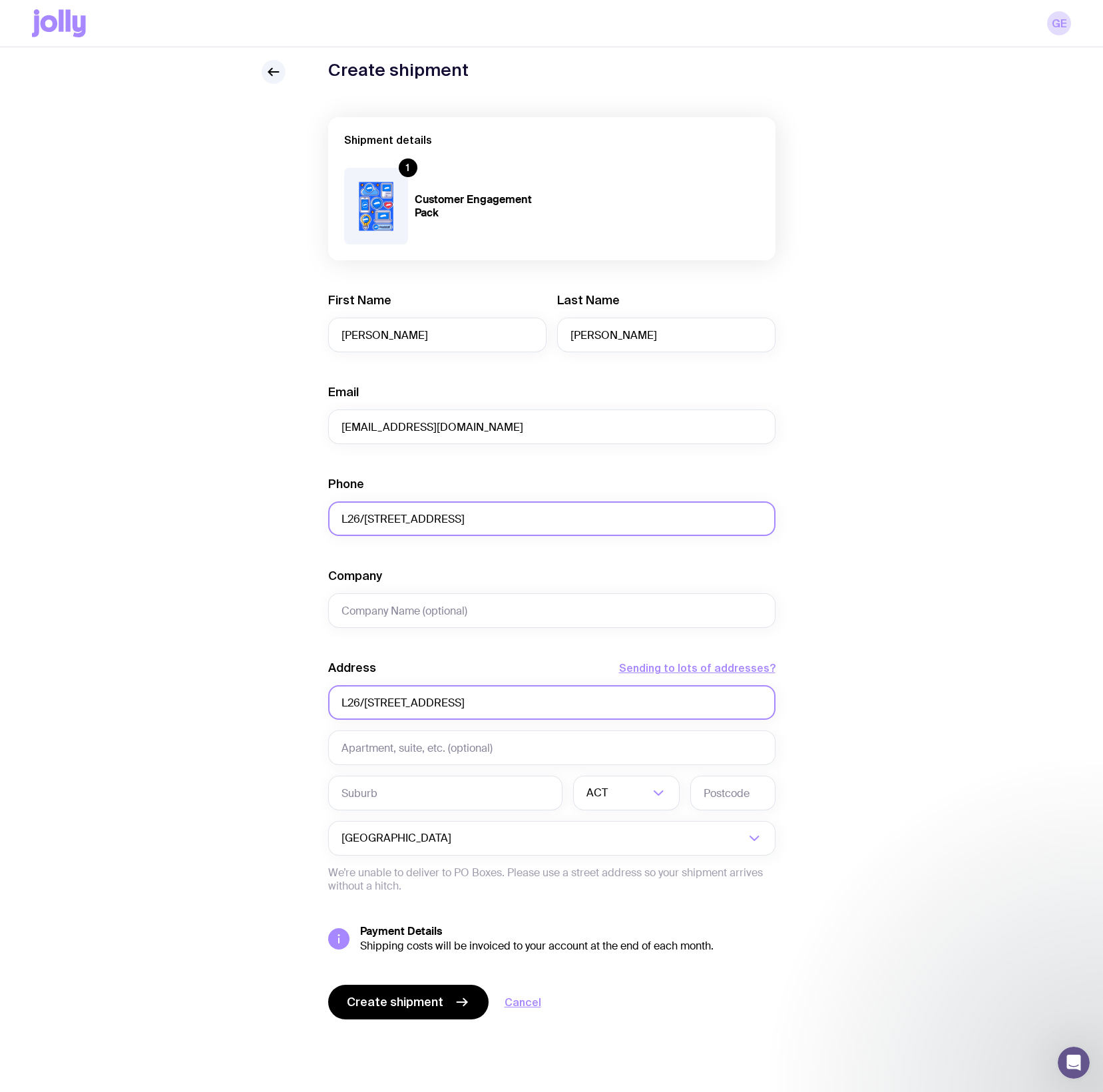
type input "L26/[STREET_ADDRESS]"
click at [391, 524] on input "L26/[STREET_ADDRESS]" at bounding box center [552, 517] width 447 height 34
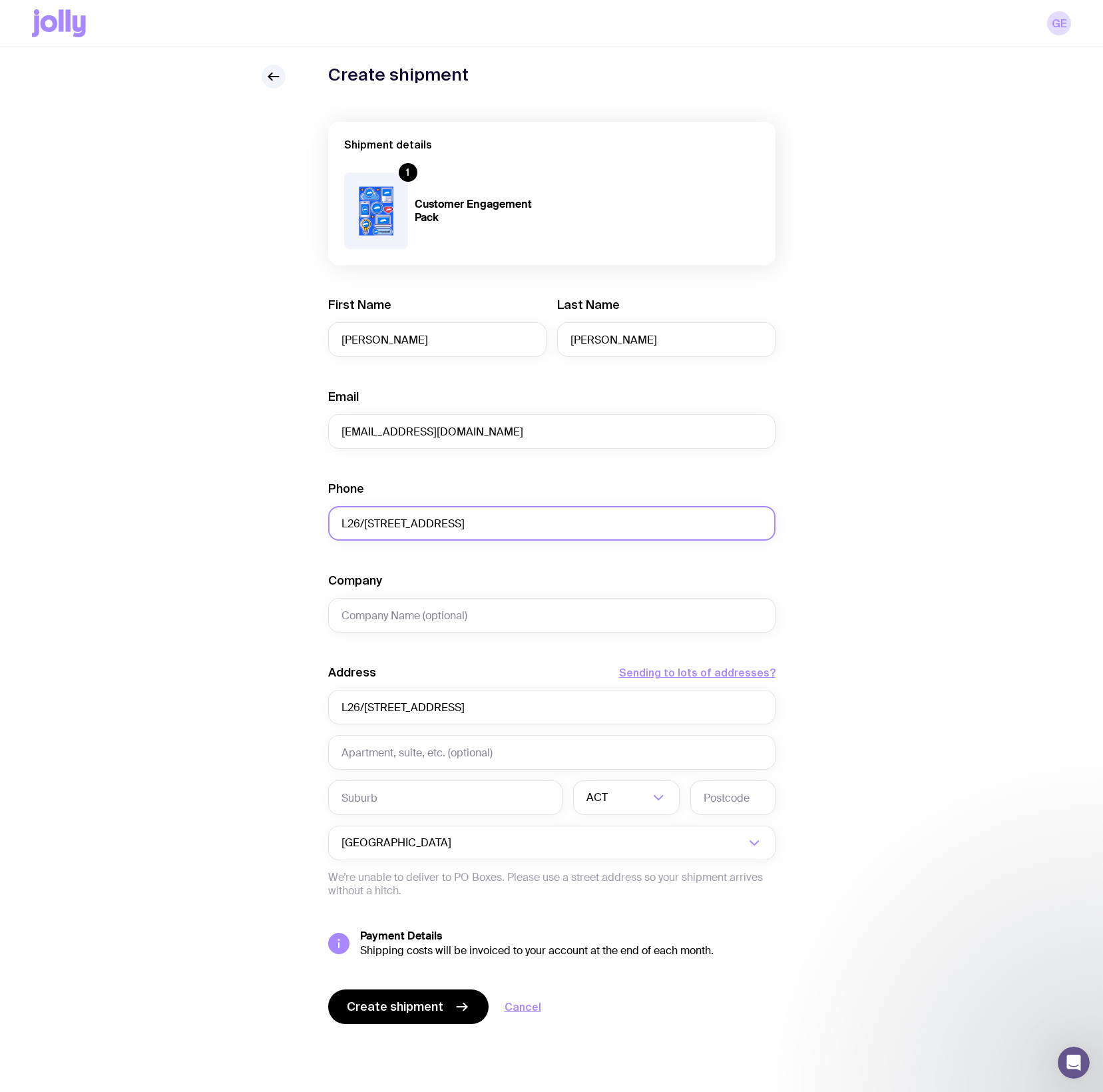
click at [434, 522] on input "L26/[STREET_ADDRESS]" at bounding box center [552, 523] width 447 height 34
click at [433, 522] on input "L26/[STREET_ADDRESS]" at bounding box center [552, 523] width 447 height 34
click at [359, 526] on input "Phone" at bounding box center [552, 523] width 447 height 34
paste input "[PHONE_NUMBER]"
type input "[PHONE_NUMBER]"
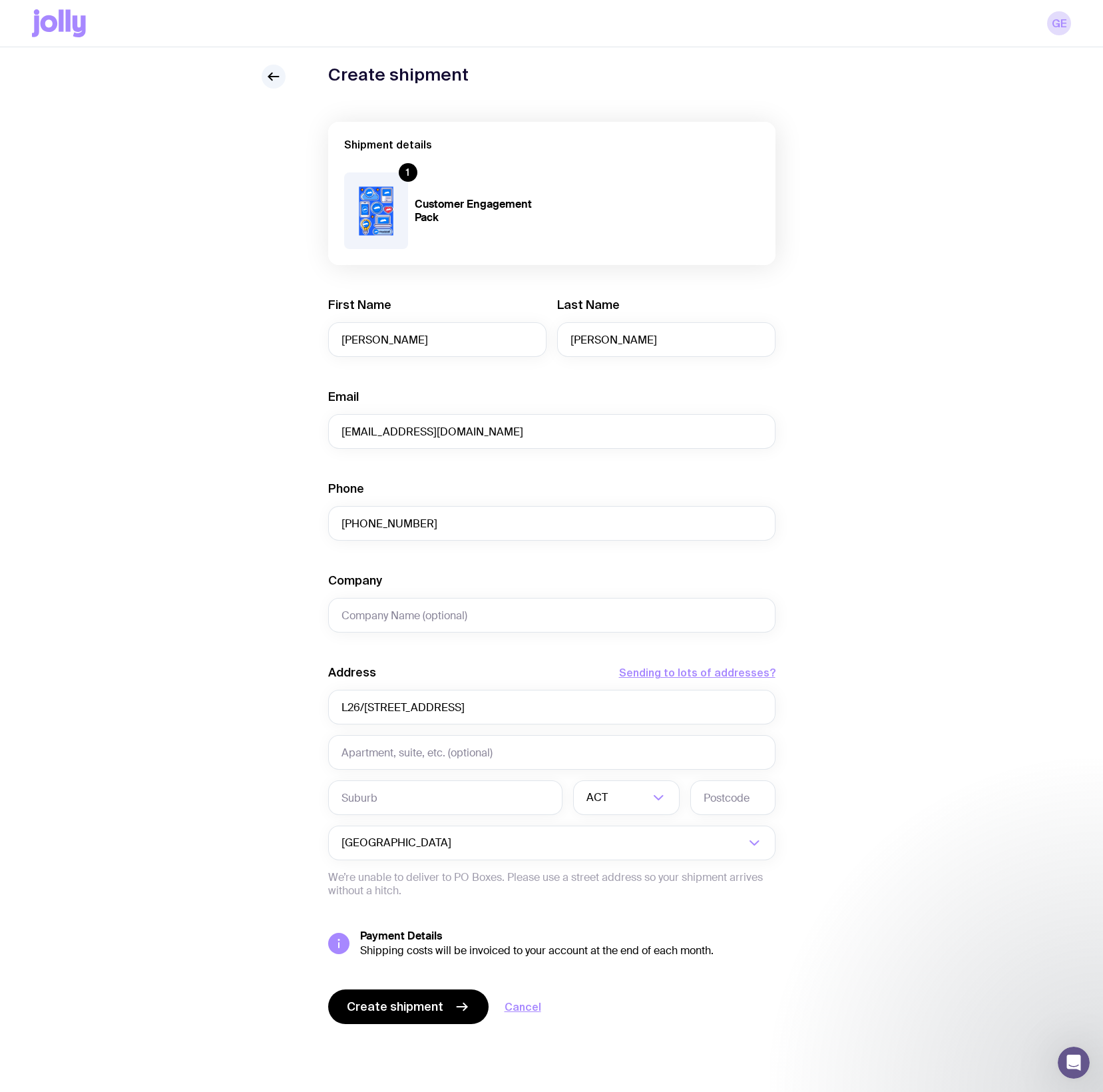
click at [269, 544] on div "Create shipment Shipment details 1 Customer Engagement Pack First Name [PERSON_…" at bounding box center [552, 571] width 1039 height 1012
type input "[PERSON_NAME]"
click at [868, 580] on div "Create shipment Shipment details 1 Customer Engagement Pack First Name [PERSON_…" at bounding box center [552, 571] width 1039 height 1012
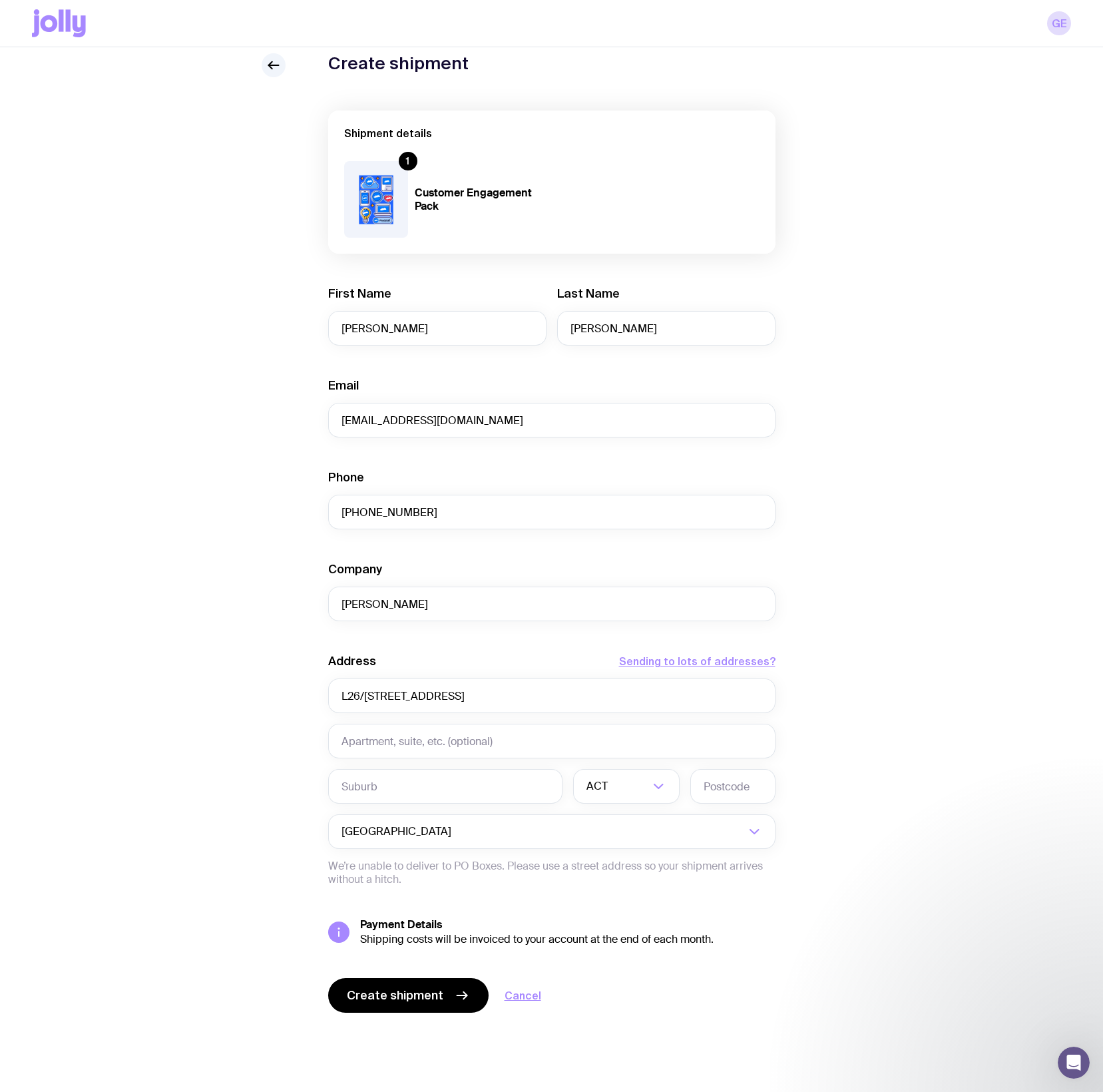
scroll to position [47, 0]
click at [392, 781] on input "text" at bounding box center [445, 786] width 234 height 34
type input "[GEOGRAPHIC_DATA]"
click at [606, 902] on li "QLD" at bounding box center [626, 912] width 105 height 29
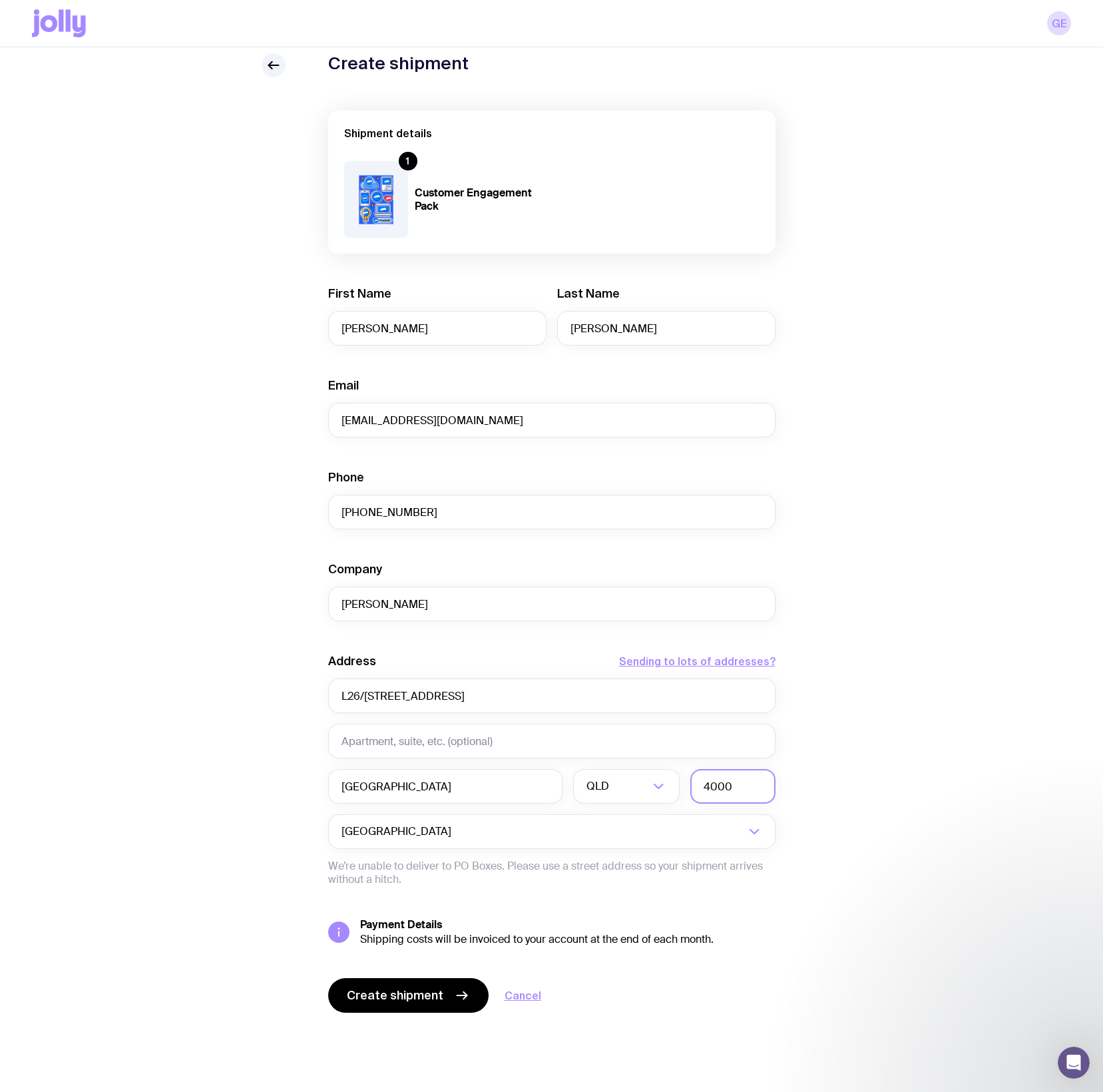
type input "4000"
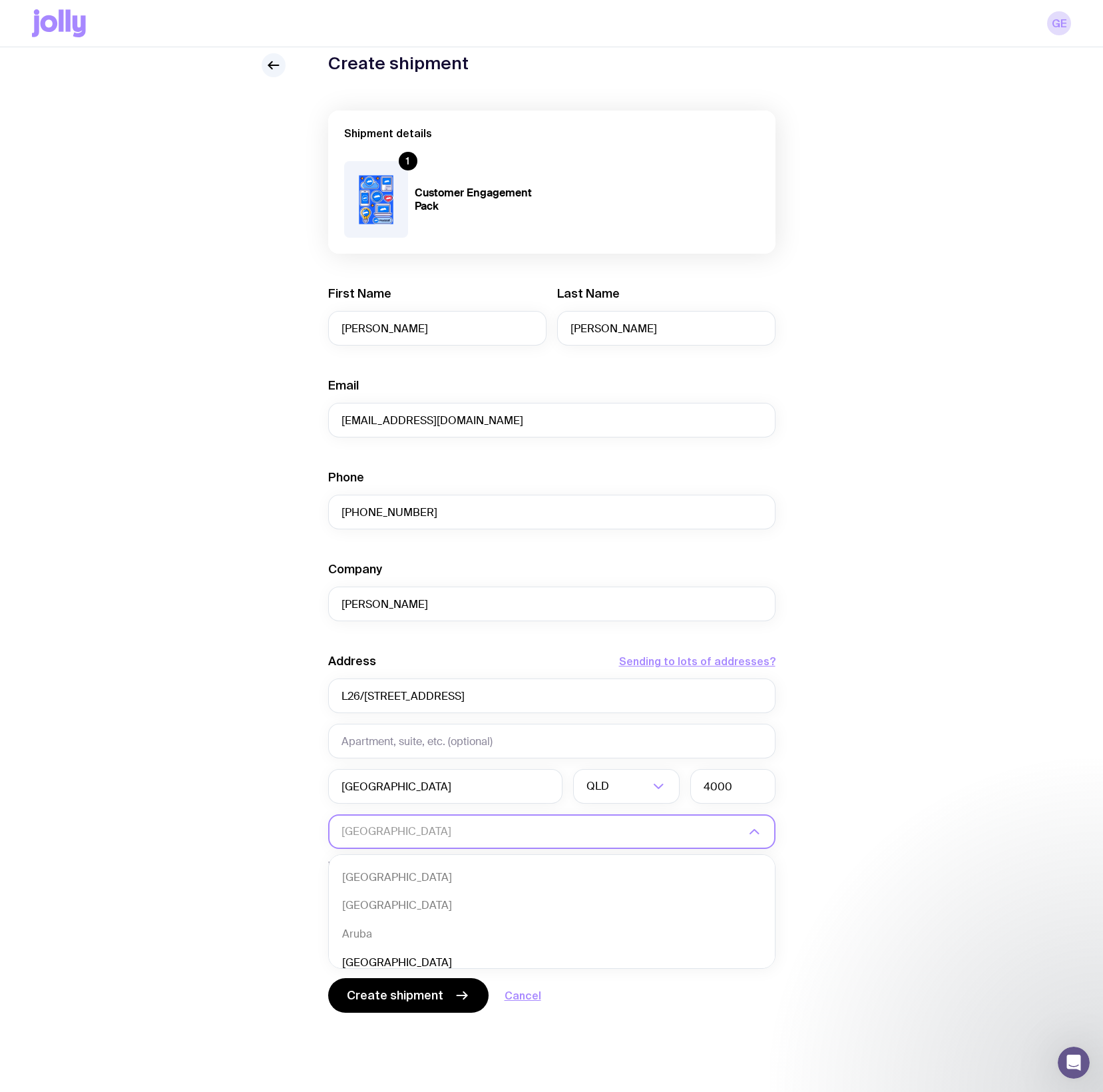
scroll to position [47, 0]
click at [886, 818] on div "Create shipment Shipment details 1 Customer Engagement Pack First Name [PERSON_…" at bounding box center [552, 560] width 1039 height 1012
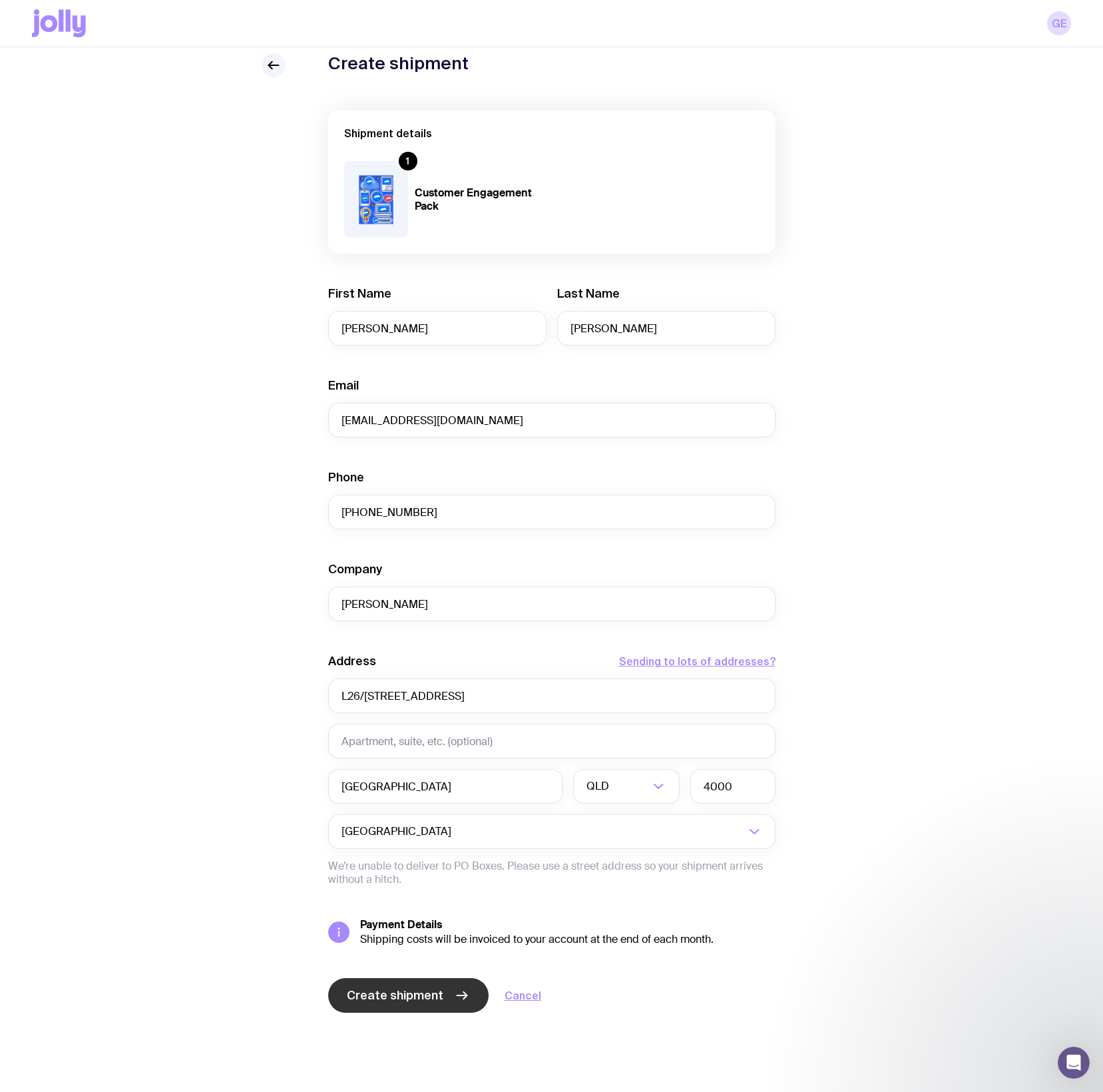
click at [407, 994] on span "Create shipment" at bounding box center [395, 995] width 96 height 16
